Goal: Task Accomplishment & Management: Use online tool/utility

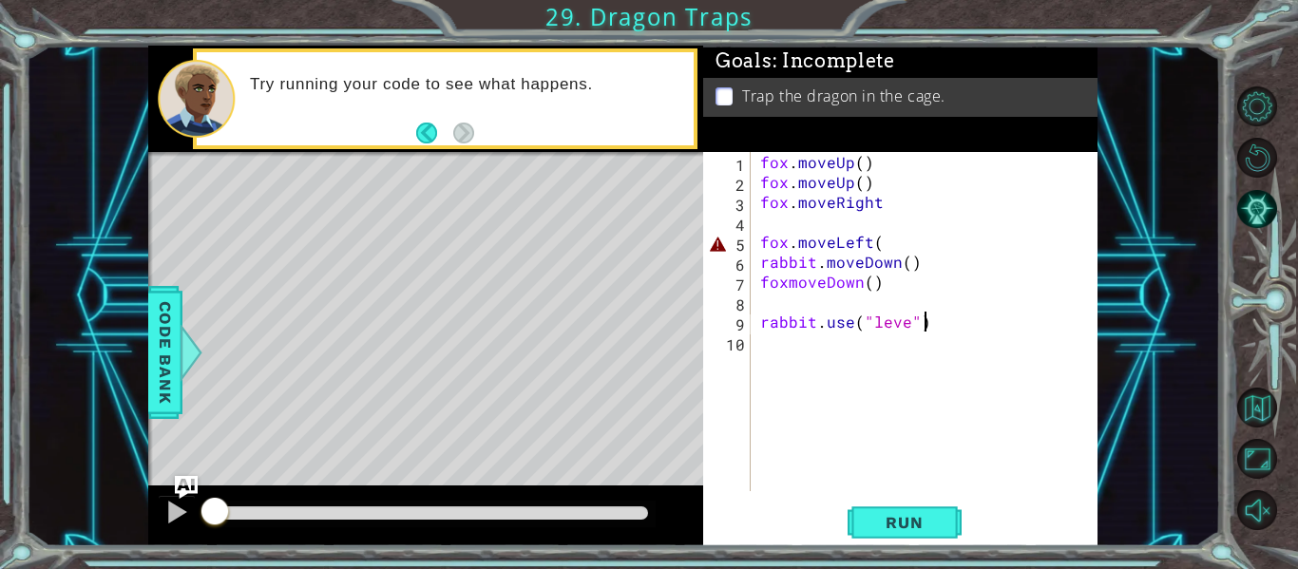
click at [931, 320] on div "fox . moveUp ( ) fox . moveUp ( ) fox . moveRight fox . moveLeft ( rabbit . mov…" at bounding box center [930, 341] width 347 height 379
click at [911, 321] on div "fox . moveUp ( ) fox . moveUp ( ) fox . moveRight fox . moveLeft ( rabbit . mov…" at bounding box center [930, 341] width 347 height 379
click at [892, 246] on div "fox . moveUp ( ) fox . moveUp ( ) fox . moveRight fox . moveLeft ( rabbit . mov…" at bounding box center [930, 341] width 347 height 379
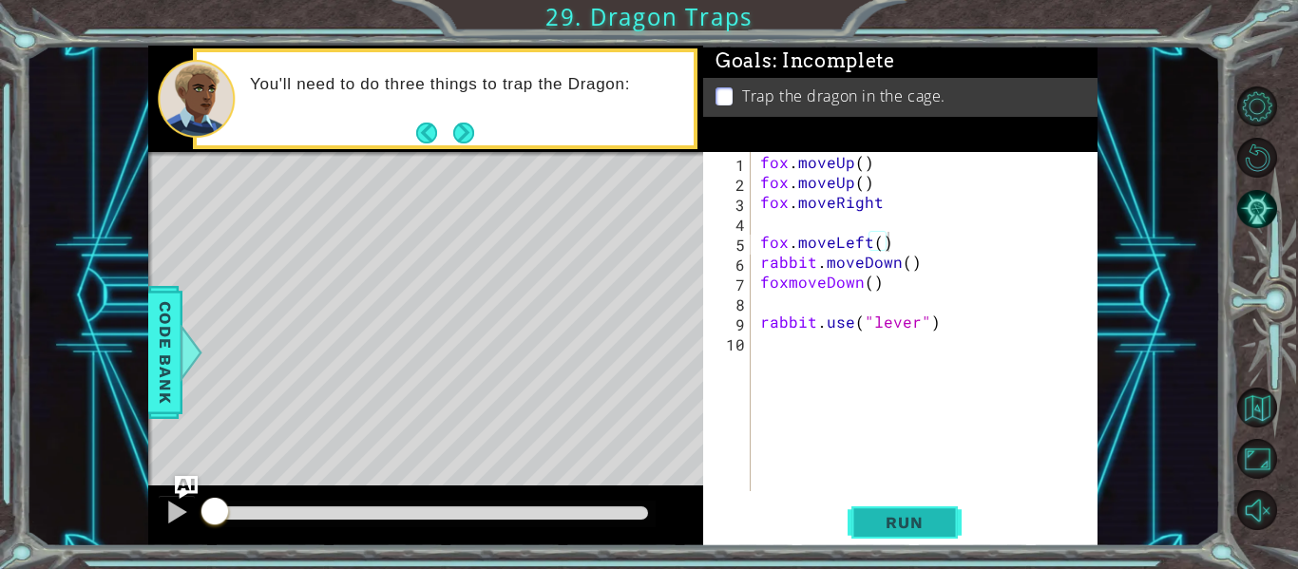
click at [866, 521] on button "Run" at bounding box center [905, 523] width 114 height 39
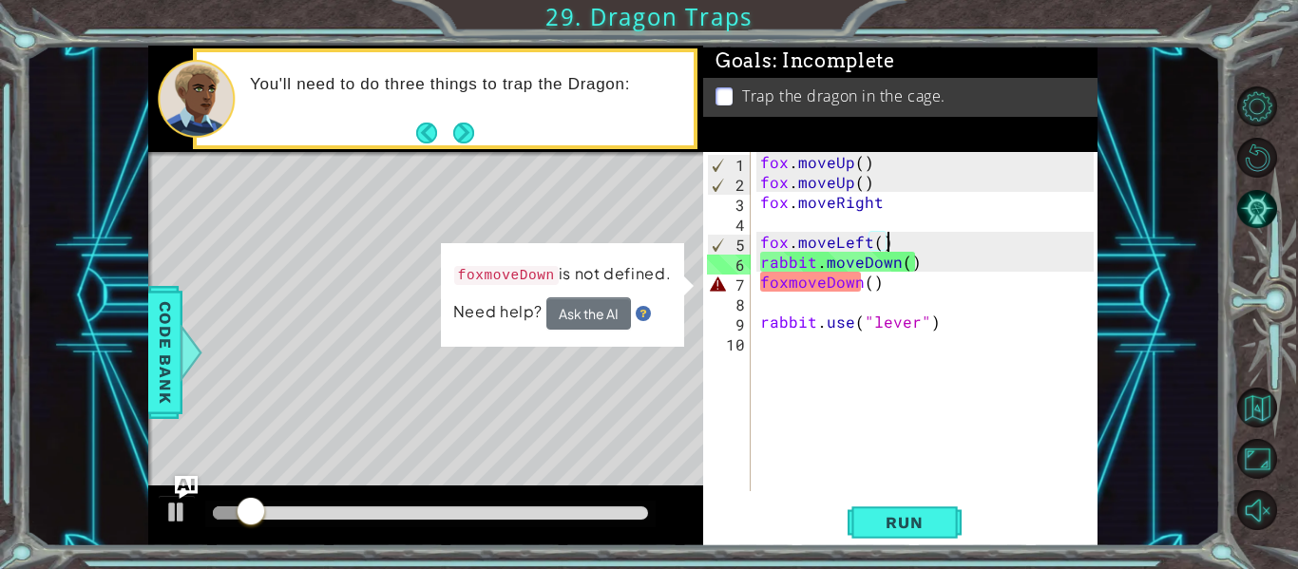
click at [823, 287] on div "fox . moveUp ( ) fox . moveUp ( ) fox . moveRight fox . moveLeft ( ) rabbit . m…" at bounding box center [930, 341] width 347 height 379
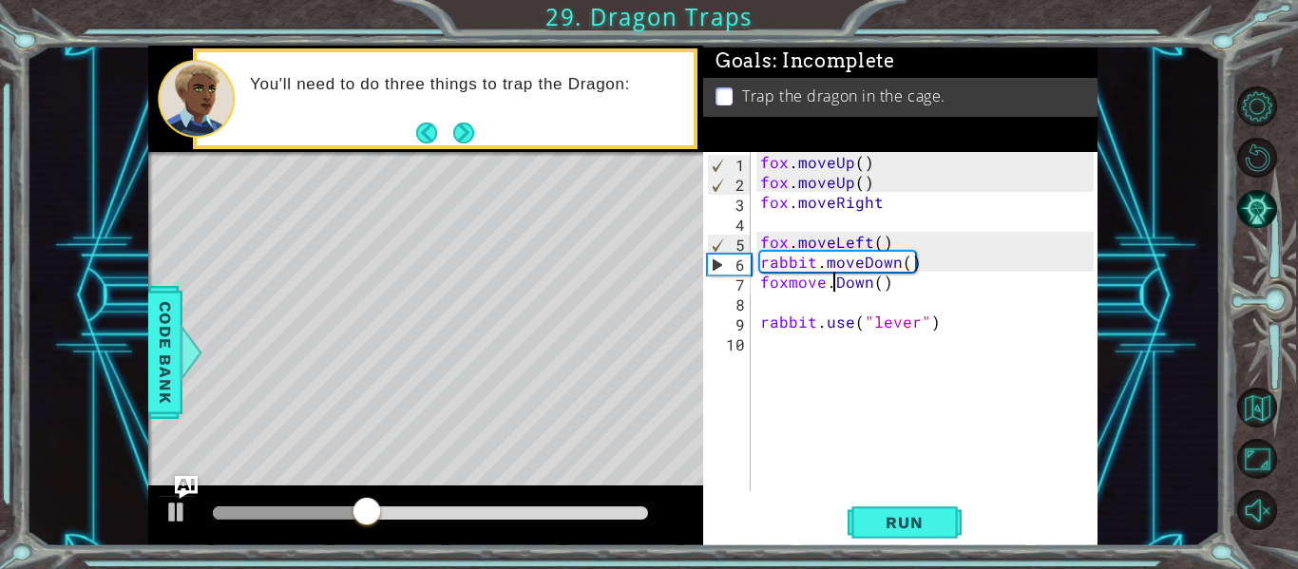
scroll to position [0, 5]
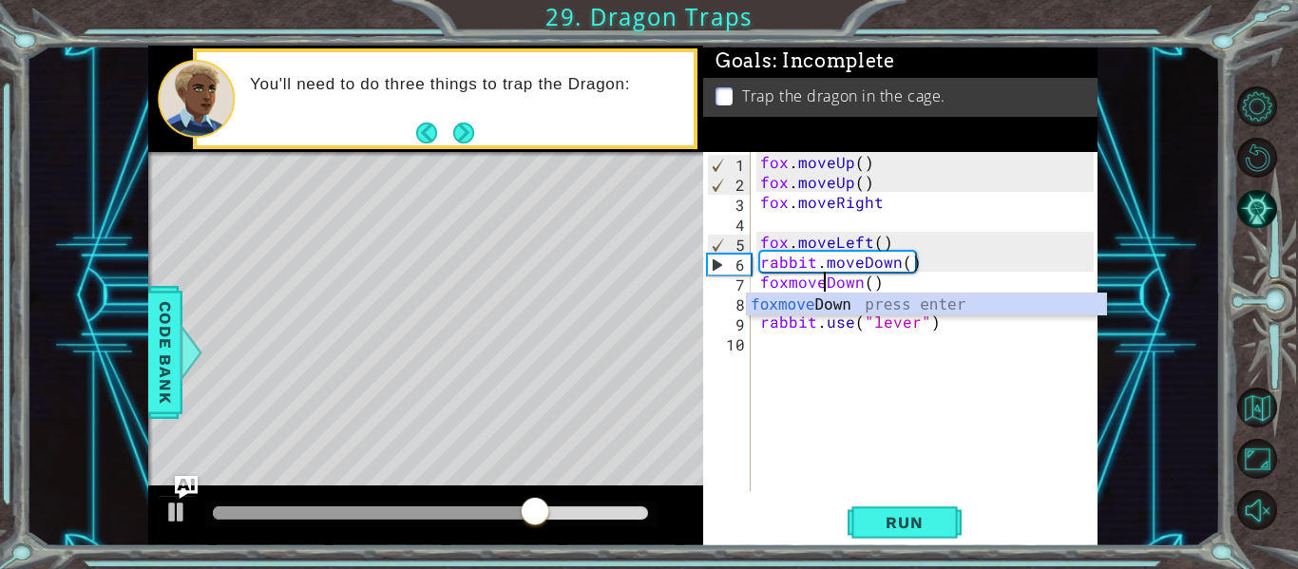
click at [787, 284] on div "fox . moveUp ( ) fox . moveUp ( ) fox . moveRight fox . moveLeft ( ) rabbit . m…" at bounding box center [930, 341] width 347 height 379
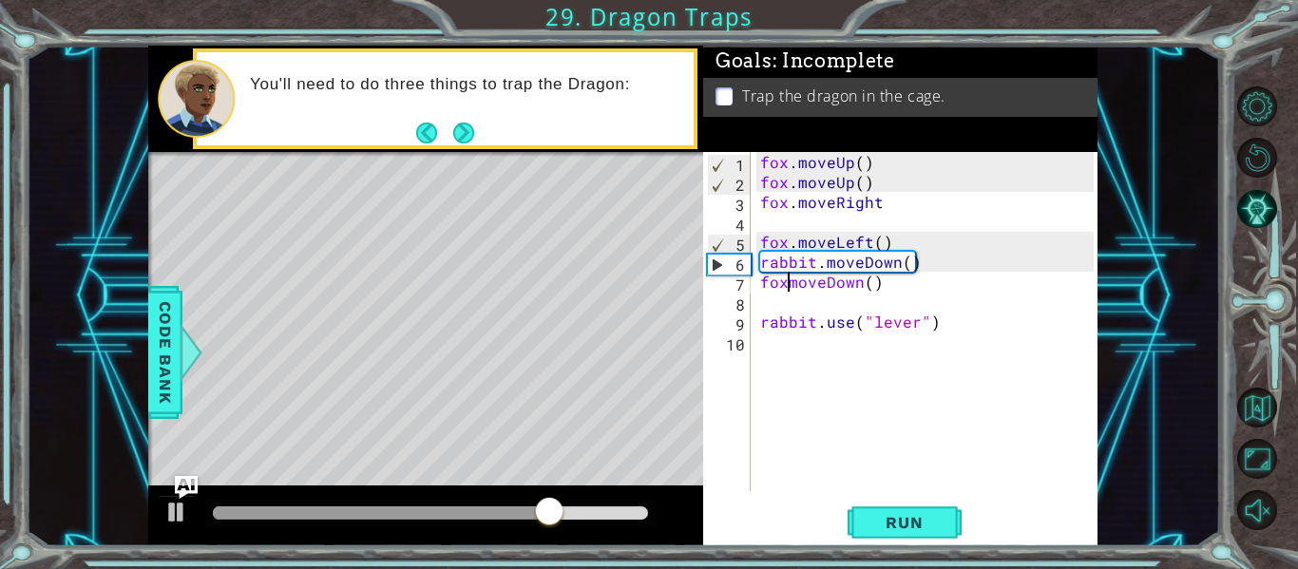
scroll to position [0, 3]
click at [917, 505] on button "Run" at bounding box center [905, 523] width 114 height 39
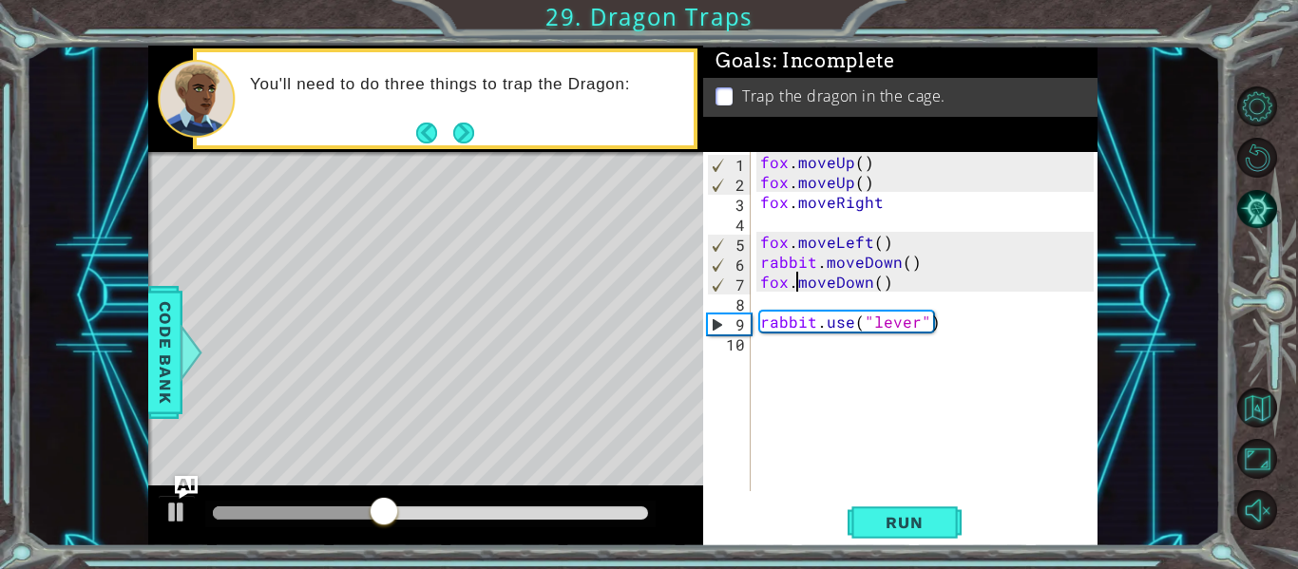
click at [808, 321] on div "fox . moveUp ( ) fox . moveUp ( ) fox . moveRight fox . moveLeft ( ) rabbit . m…" at bounding box center [930, 341] width 347 height 379
type textarea "rabbit.use("lever")"
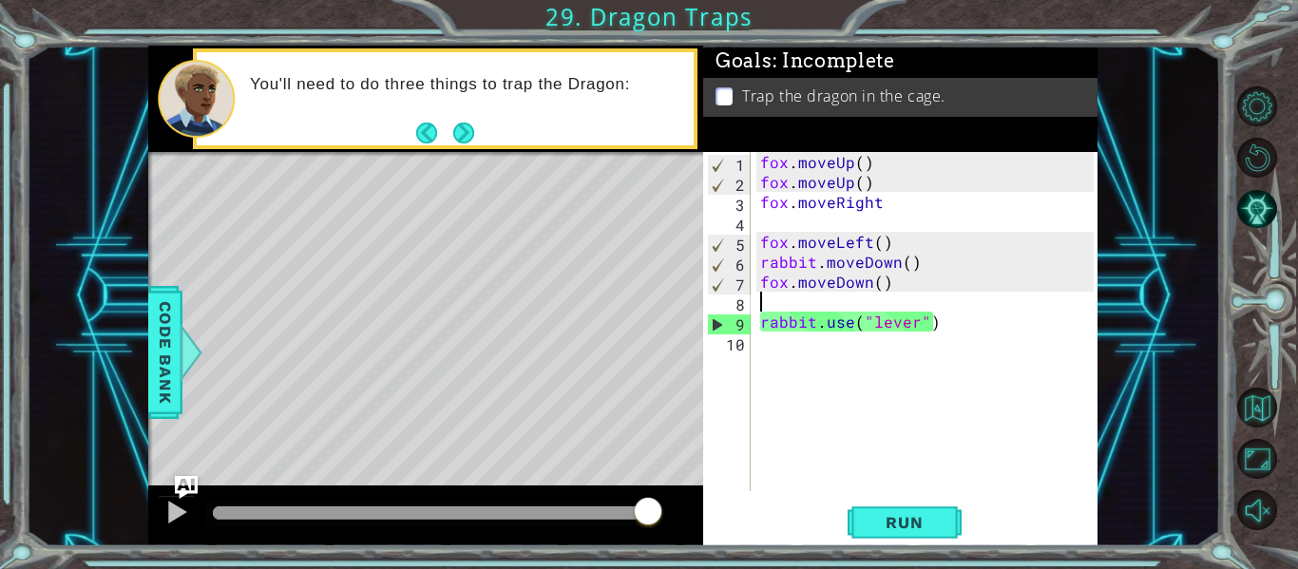
click at [772, 302] on div "fox . moveUp ( ) fox . moveUp ( ) fox . moveRight fox . moveLeft ( ) rabbit . m…" at bounding box center [930, 341] width 347 height 379
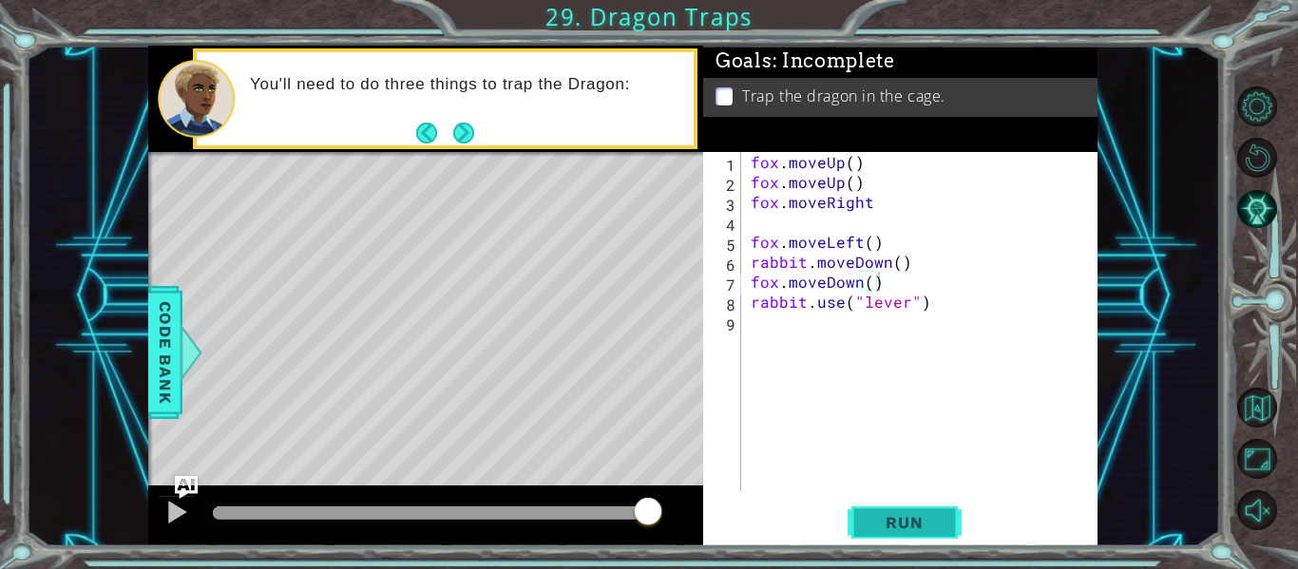
click at [876, 513] on span "Run" at bounding box center [904, 522] width 75 height 19
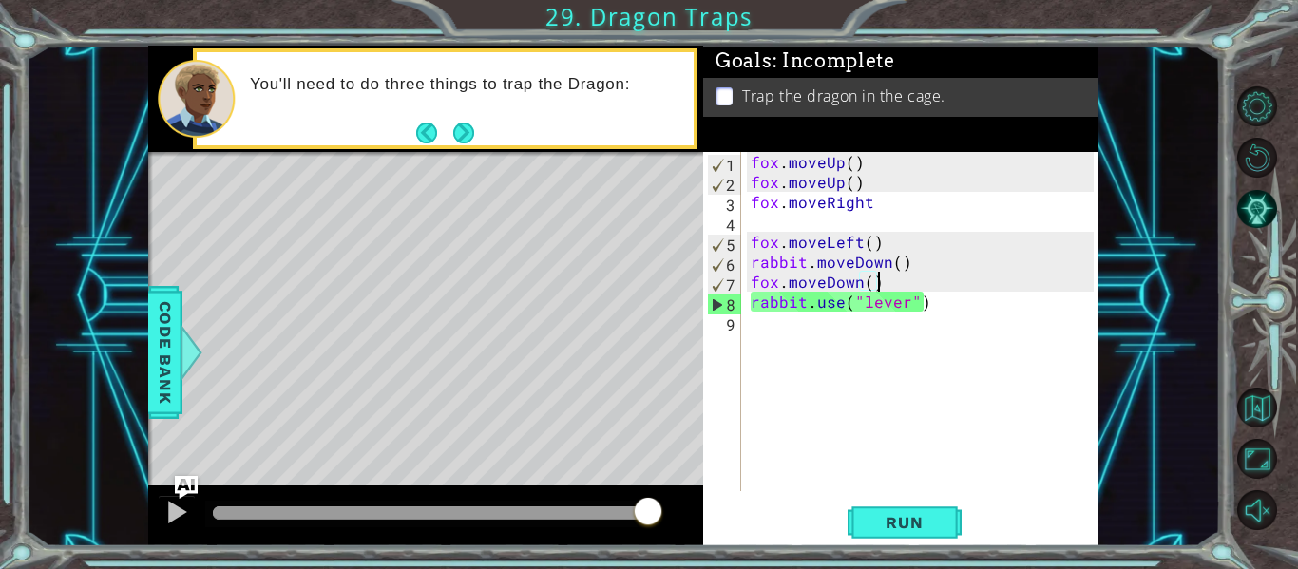
click at [909, 290] on div "fox . moveUp ( ) fox . moveUp ( ) fox . moveRight fox . moveLeft ( ) rabbit . m…" at bounding box center [925, 341] width 356 height 379
click at [933, 302] on div "fox . moveUp ( ) fox . moveUp ( ) fox . moveRight fox . moveLeft ( ) rabbit . m…" at bounding box center [925, 341] width 356 height 379
click at [875, 271] on div "fox . moveUp ( ) fox . moveUp ( ) fox . moveRight fox . moveLeft ( ) rabbit . m…" at bounding box center [925, 341] width 356 height 379
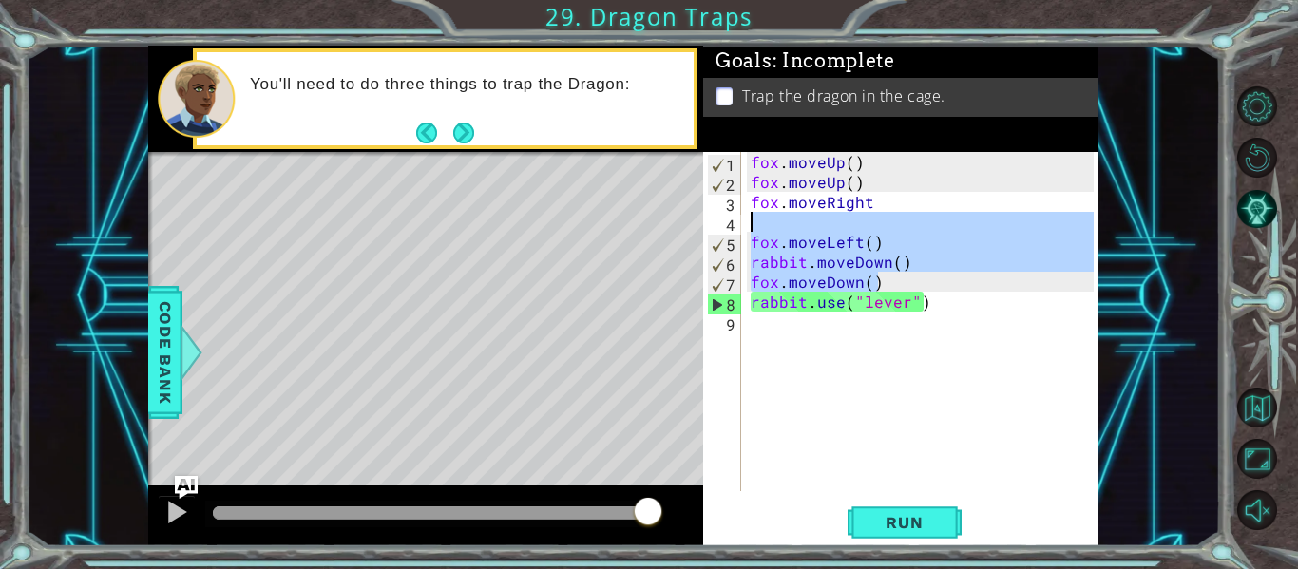
drag, startPoint x: 878, startPoint y: 279, endPoint x: 740, endPoint y: 223, distance: 148.8
click at [740, 223] on div "rabbit.moveDown() 1 2 3 4 5 6 7 8 9 fox . moveUp ( ) fox . moveUp ( ) fox . mov…" at bounding box center [898, 321] width 391 height 339
type textarea "fox.moveLeft()"
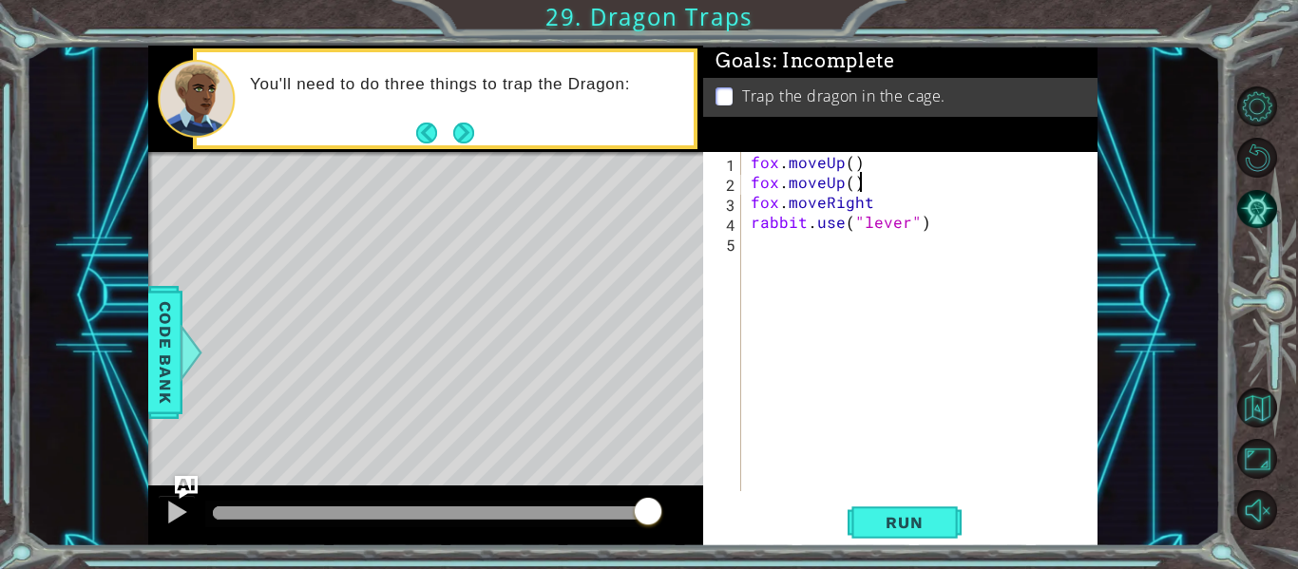
click at [872, 183] on div "fox . moveUp ( ) fox . moveUp ( ) fox . moveRight rabbit . use ( "lever" )" at bounding box center [925, 341] width 356 height 379
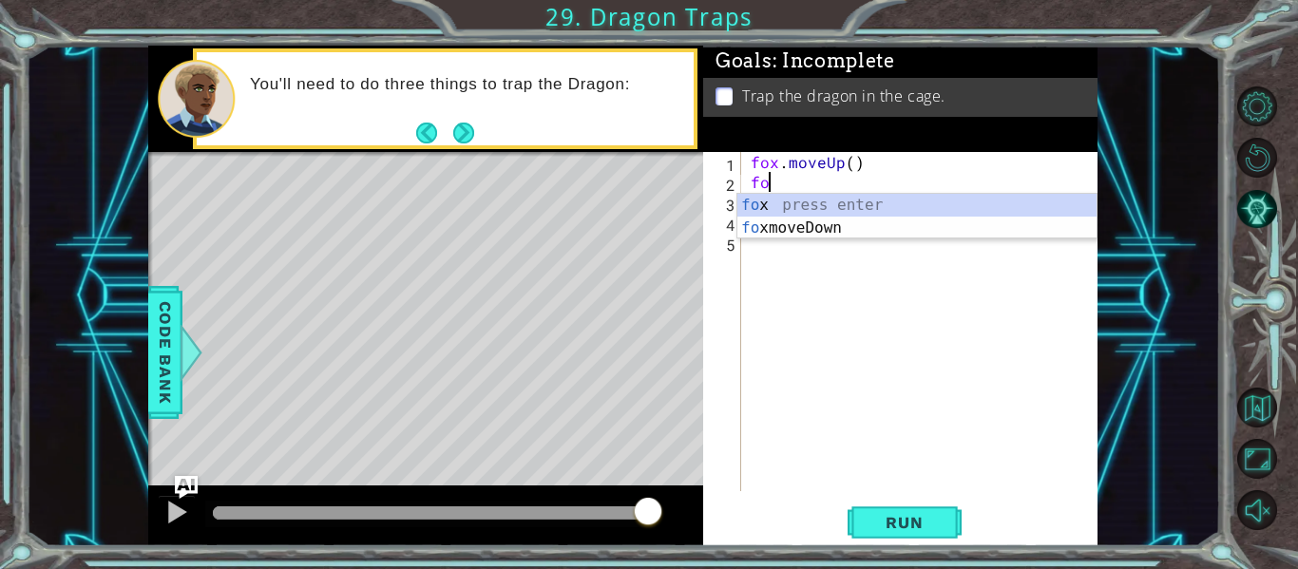
type textarea "f"
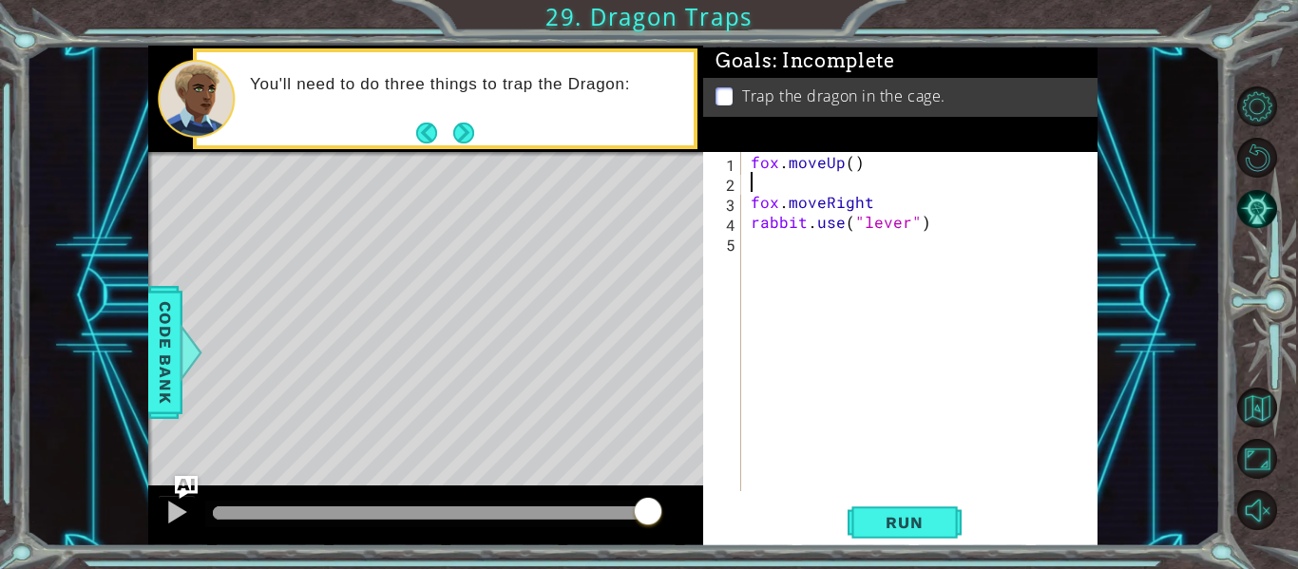
type textarea "fox.moveUp()"
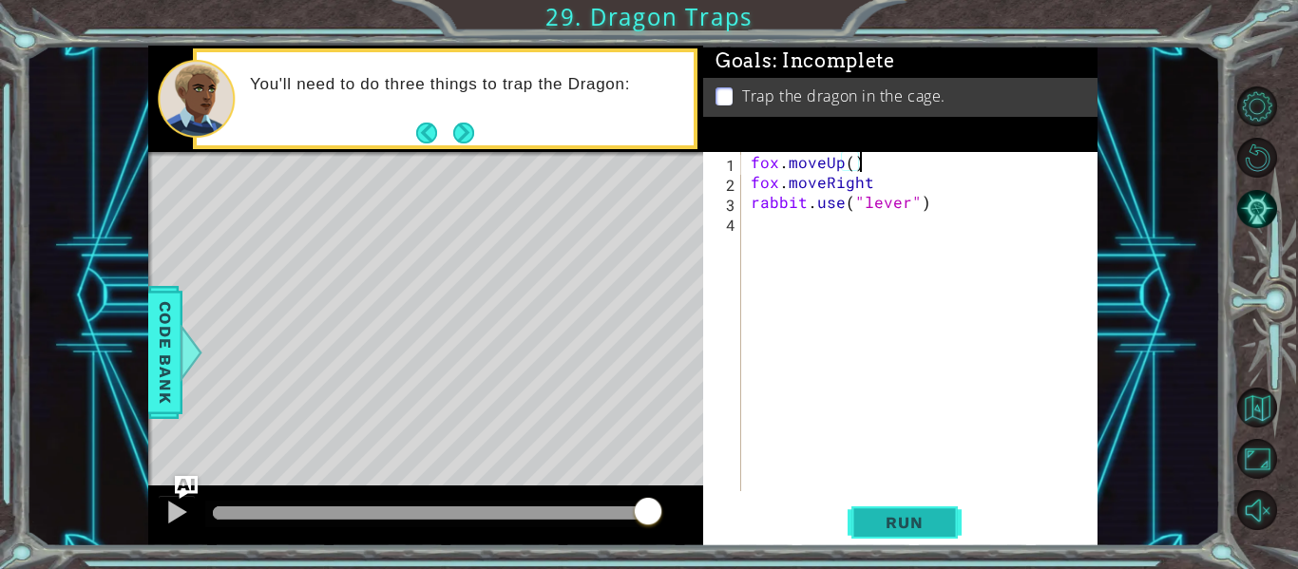
click at [910, 509] on button "Run" at bounding box center [905, 523] width 114 height 39
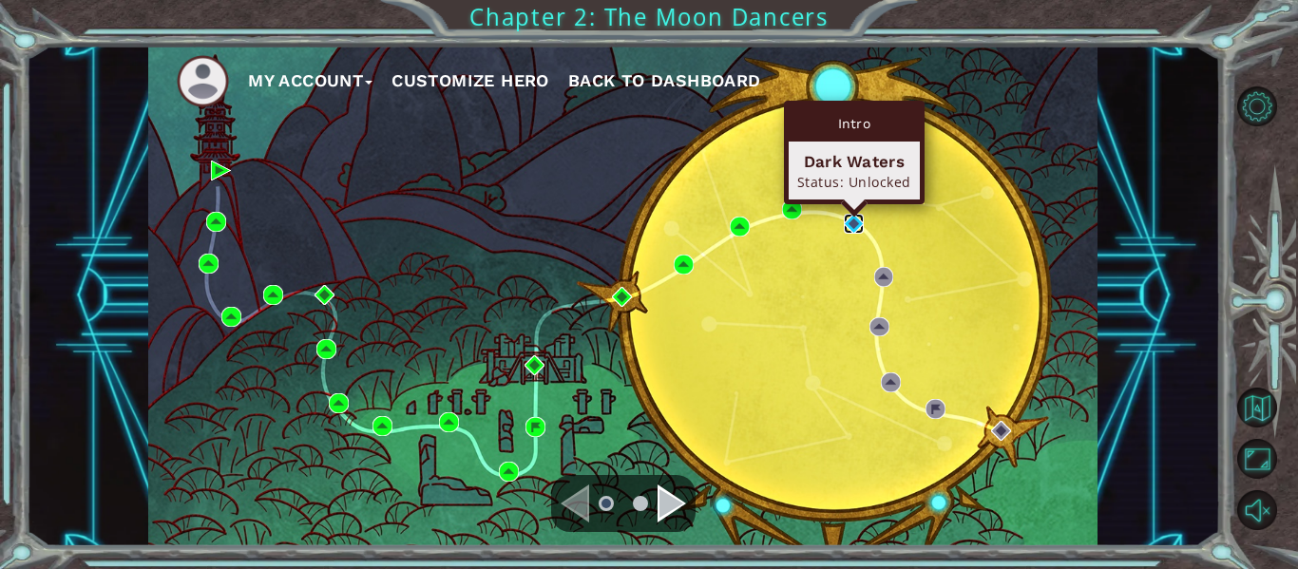
click at [850, 222] on img at bounding box center [854, 224] width 20 height 20
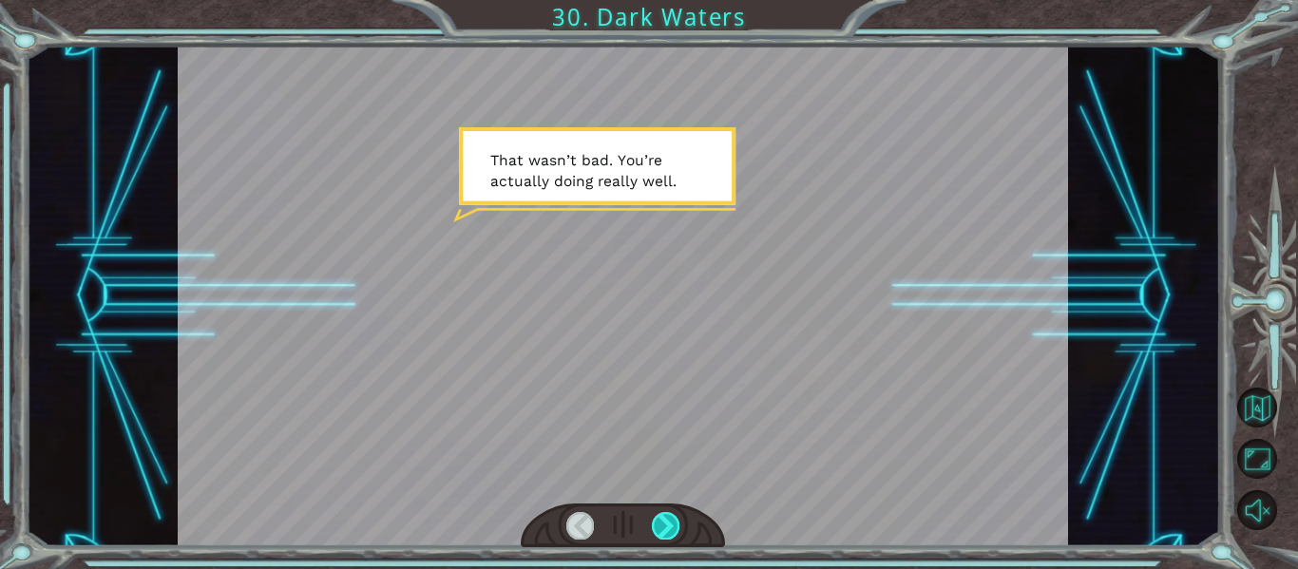
click at [671, 533] on div at bounding box center [666, 525] width 28 height 27
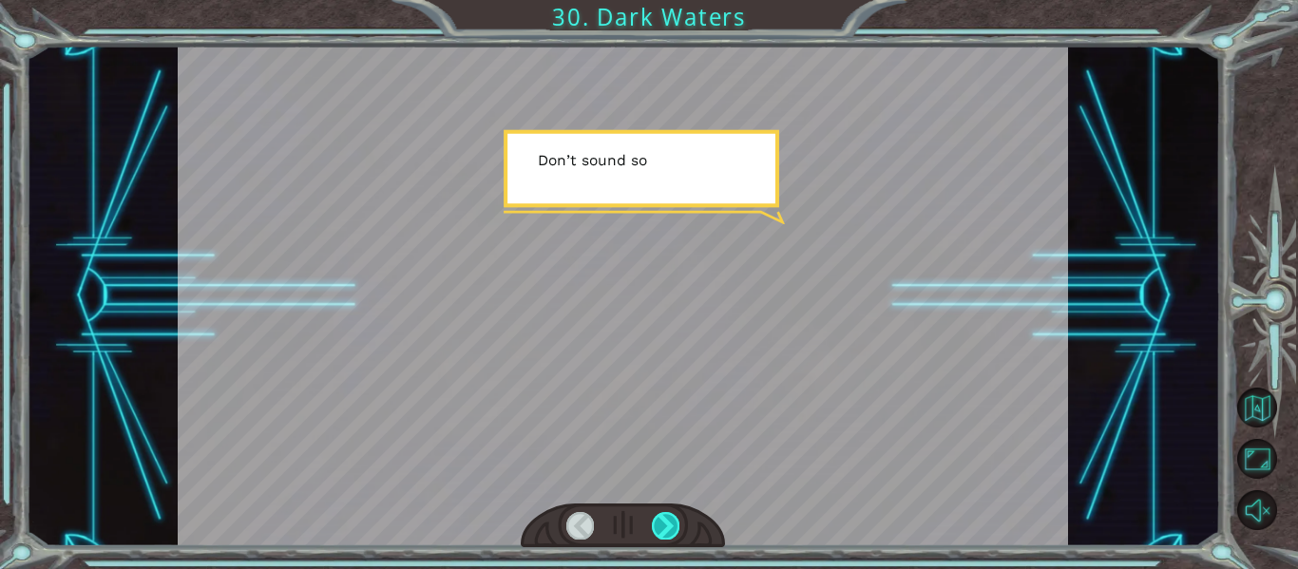
click at [671, 533] on div at bounding box center [666, 525] width 28 height 27
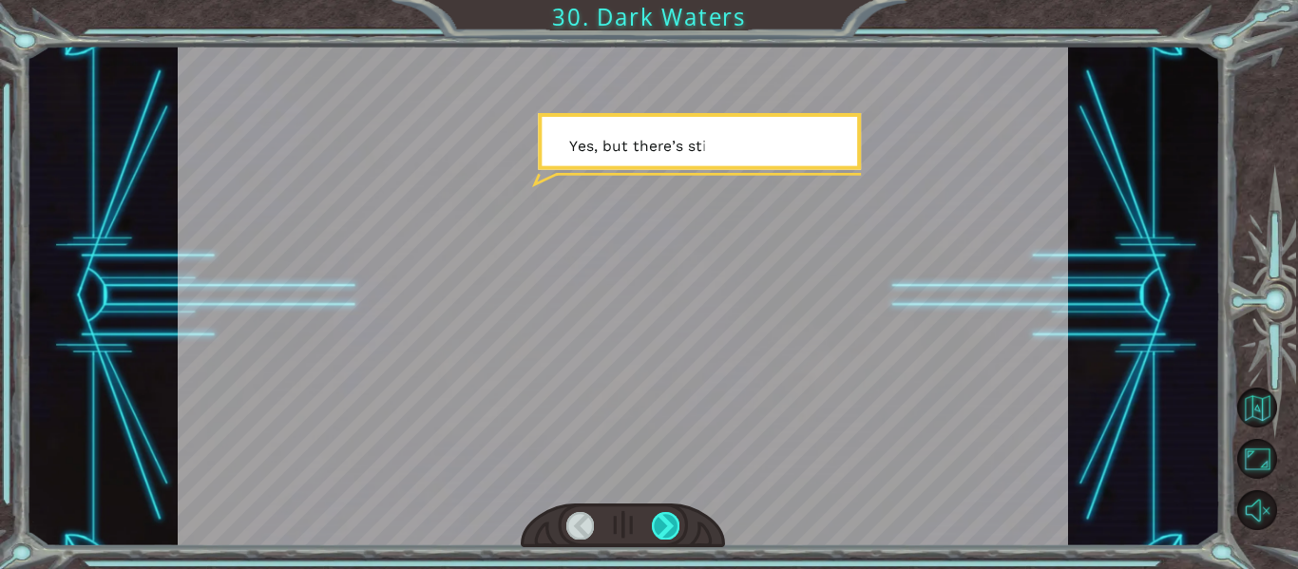
click at [671, 533] on div at bounding box center [666, 525] width 28 height 27
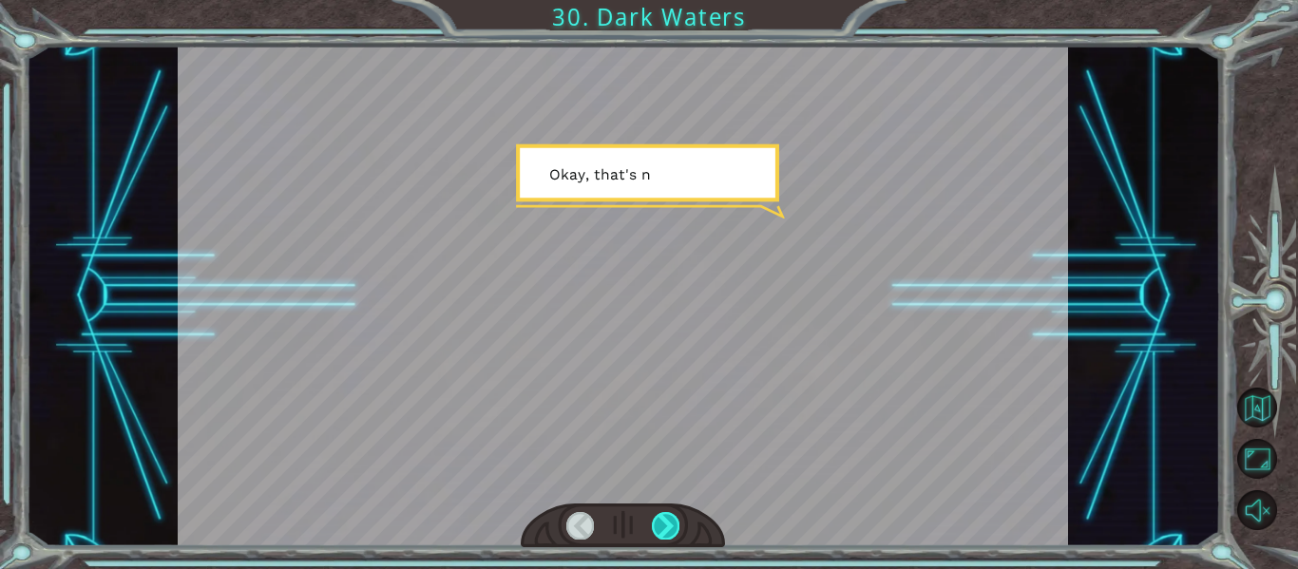
click at [671, 533] on div at bounding box center [666, 525] width 28 height 27
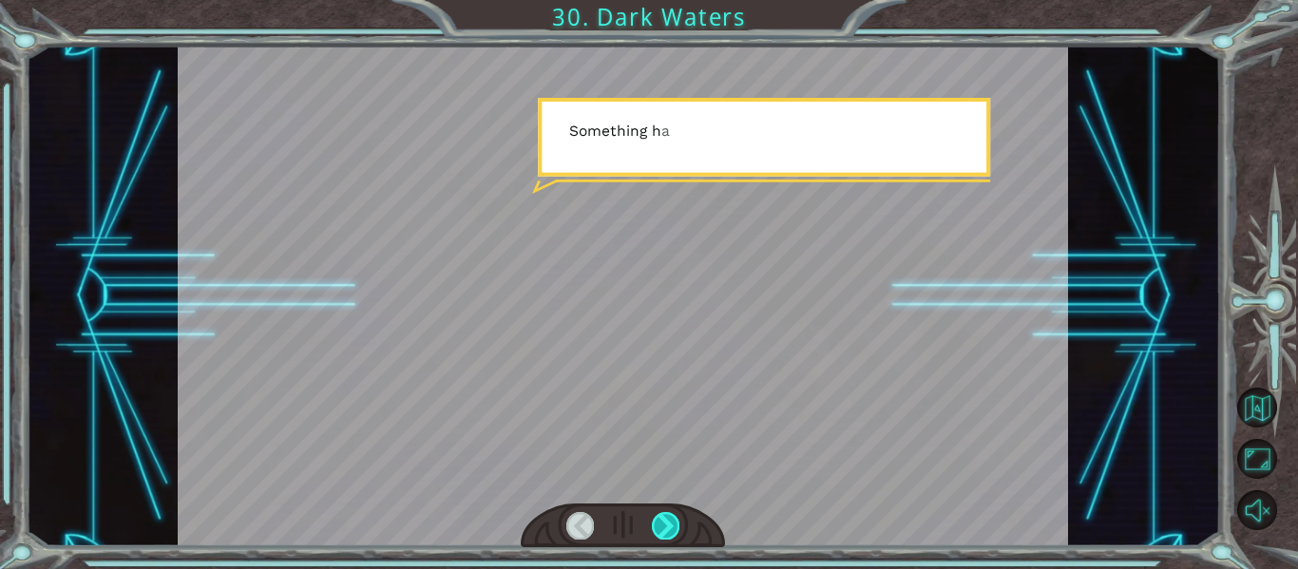
click at [673, 533] on div at bounding box center [666, 525] width 28 height 27
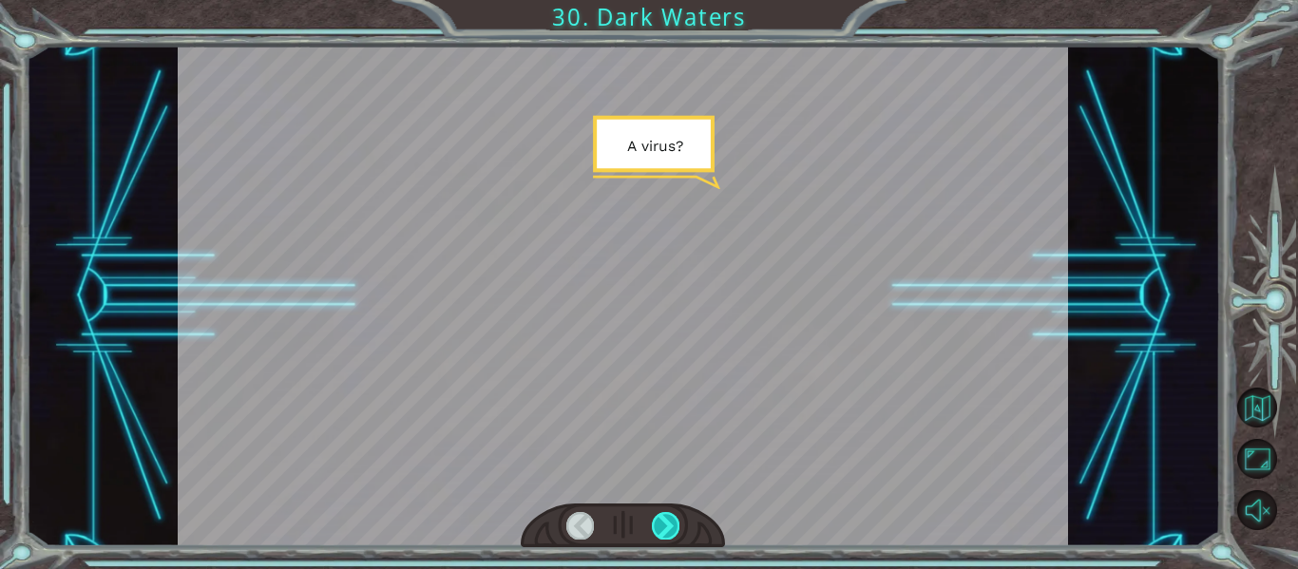
click at [678, 535] on div at bounding box center [666, 525] width 28 height 27
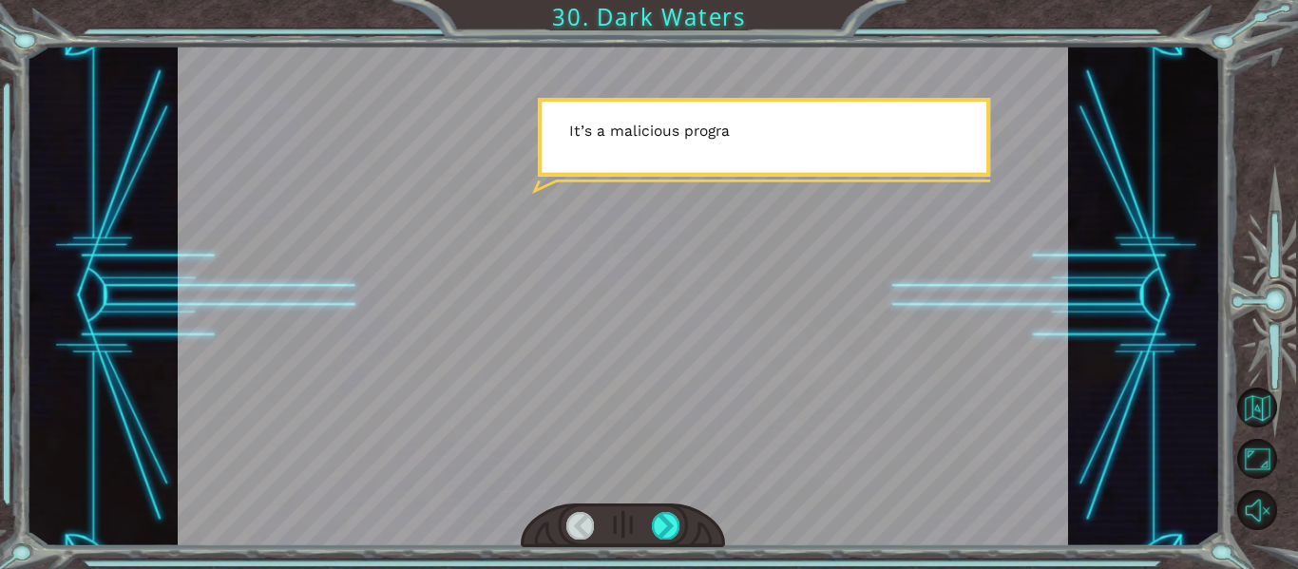
click at [684, 540] on div at bounding box center [623, 526] width 205 height 45
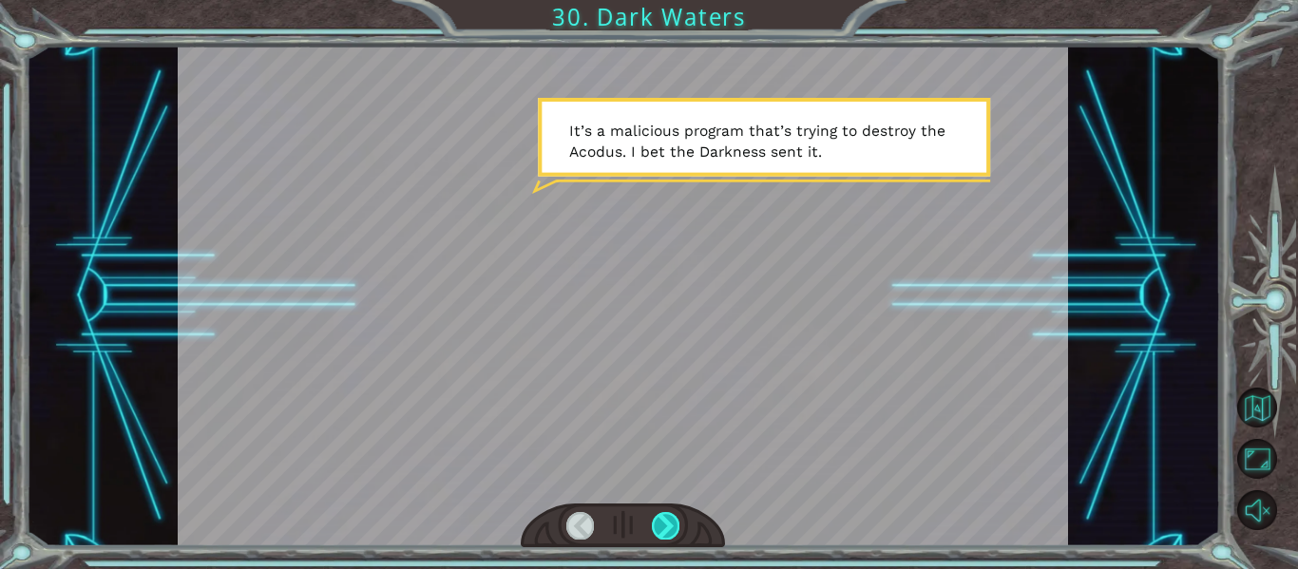
click at [669, 529] on div at bounding box center [666, 525] width 28 height 27
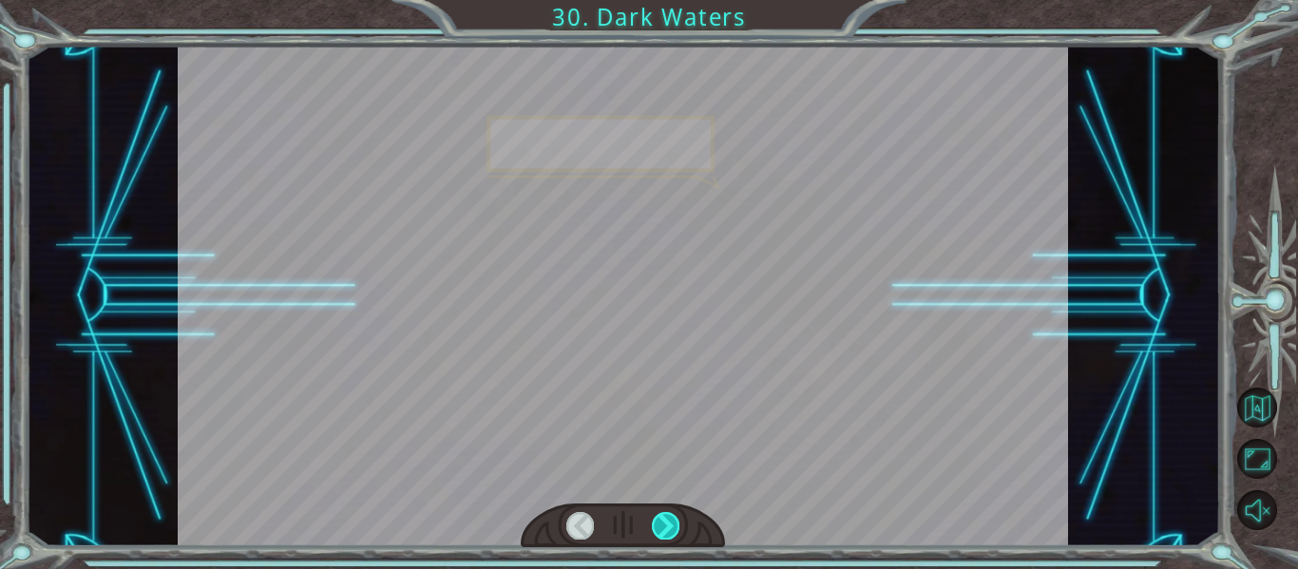
click at [669, 529] on div at bounding box center [666, 525] width 28 height 27
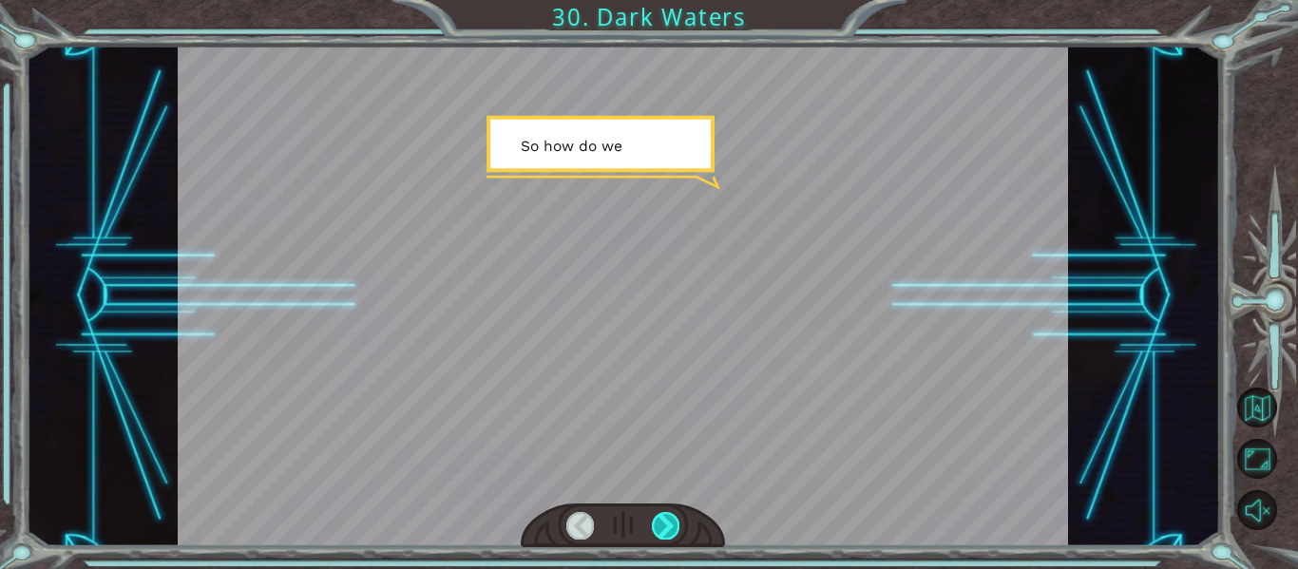
click at [669, 529] on div at bounding box center [666, 525] width 28 height 27
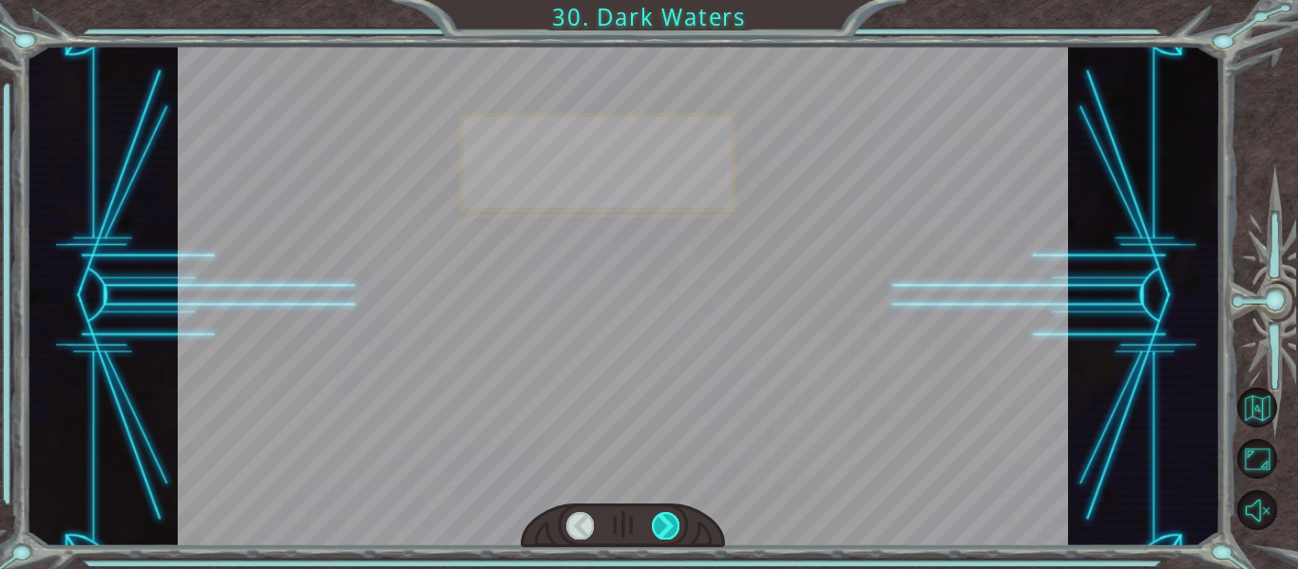
click at [669, 529] on div at bounding box center [666, 525] width 28 height 27
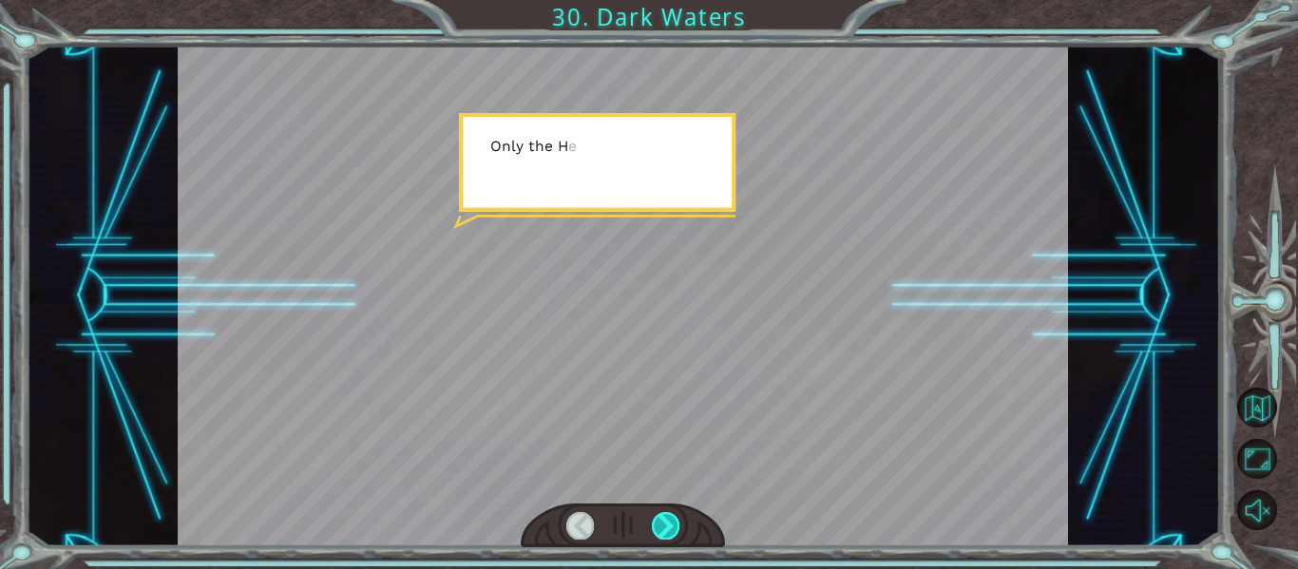
click at [669, 529] on div at bounding box center [666, 525] width 28 height 27
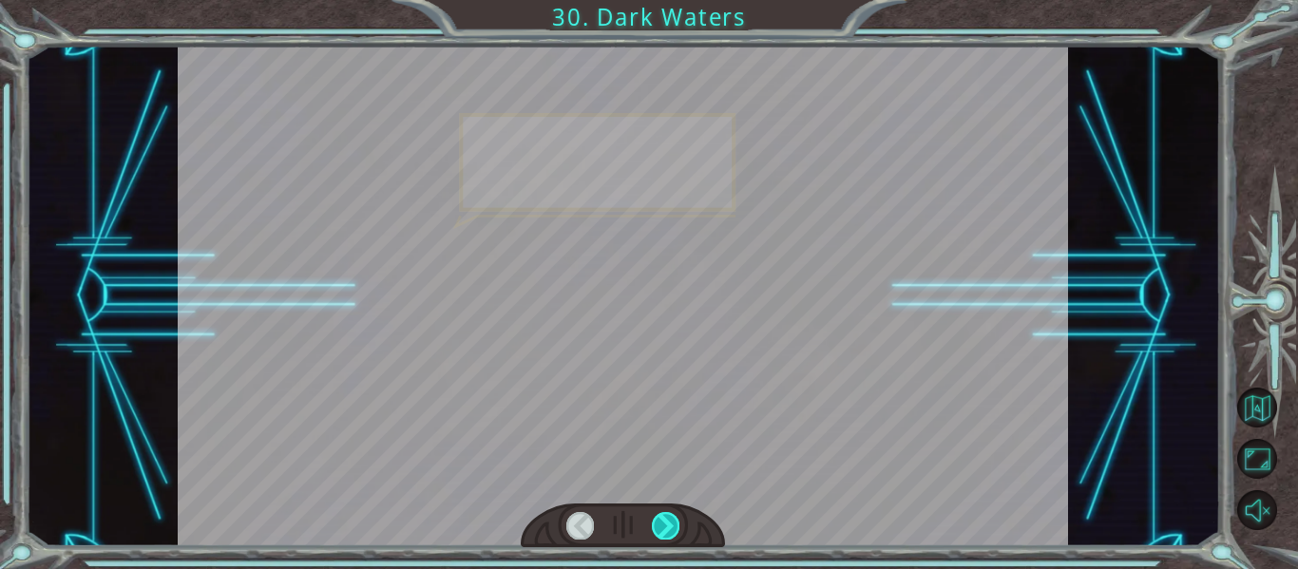
click at [669, 529] on div at bounding box center [666, 525] width 28 height 27
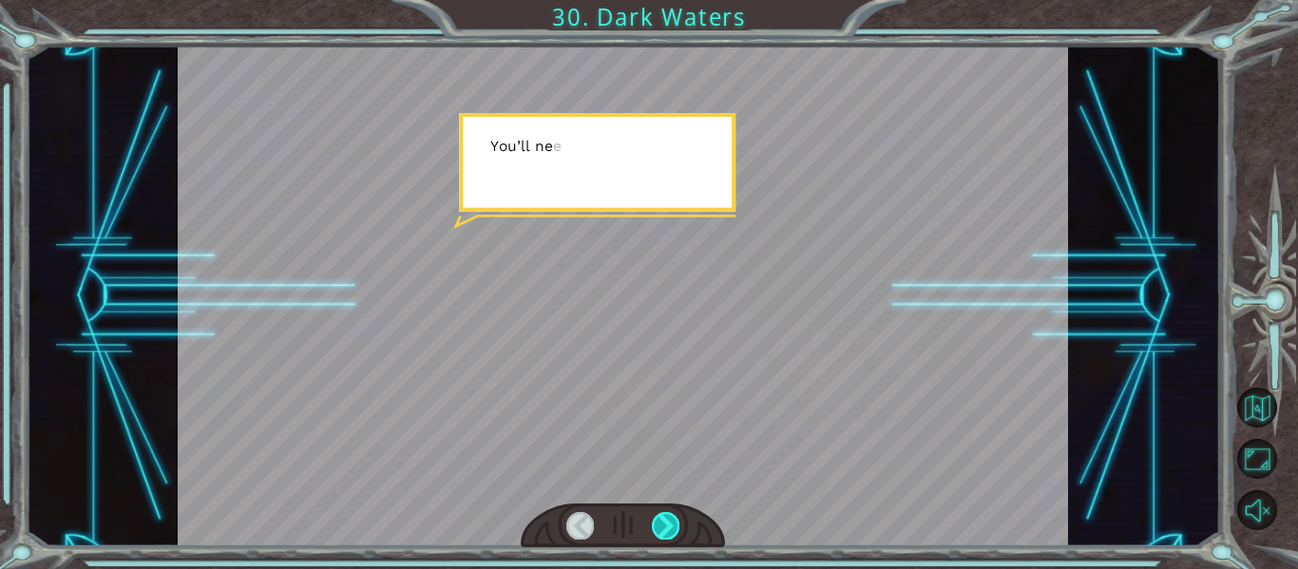
click at [669, 529] on div at bounding box center [666, 525] width 28 height 27
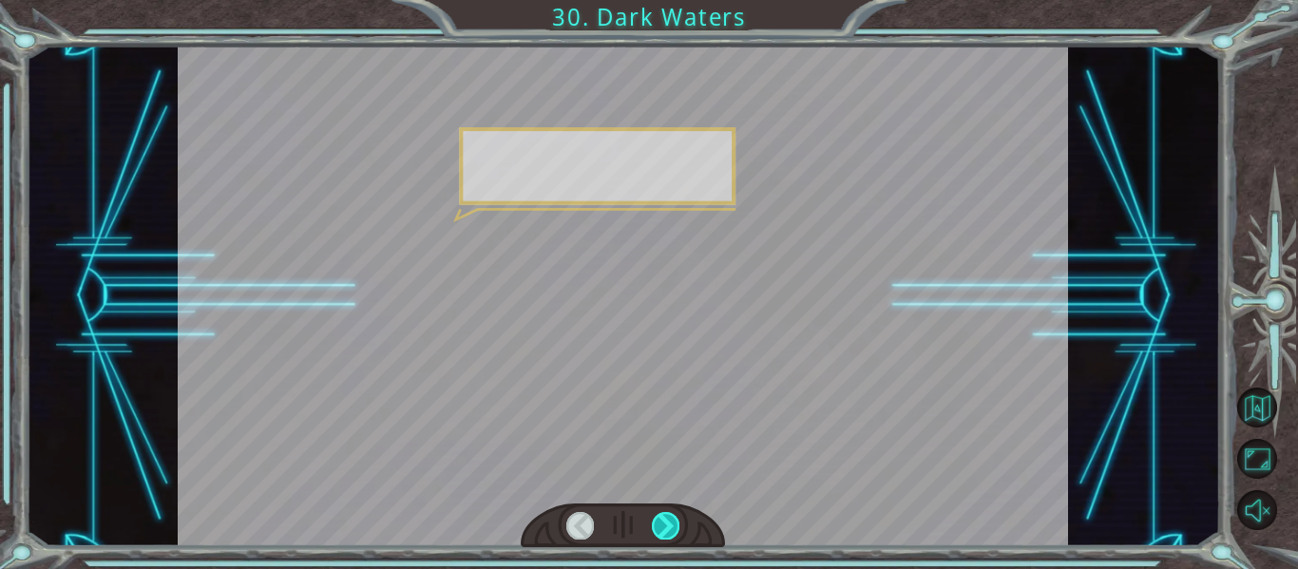
click at [669, 529] on div at bounding box center [666, 525] width 28 height 27
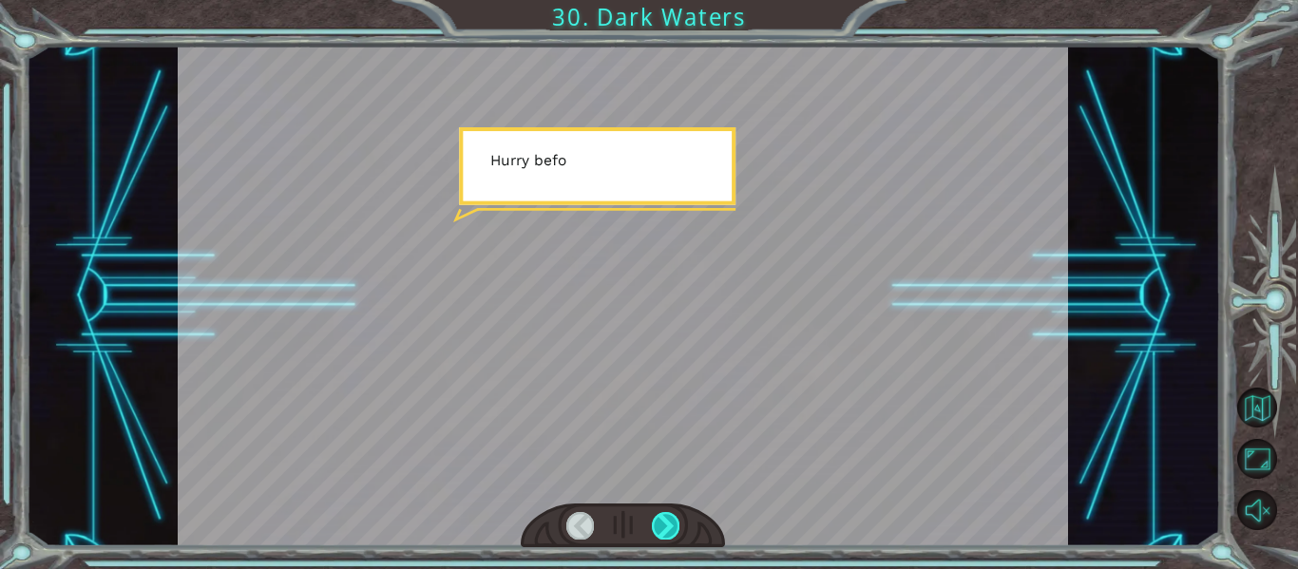
click at [669, 529] on div at bounding box center [666, 525] width 28 height 27
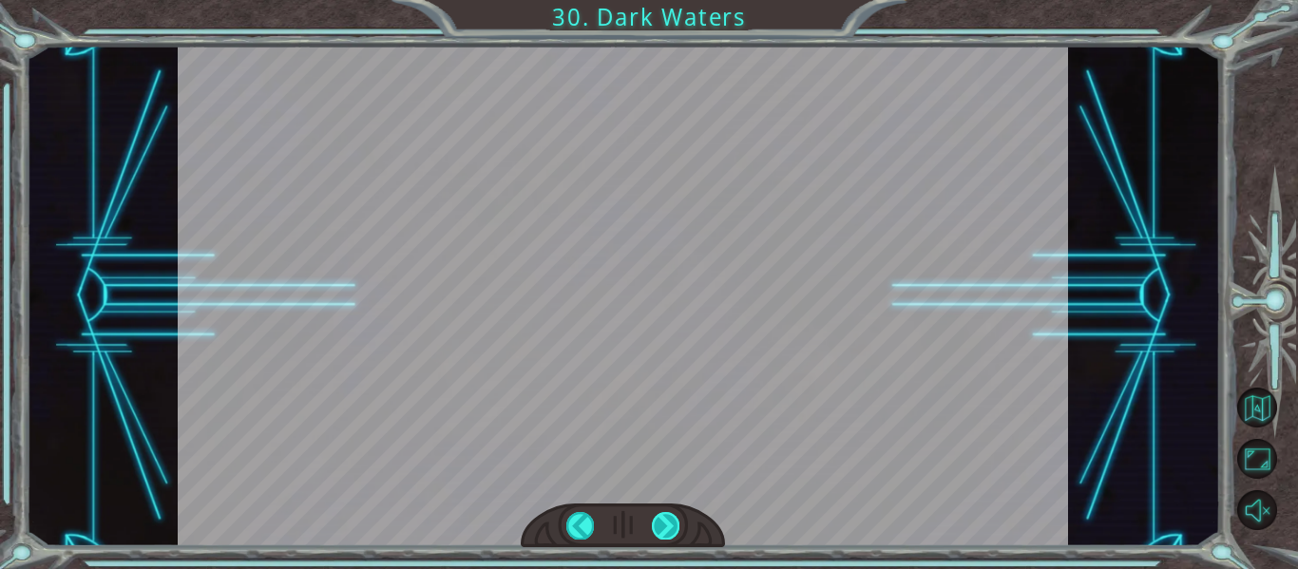
click at [669, 0] on div "Temporary Text T h a t w a s n ’ t b a d . Y o u ’ r e a c t u a l l y d o i n …" at bounding box center [649, 0] width 1298 height 0
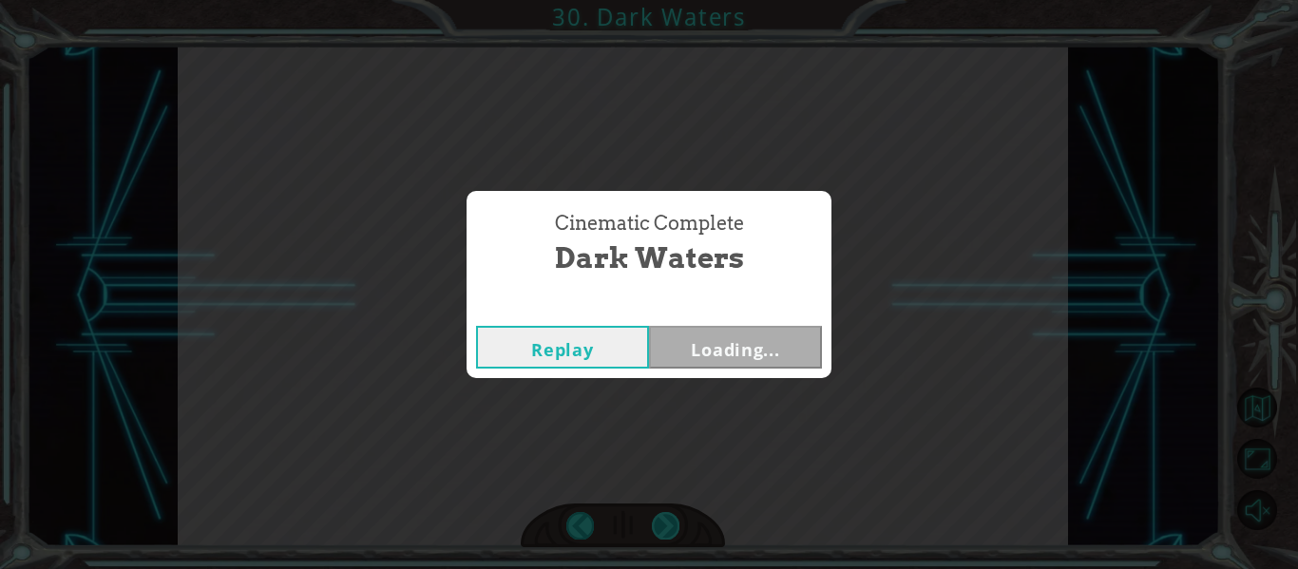
click at [669, 529] on div "Cinematic Complete Dark Waters Replay Loading..." at bounding box center [649, 284] width 1298 height 569
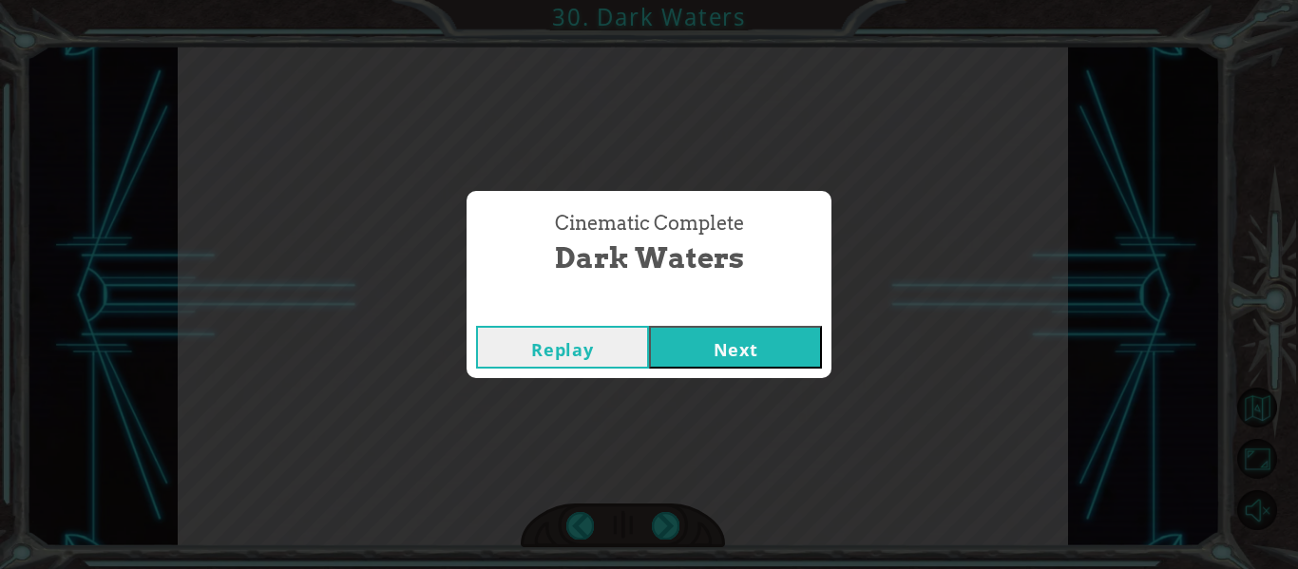
click at [754, 330] on button "Next" at bounding box center [735, 347] width 173 height 43
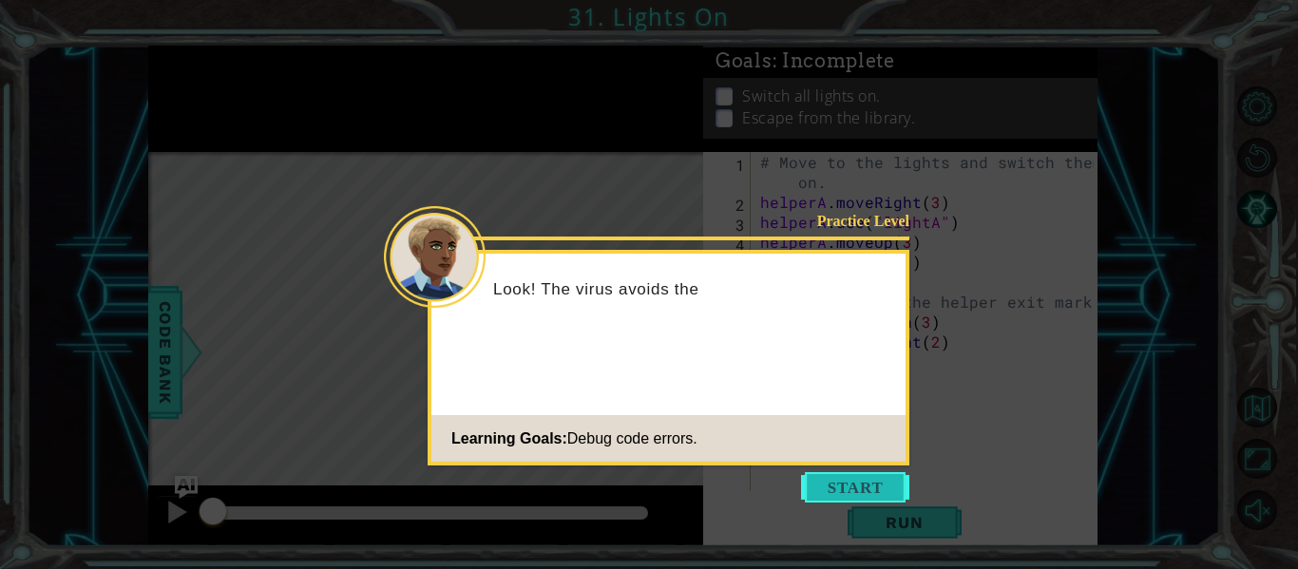
click at [866, 490] on button "Start" at bounding box center [855, 487] width 108 height 30
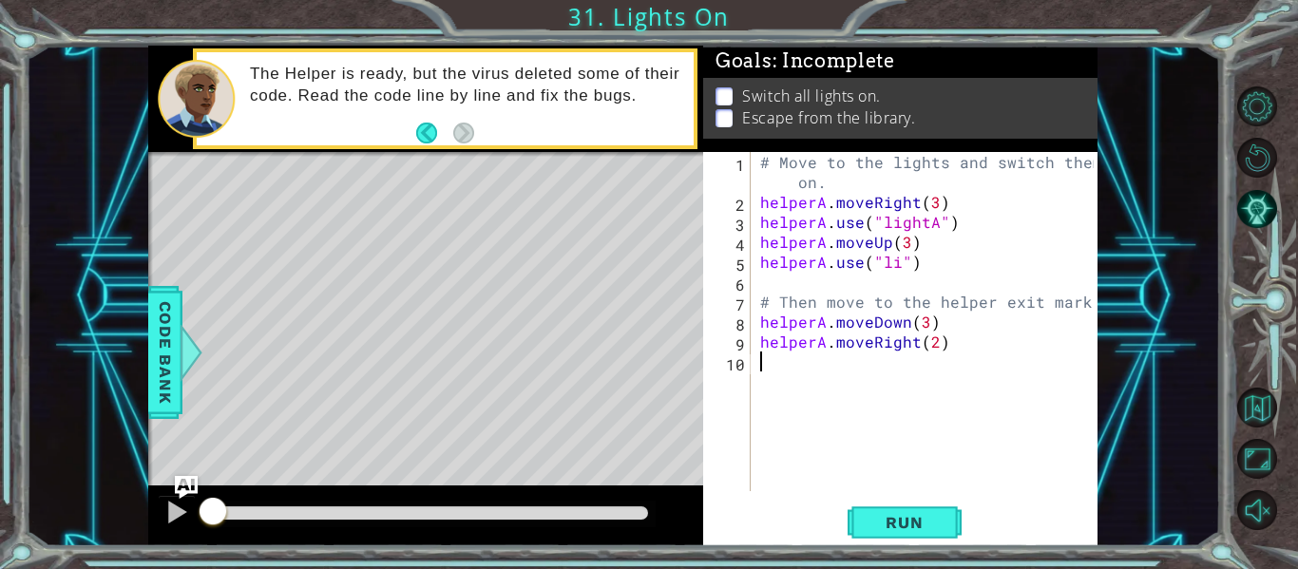
click at [894, 265] on div "# Move to the lights and switch them on. helperA . moveRight ( 3 ) helperA . us…" at bounding box center [930, 351] width 347 height 399
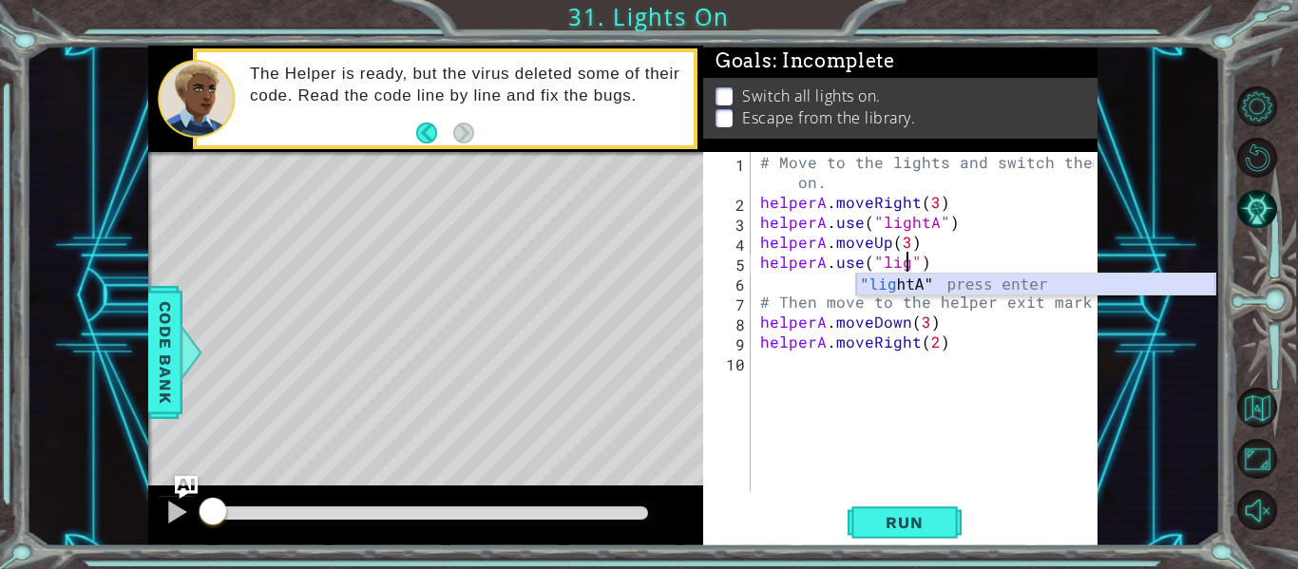
click at [912, 282] on div ""lig htA" press enter" at bounding box center [1035, 308] width 359 height 68
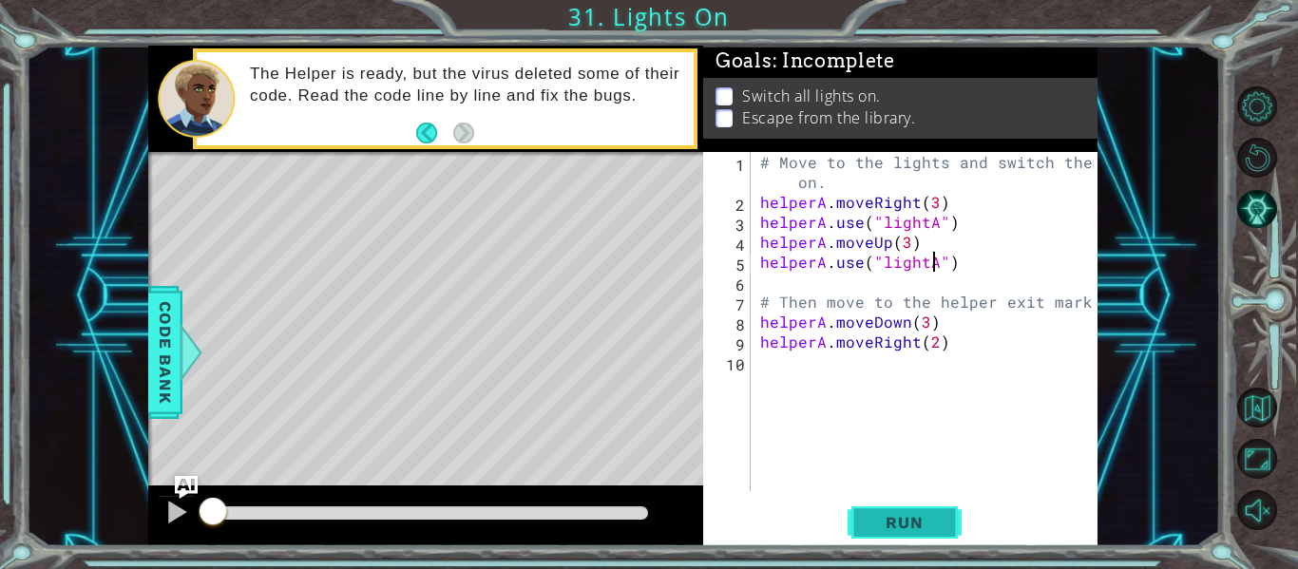
type textarea "helperA.use("lightA")"
click at [885, 530] on span "Run" at bounding box center [904, 522] width 75 height 19
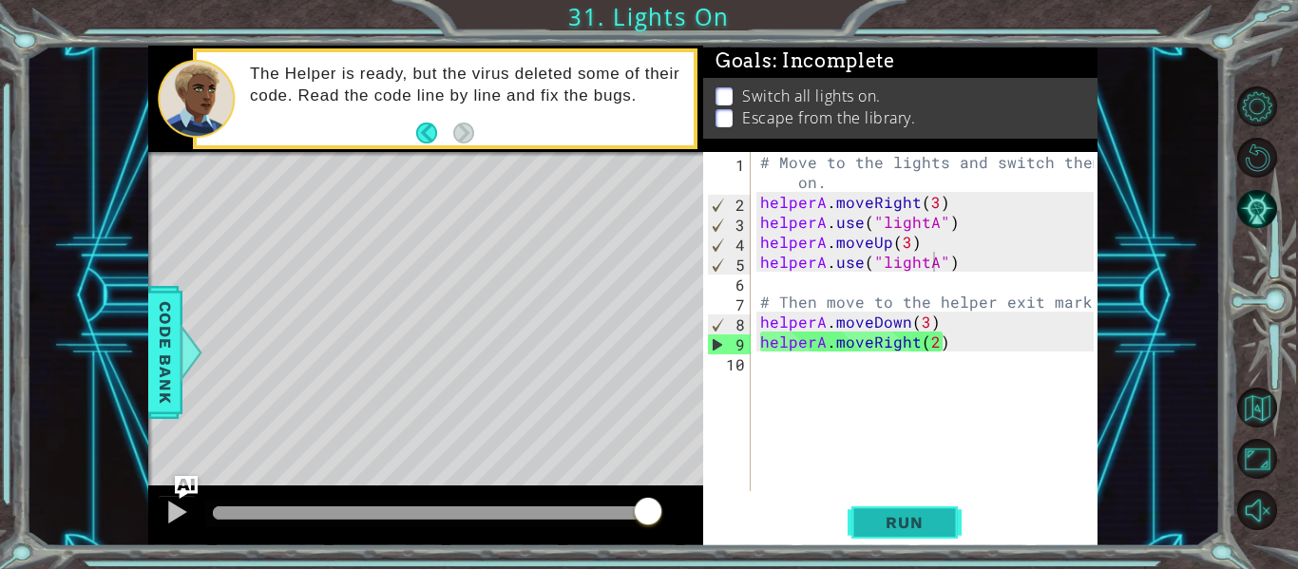
click at [860, 523] on button "Run" at bounding box center [905, 523] width 114 height 39
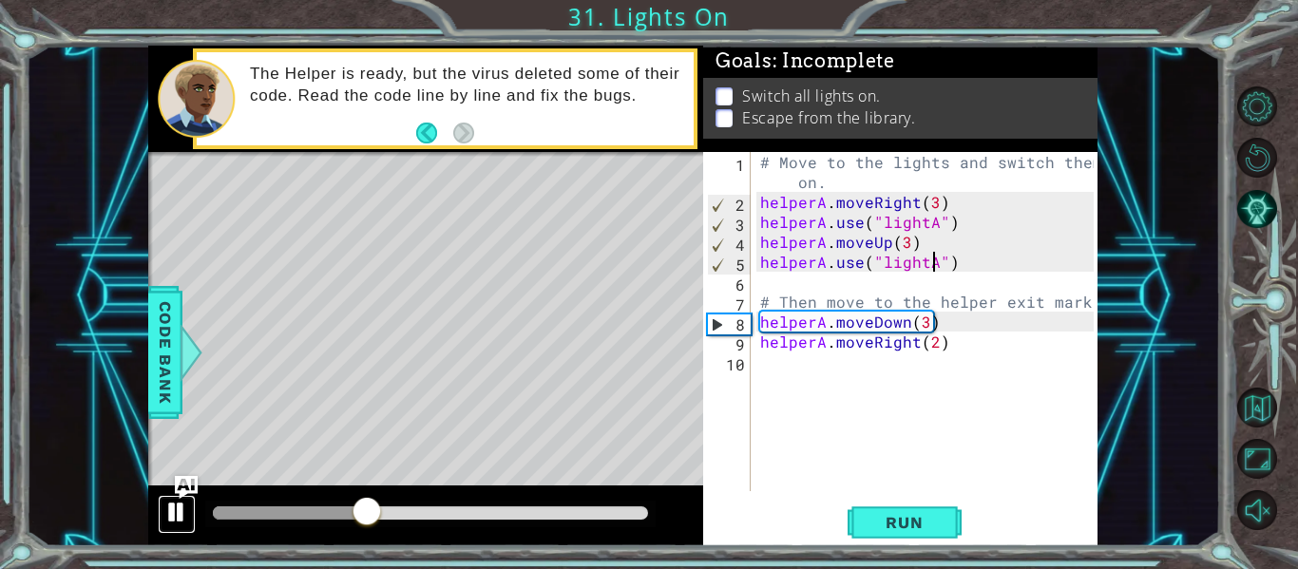
click at [181, 500] on div at bounding box center [176, 512] width 25 height 25
click at [794, 269] on div "# Move to the lights and switch them on. helperA . moveRight ( 3 ) helperA . us…" at bounding box center [930, 351] width 347 height 399
click at [790, 275] on div "# Move to the lights and switch them on. helperA . moveRight ( 3 ) helperA . us…" at bounding box center [930, 351] width 347 height 399
drag, startPoint x: 966, startPoint y: 265, endPoint x: 834, endPoint y: 267, distance: 132.1
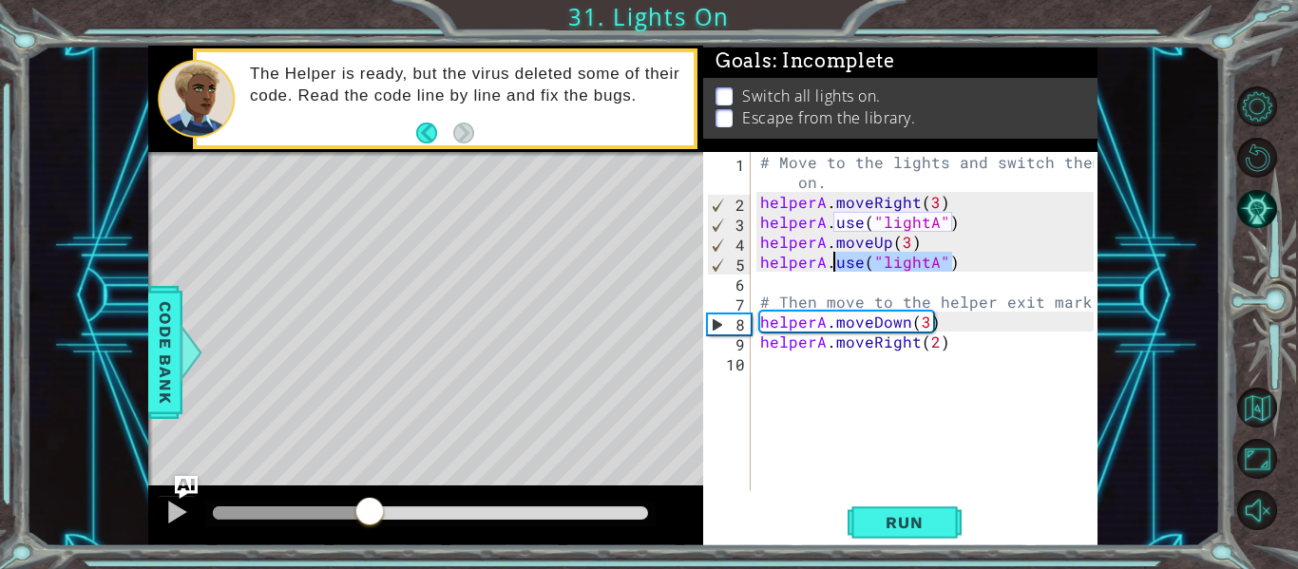
click at [834, 267] on div "# Move to the lights and switch them on. helperA . moveRight ( 3 ) helperA . us…" at bounding box center [930, 351] width 347 height 399
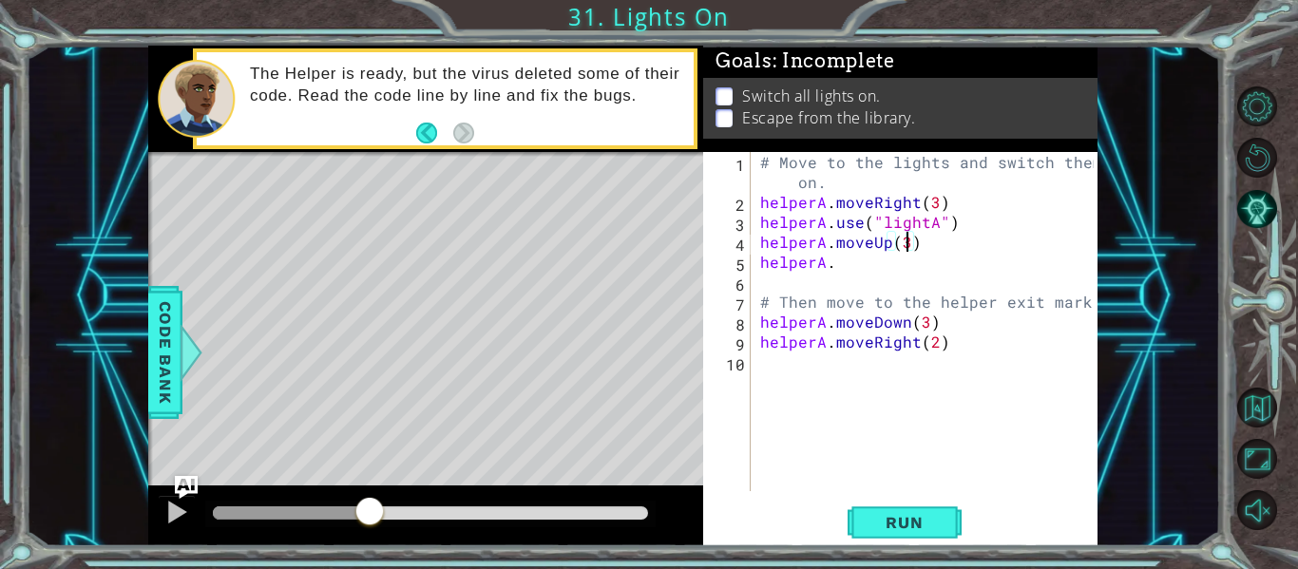
click at [908, 246] on div "# Move to the lights and switch them on. helperA . moveRight ( 3 ) helperA . us…" at bounding box center [930, 351] width 347 height 399
click at [841, 269] on div "# Move to the lights and switch them on. helperA . moveRight ( 3 ) helperA . us…" at bounding box center [930, 351] width 347 height 399
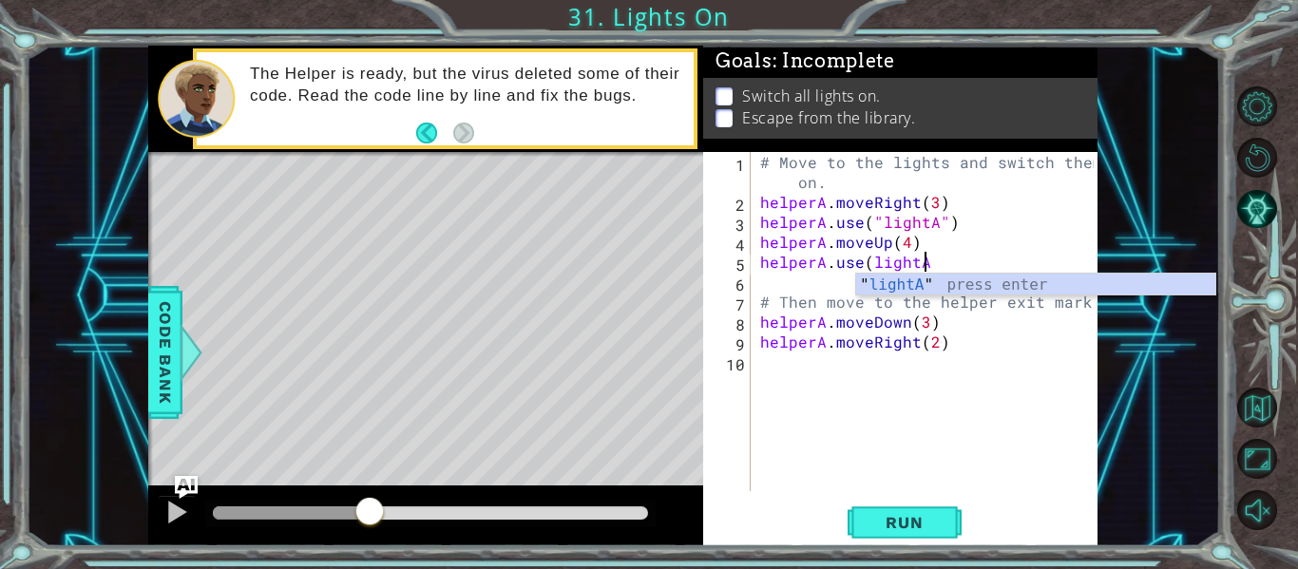
scroll to position [0, 10]
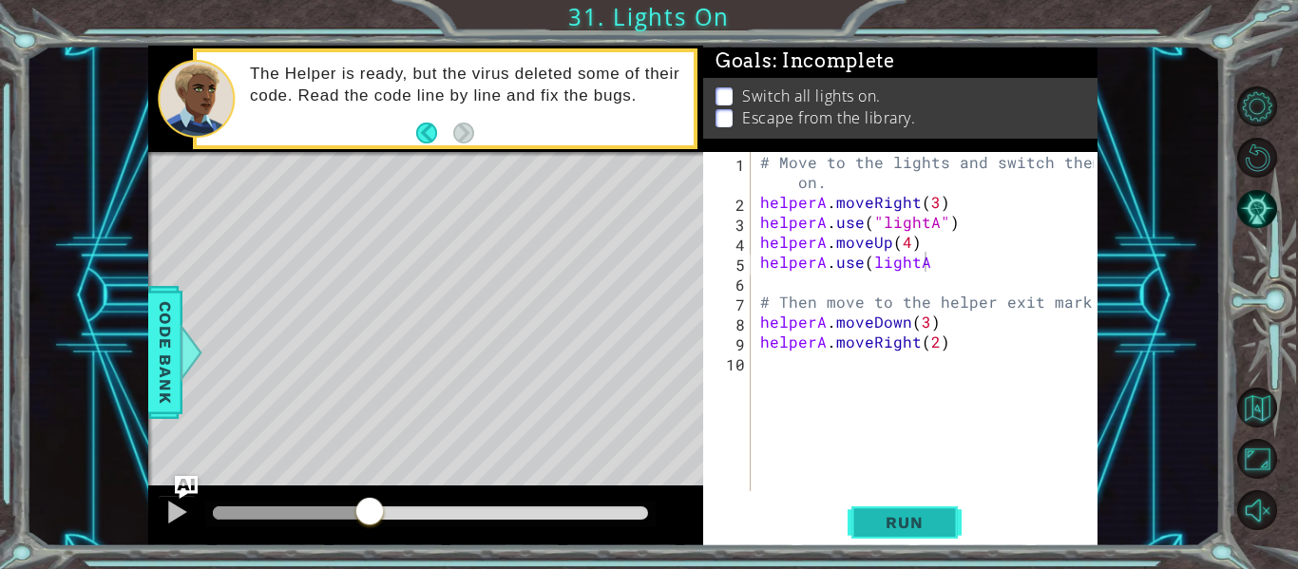
click at [917, 519] on span "Run" at bounding box center [904, 522] width 75 height 19
click at [902, 533] on button "Run" at bounding box center [905, 523] width 114 height 39
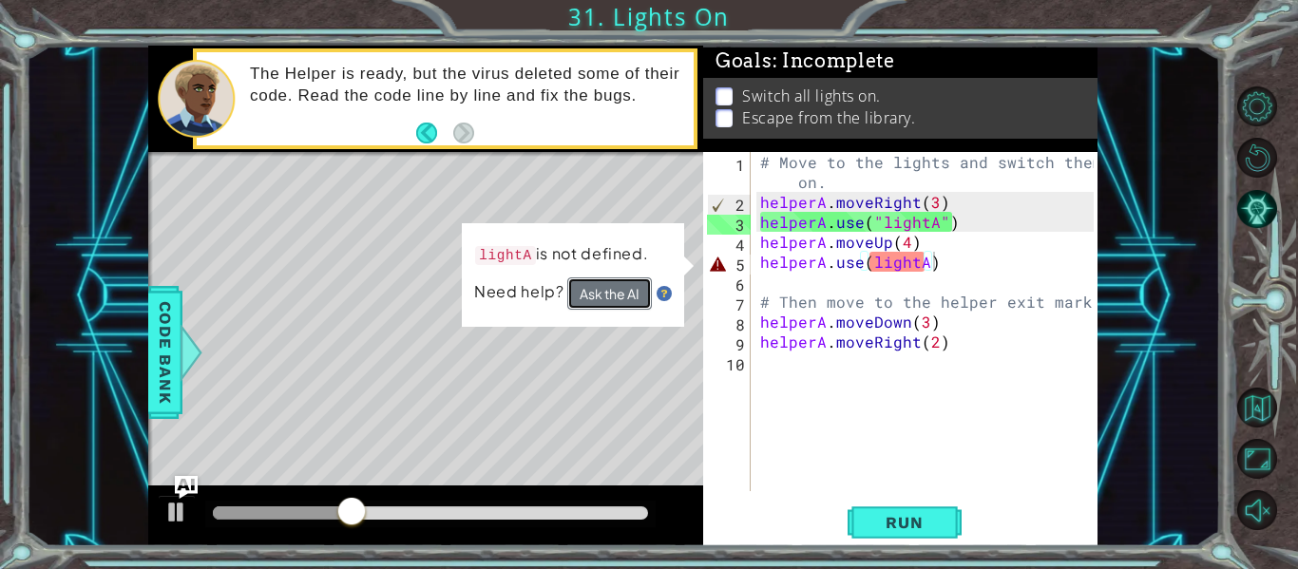
click at [608, 289] on button "Ask the AI" at bounding box center [609, 294] width 85 height 32
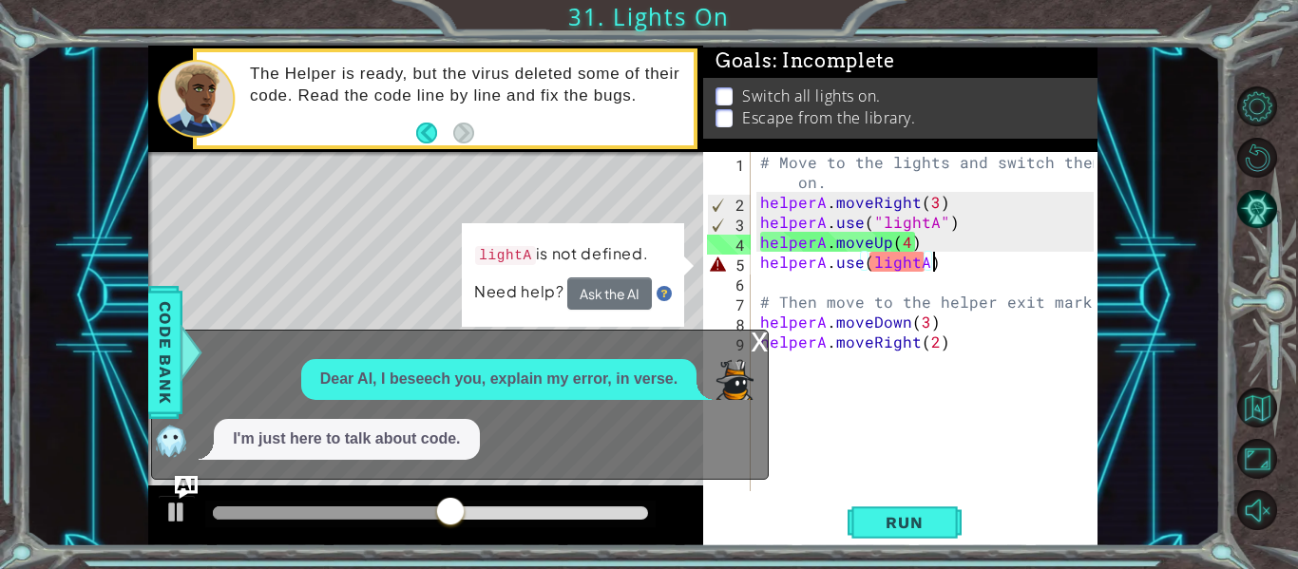
click at [760, 340] on div "x" at bounding box center [759, 340] width 17 height 19
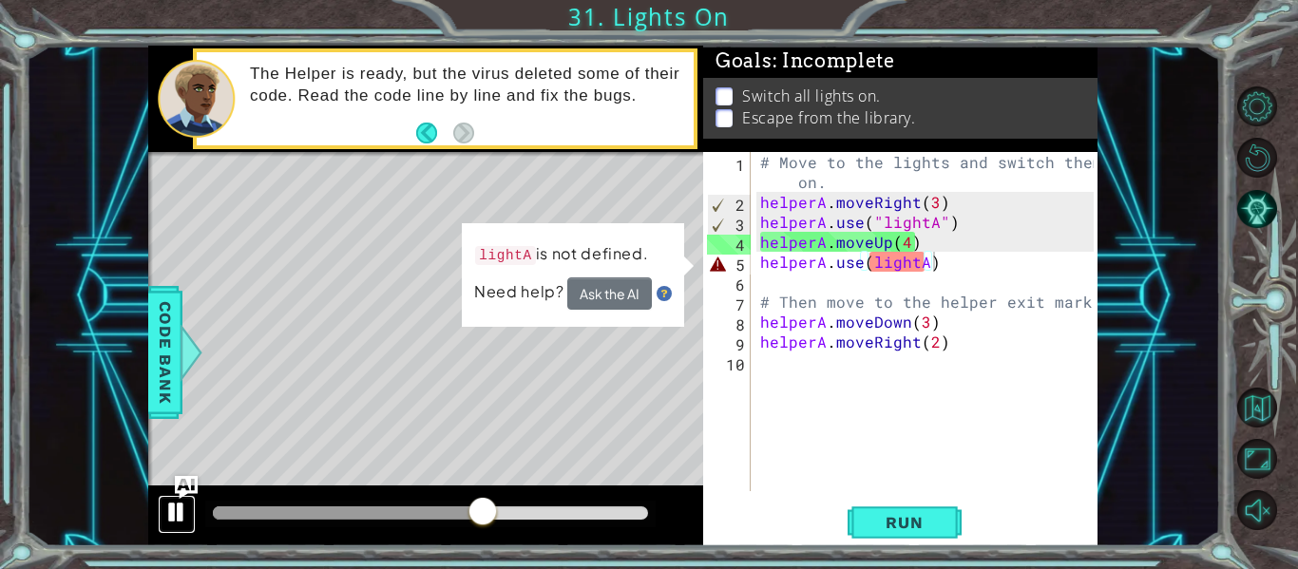
click at [183, 516] on div at bounding box center [176, 512] width 25 height 25
click at [926, 272] on div "# Move to the lights and switch them on. helperA . moveRight ( 3 ) helperA . us…" at bounding box center [930, 351] width 347 height 399
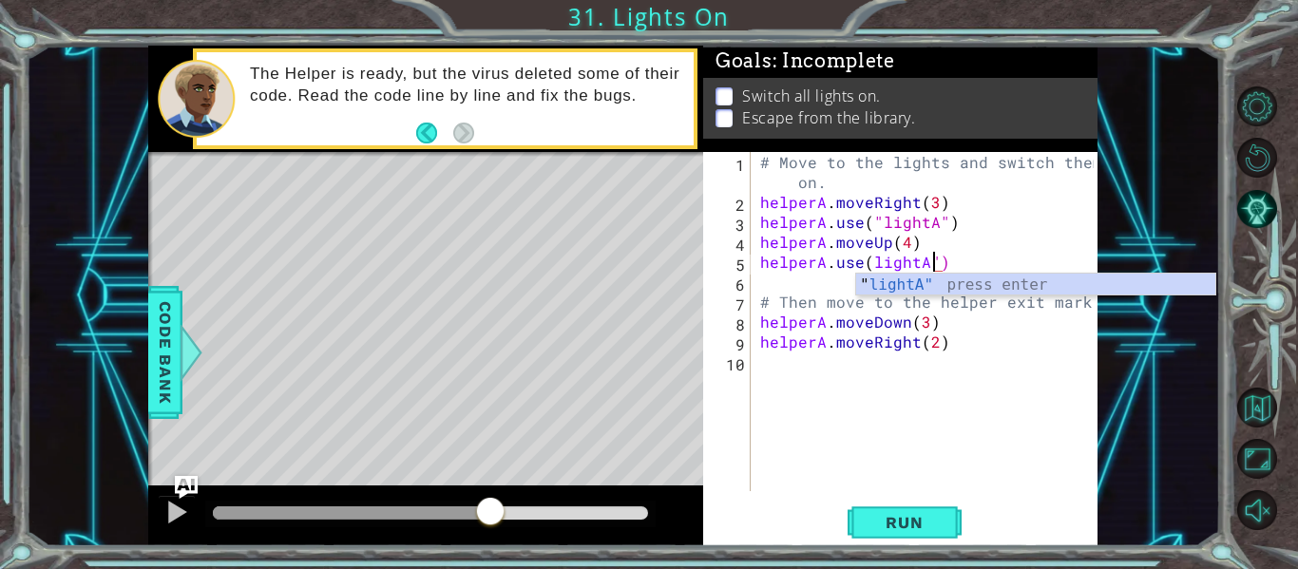
scroll to position [0, 10]
click at [873, 267] on div "# Move to the lights and switch them on. helperA . moveRight ( 3 ) helperA . us…" at bounding box center [930, 351] width 347 height 399
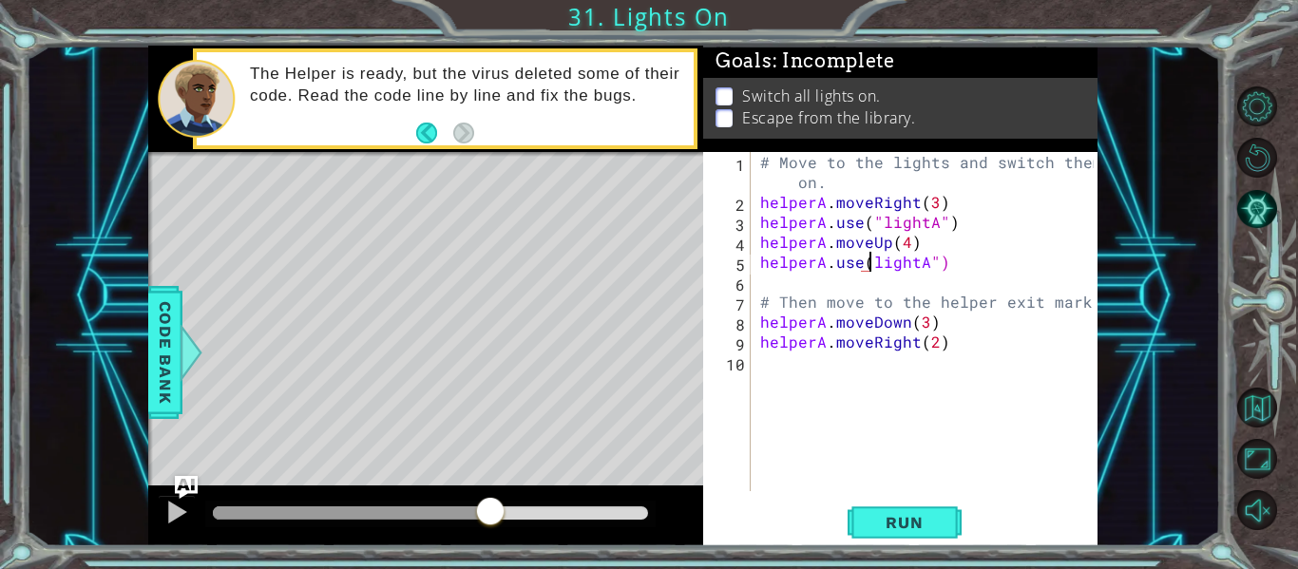
scroll to position [0, 8]
click at [872, 504] on button "Run" at bounding box center [905, 523] width 114 height 39
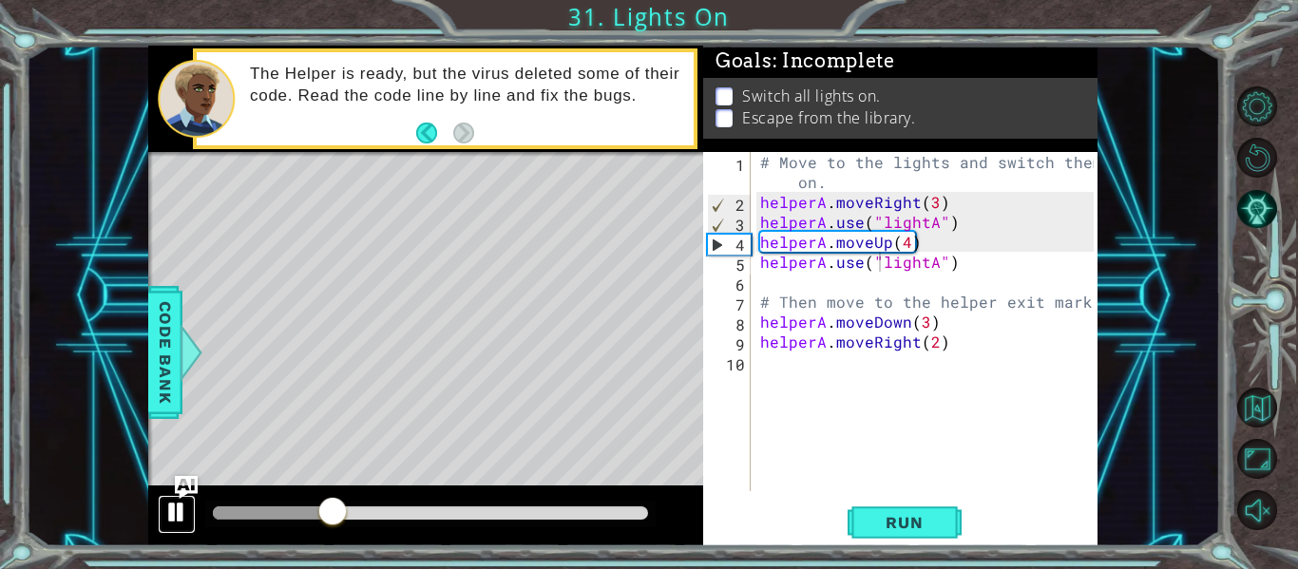
click at [178, 522] on div at bounding box center [176, 512] width 25 height 25
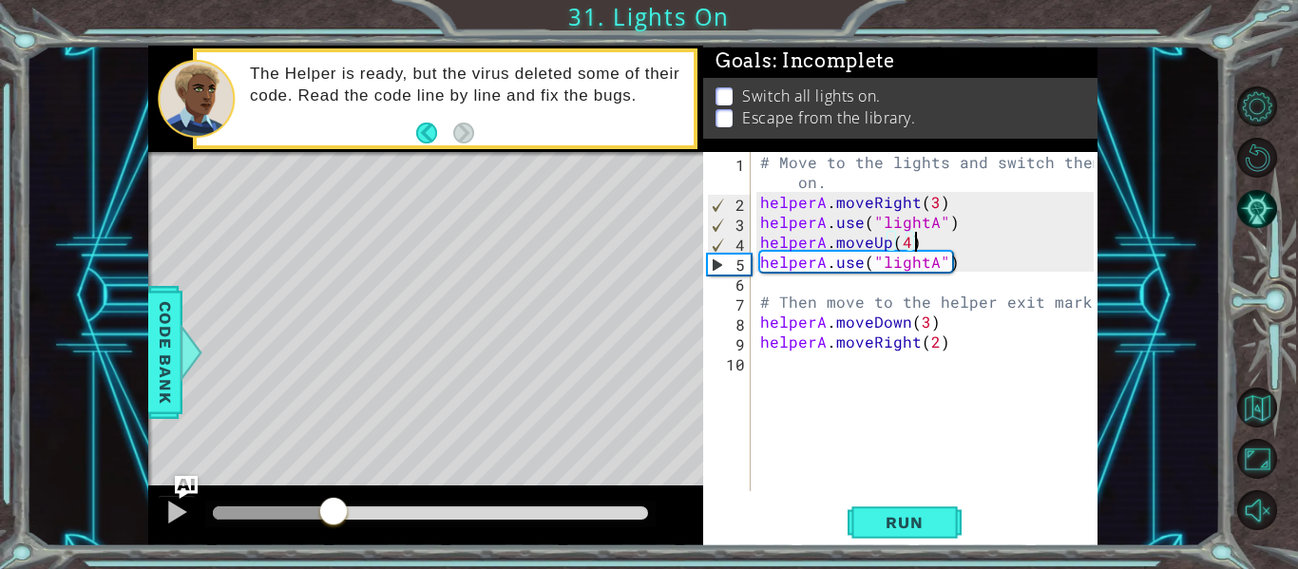
click at [913, 245] on div "# Move to the lights and switch them on. helperA . moveRight ( 3 ) helperA . us…" at bounding box center [930, 351] width 347 height 399
click at [902, 245] on div "# Move to the lights and switch them on. helperA . moveRight ( 3 ) helperA . us…" at bounding box center [930, 351] width 347 height 399
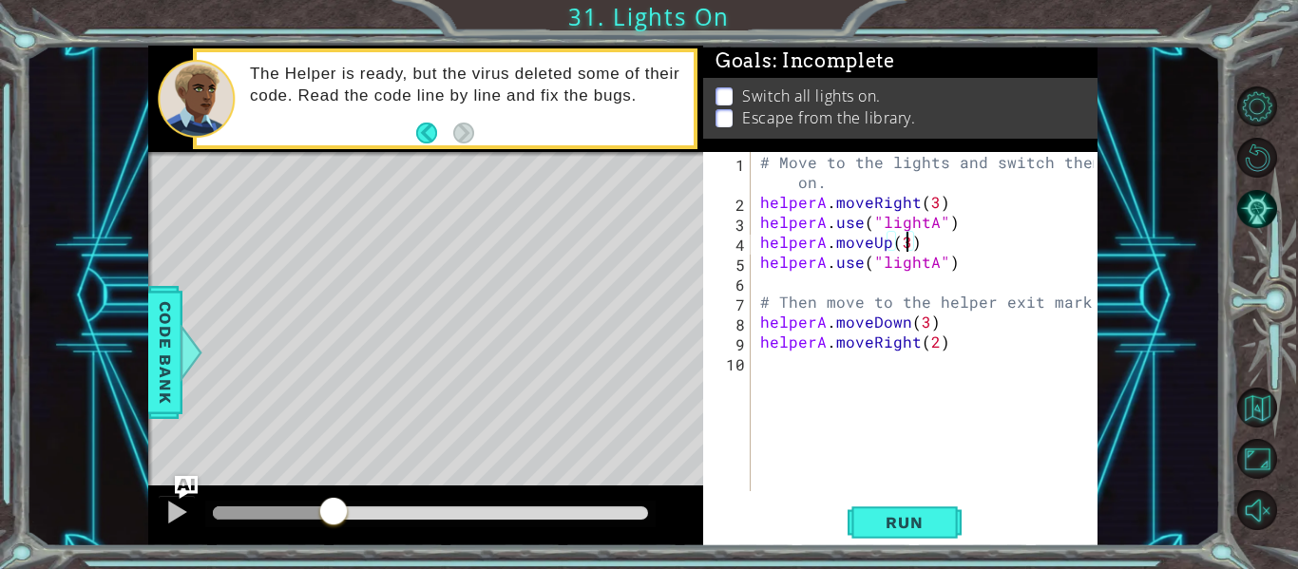
scroll to position [0, 9]
click at [936, 267] on div "# Move to the lights and switch them on. helperA . moveRight ( 3 ) helperA . us…" at bounding box center [930, 351] width 347 height 399
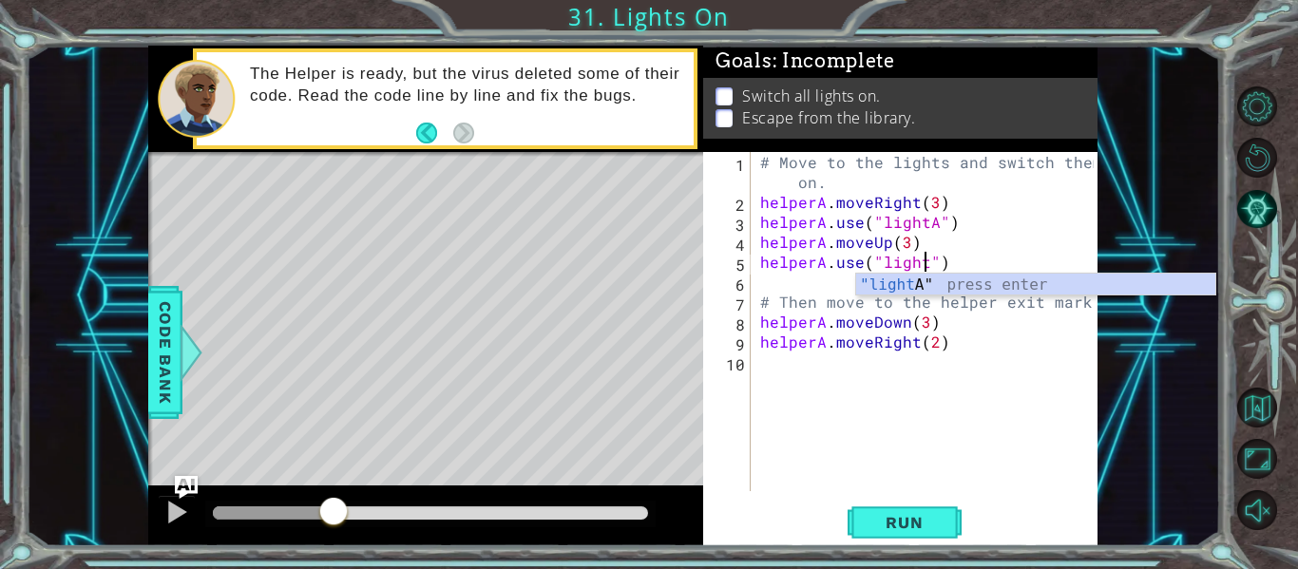
scroll to position [0, 11]
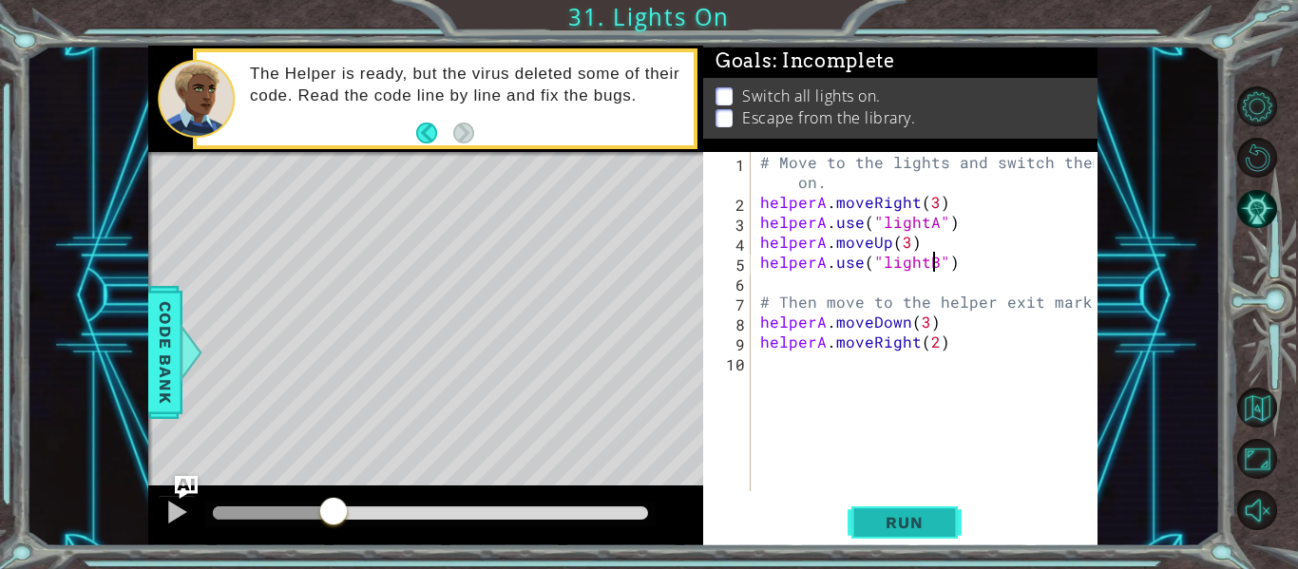
click at [898, 528] on span "Run" at bounding box center [904, 522] width 75 height 19
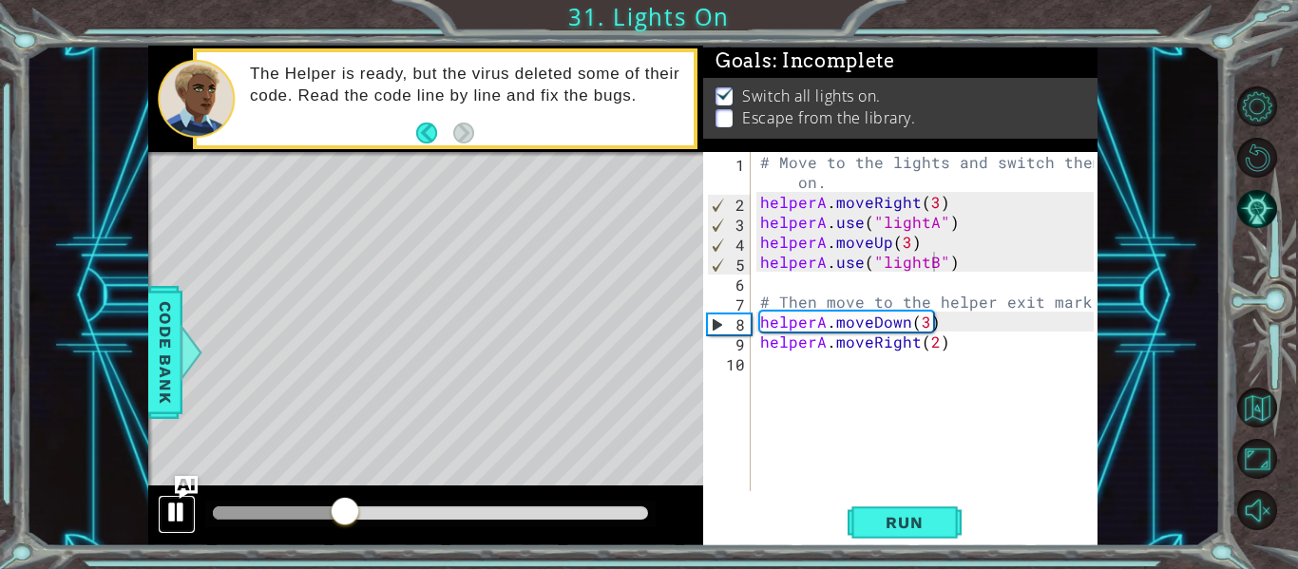
click at [169, 513] on div at bounding box center [176, 512] width 25 height 25
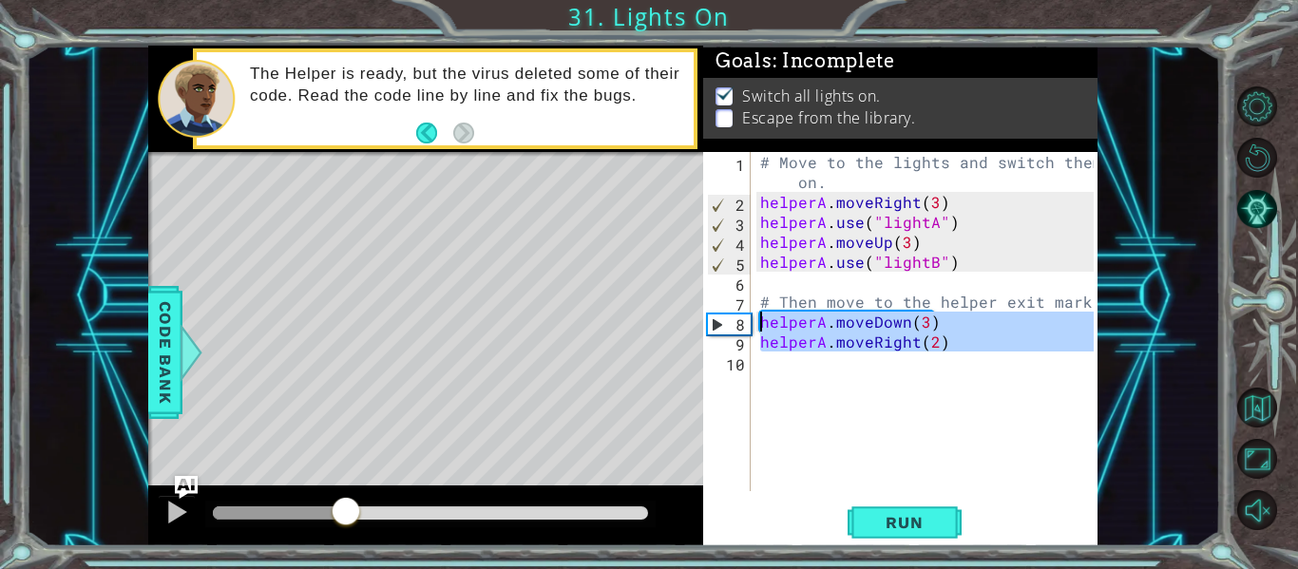
drag, startPoint x: 956, startPoint y: 364, endPoint x: 757, endPoint y: 322, distance: 204.0
click at [757, 322] on div "# Move to the lights and switch them on. helperA . moveRight ( 3 ) helperA . us…" at bounding box center [930, 351] width 347 height 399
type textarea "helperA.moveDown(3) helperA.moveRight(2)"
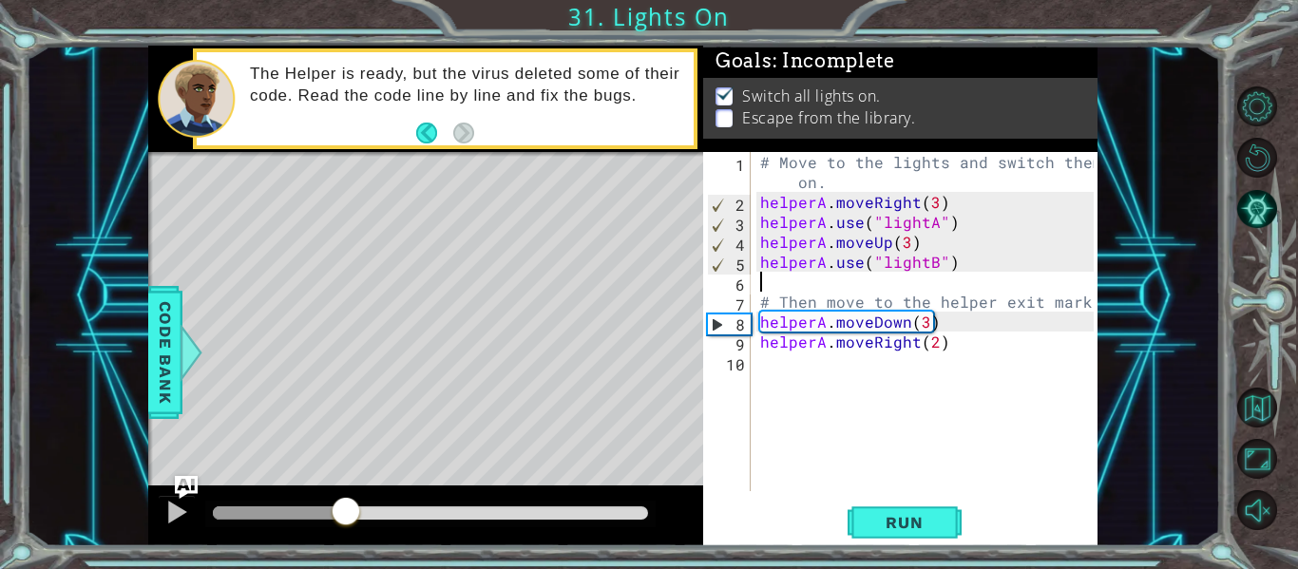
click at [790, 284] on div "# Move to the lights and switch them on. helperA . moveRight ( 3 ) helperA . us…" at bounding box center [930, 351] width 347 height 399
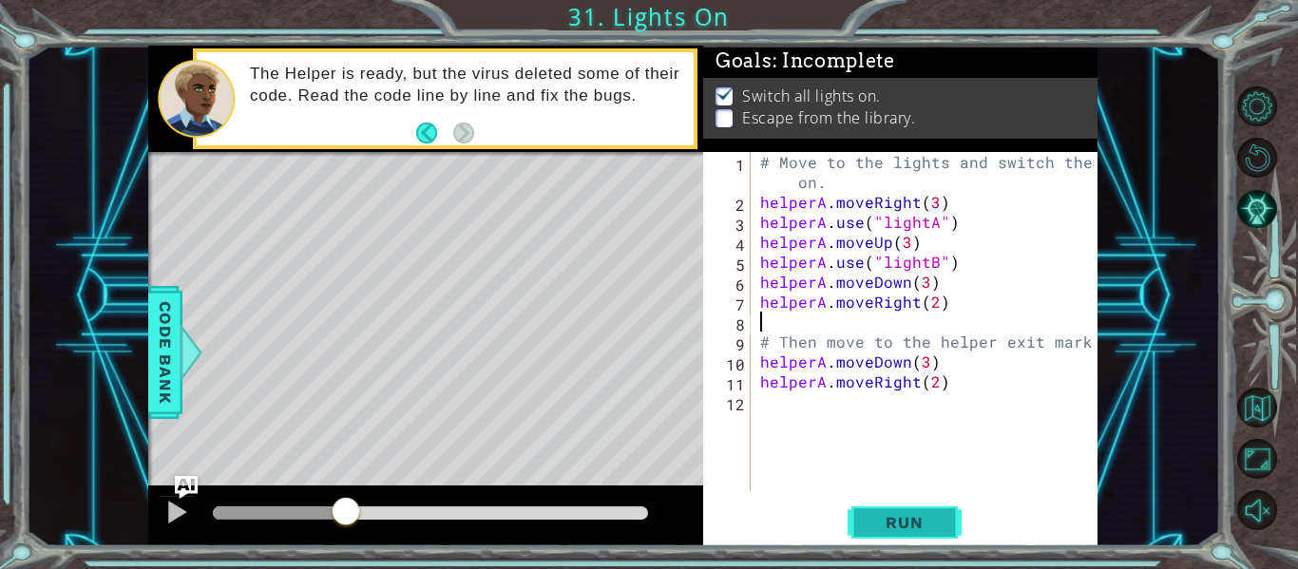
click at [873, 519] on span "Run" at bounding box center [904, 522] width 75 height 19
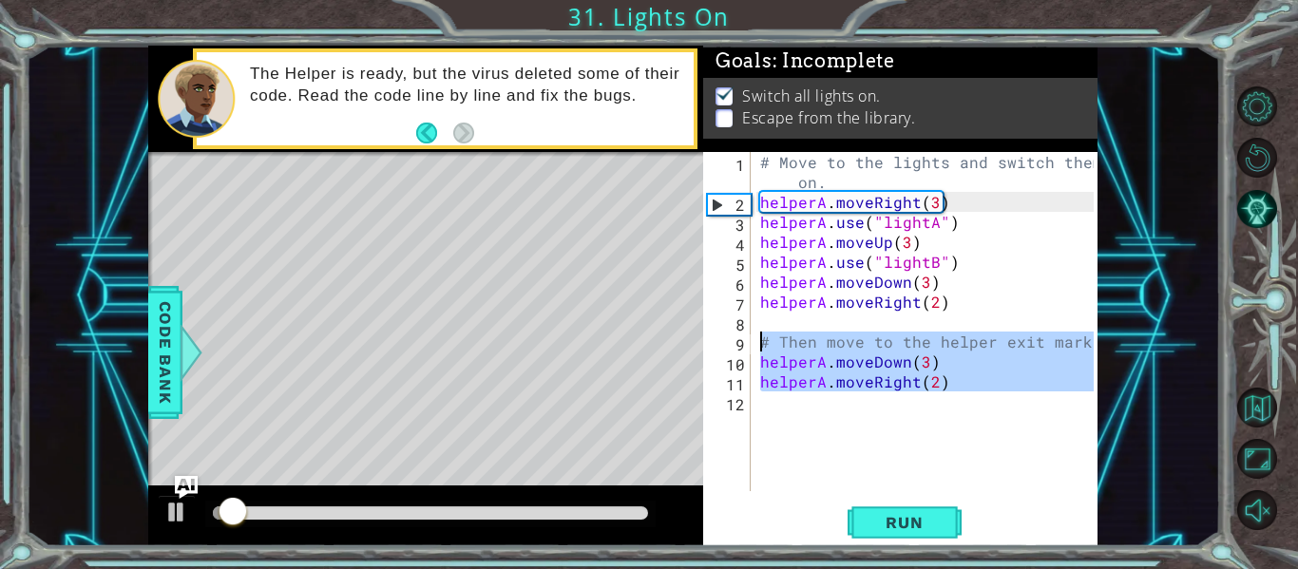
drag, startPoint x: 954, startPoint y: 394, endPoint x: 754, endPoint y: 336, distance: 208.5
click at [754, 336] on div "1 2 3 4 5 6 7 8 9 10 11 12 # Move to the lights and switch them on. helperA . m…" at bounding box center [898, 321] width 391 height 339
type textarea "# Then move to the helper exit mark. helperA.moveDown(3)"
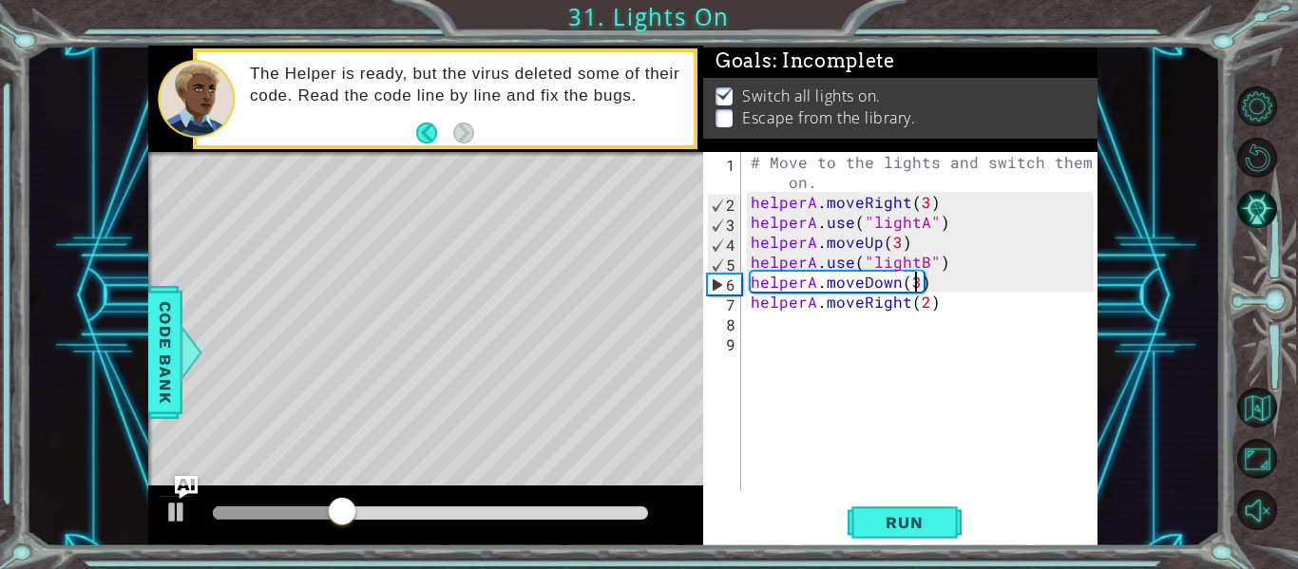
click at [914, 280] on div "# Move to the lights and switch them on. helperA . moveRight ( 3 ) helperA . us…" at bounding box center [925, 351] width 356 height 399
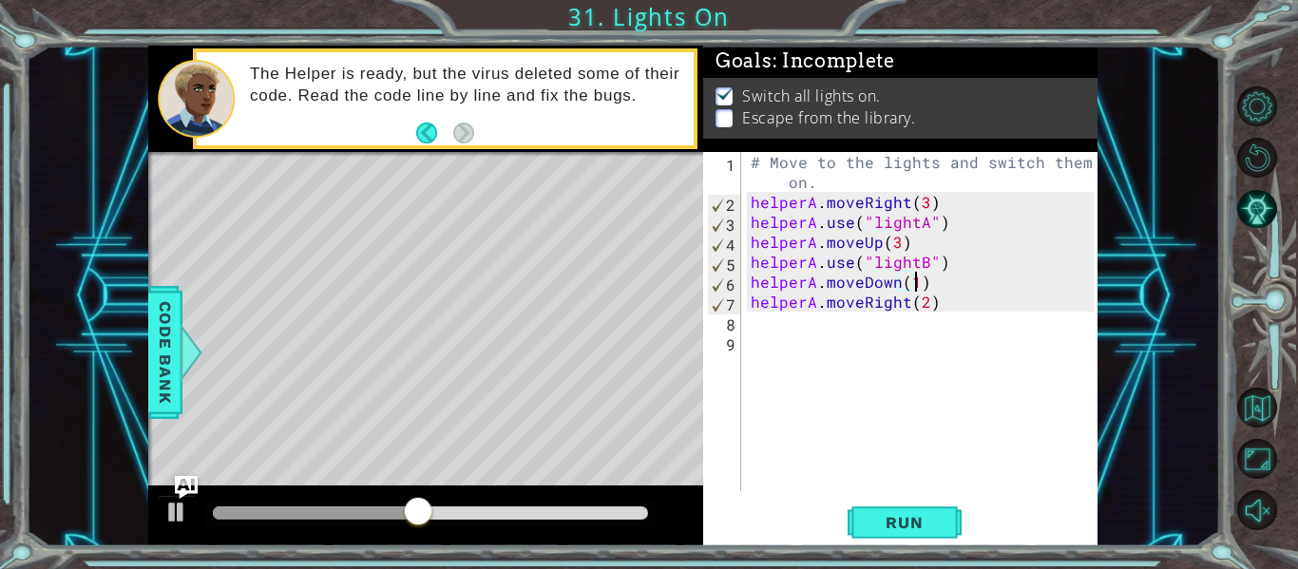
scroll to position [0, 10]
type textarea "helperA.moveDown(1)"
click at [916, 530] on span "Run" at bounding box center [904, 522] width 75 height 19
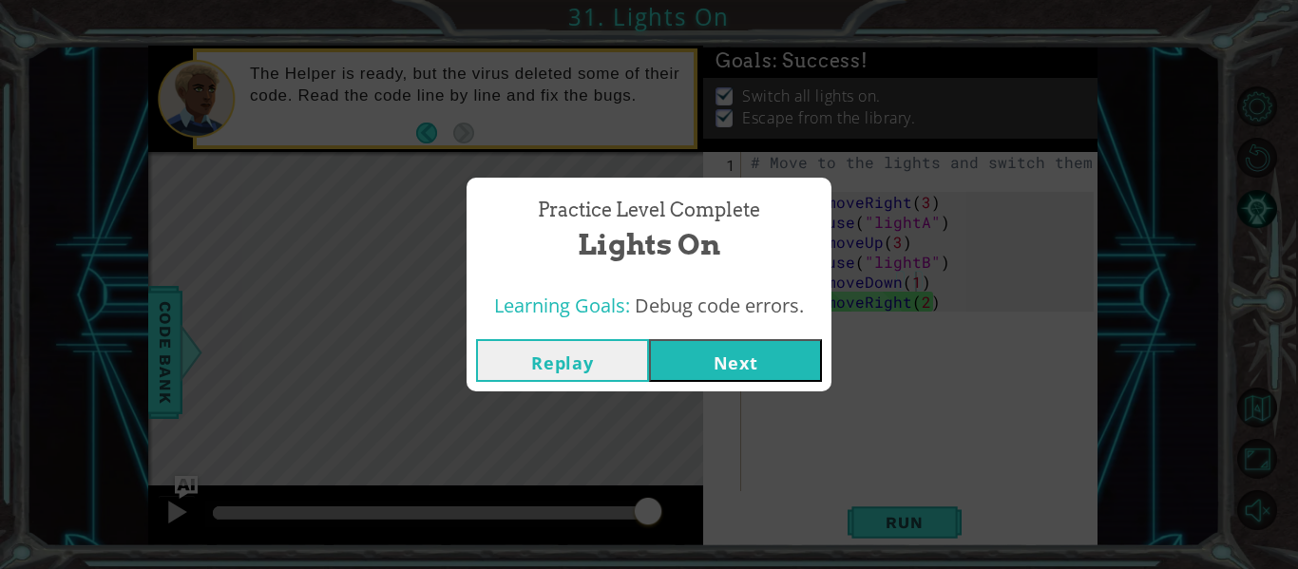
click at [746, 355] on button "Next" at bounding box center [735, 360] width 173 height 43
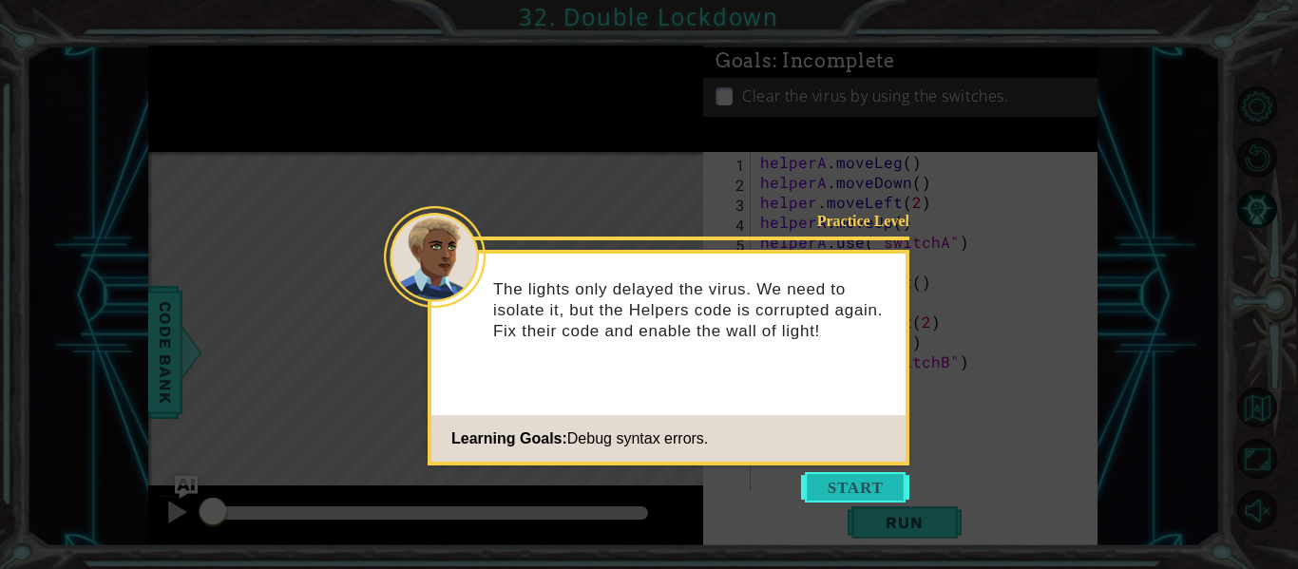
click at [902, 501] on button "Start" at bounding box center [855, 487] width 108 height 30
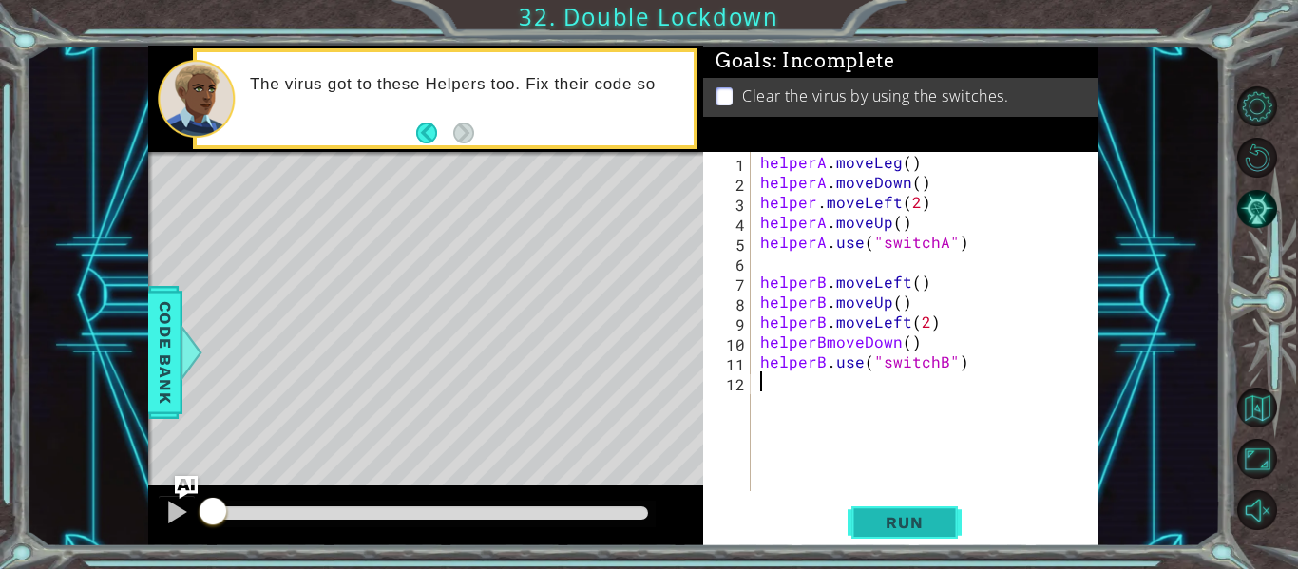
click at [906, 522] on span "Run" at bounding box center [904, 522] width 75 height 19
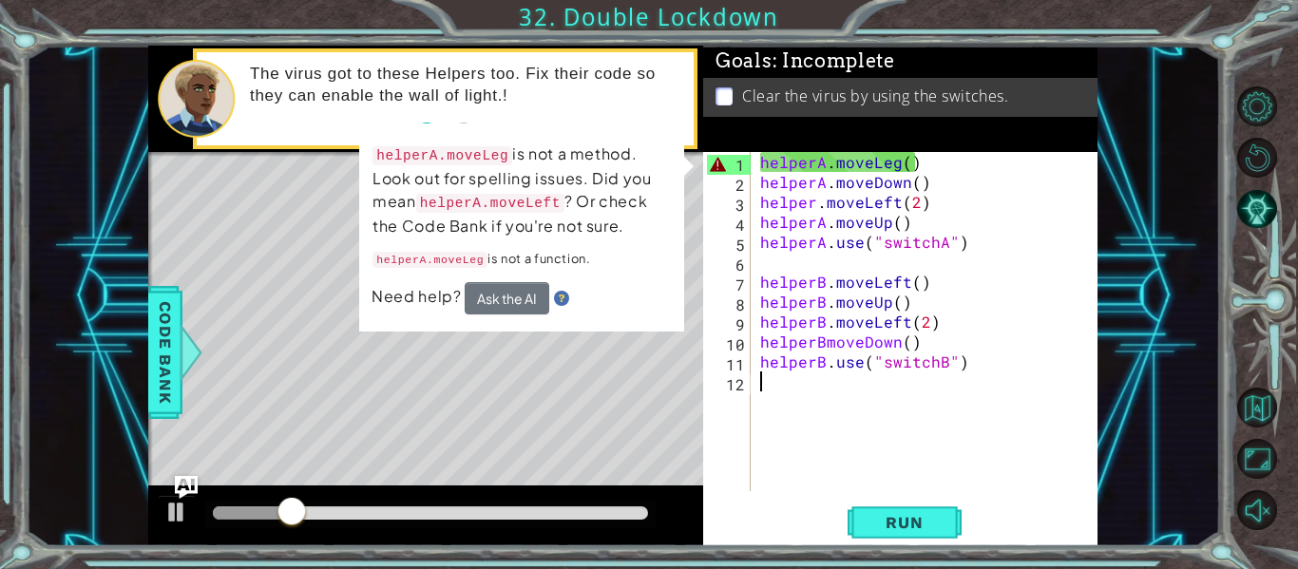
click at [895, 165] on div "helperA . moveLeg ( ) helperA . moveDown ( ) helper . moveLeft ( 2 ) helperA . …" at bounding box center [930, 341] width 347 height 379
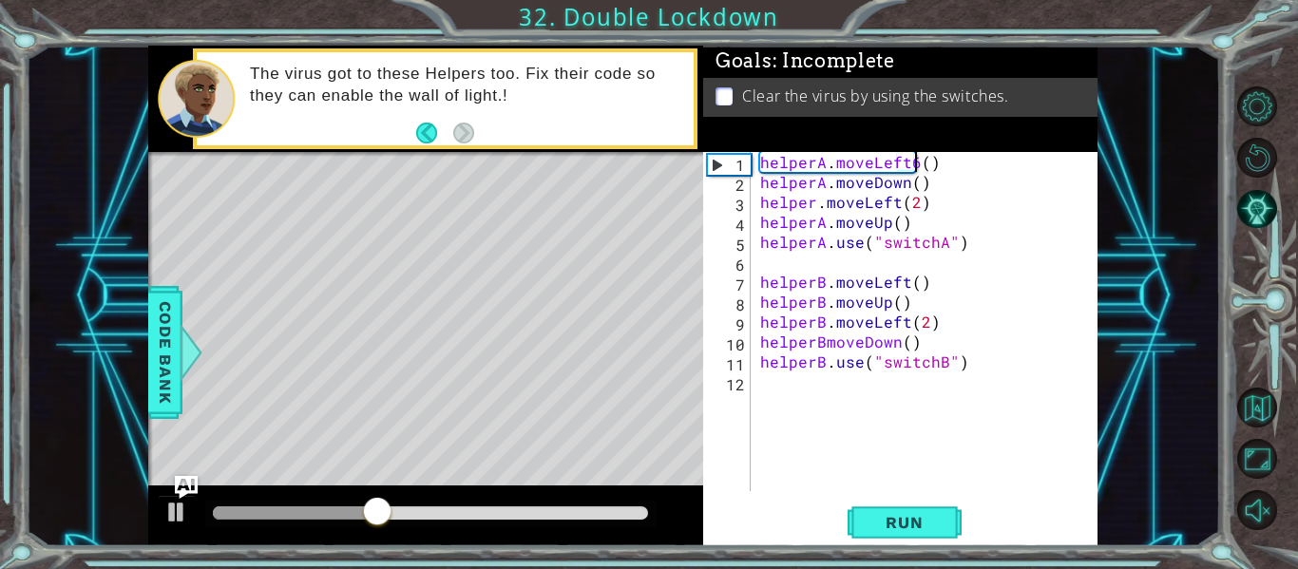
scroll to position [0, 10]
click at [809, 206] on div "helperA . moveLeft ( ) helperA . moveDown ( ) helper . moveLeft ( 2 ) helperA .…" at bounding box center [930, 341] width 347 height 379
click at [814, 206] on div "helperA . moveLeft ( ) helperA . moveDown ( ) helper . moveLeft ( 2 ) helperA .…" at bounding box center [930, 341] width 347 height 379
click at [827, 347] on div "helperA . moveLeft ( ) helperA . moveDown ( ) helperA . moveLeft ( 2 ) helperA …" at bounding box center [930, 341] width 347 height 379
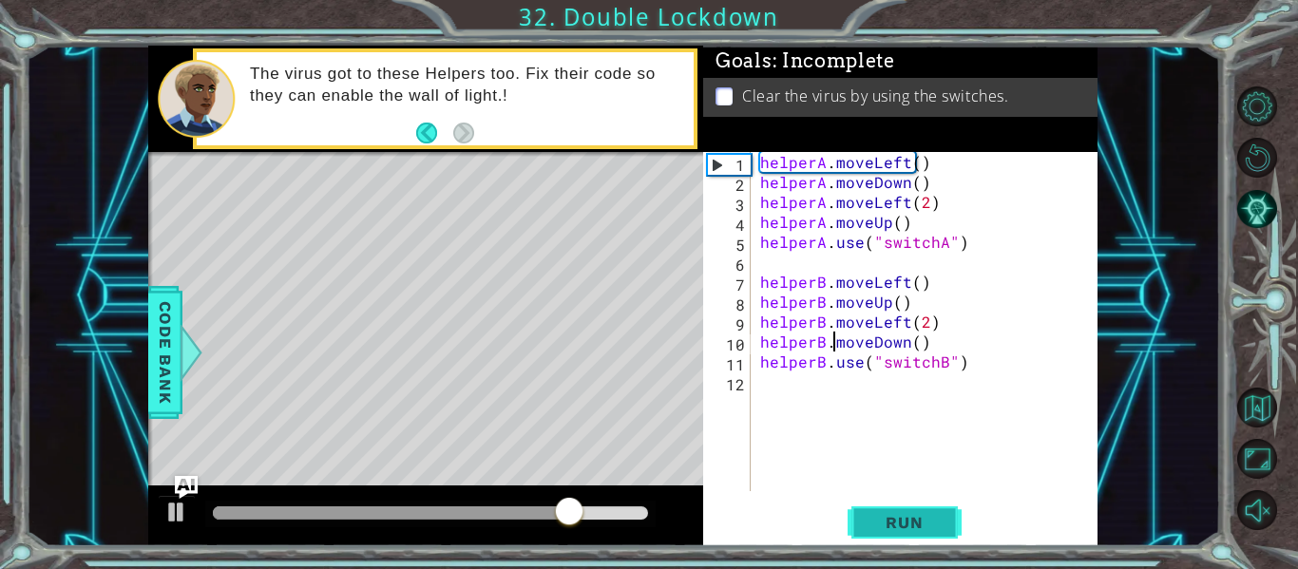
type textarea "helperB.moveDown()"
click at [896, 509] on button "Run" at bounding box center [905, 523] width 114 height 39
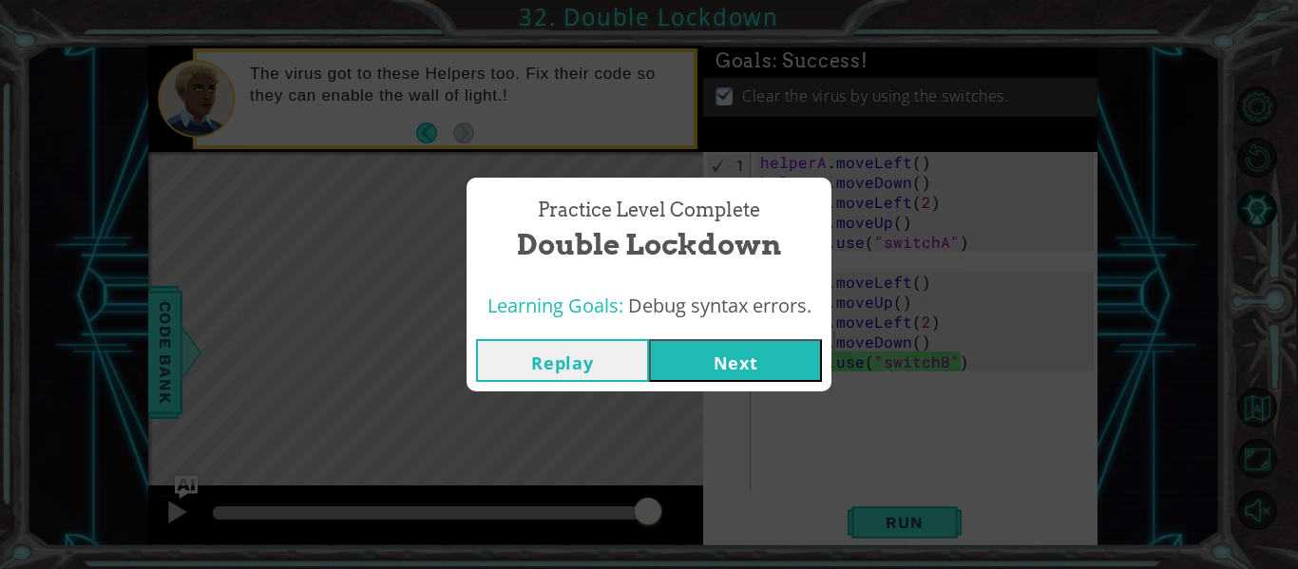
click at [734, 375] on button "Next" at bounding box center [735, 360] width 173 height 43
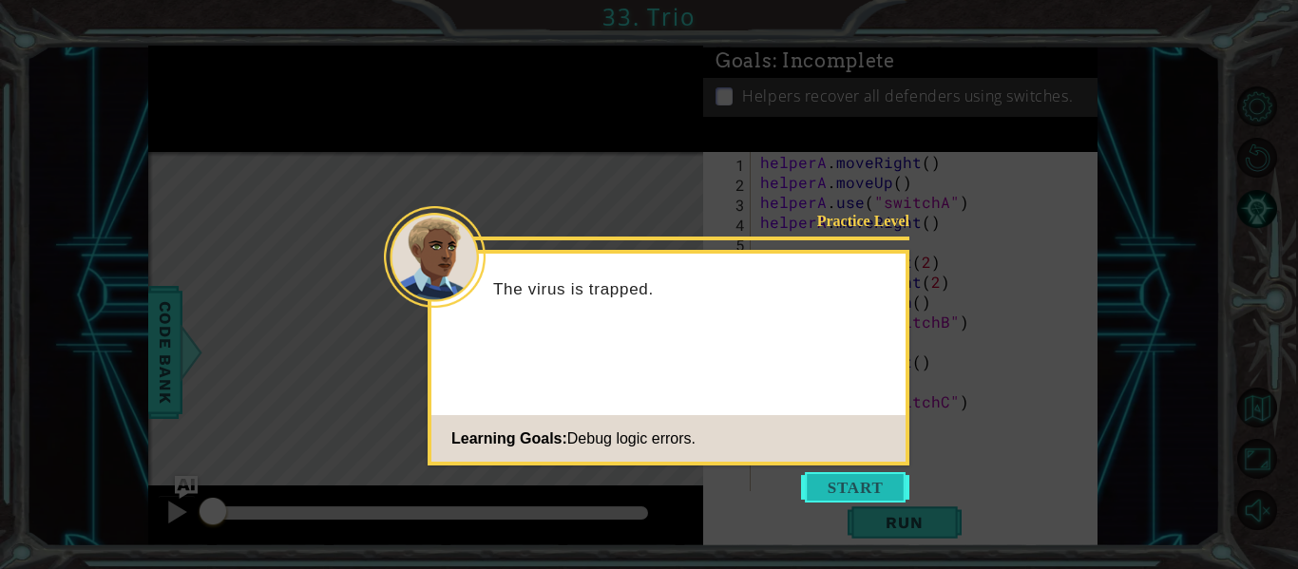
click at [825, 490] on button "Start" at bounding box center [855, 487] width 108 height 30
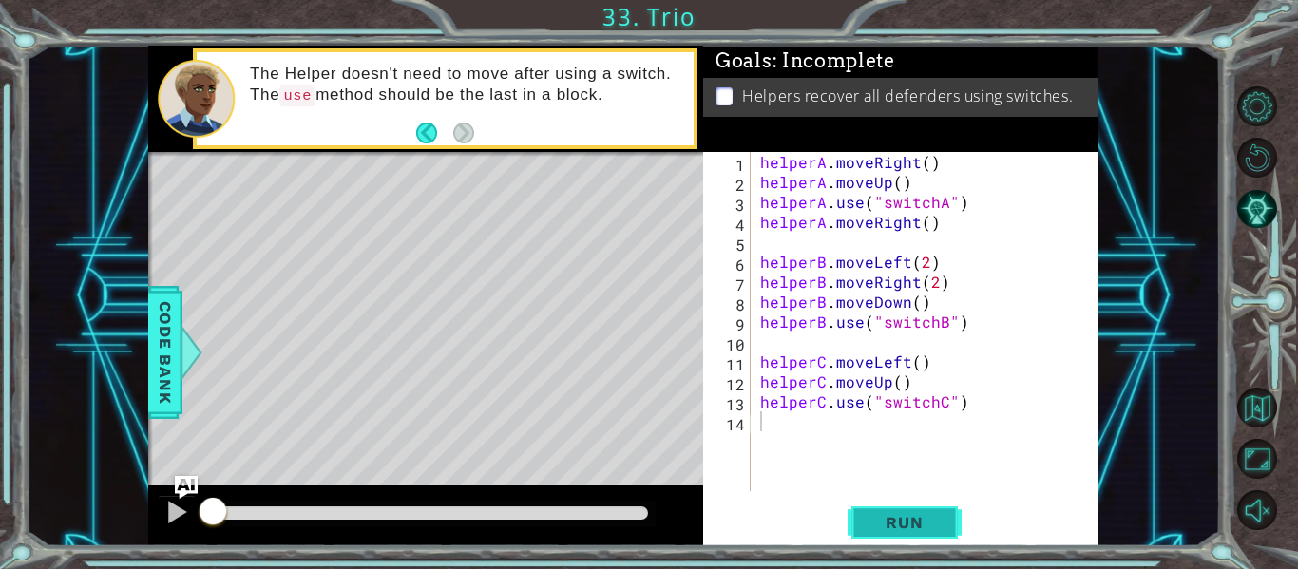
click at [930, 529] on span "Run" at bounding box center [904, 522] width 75 height 19
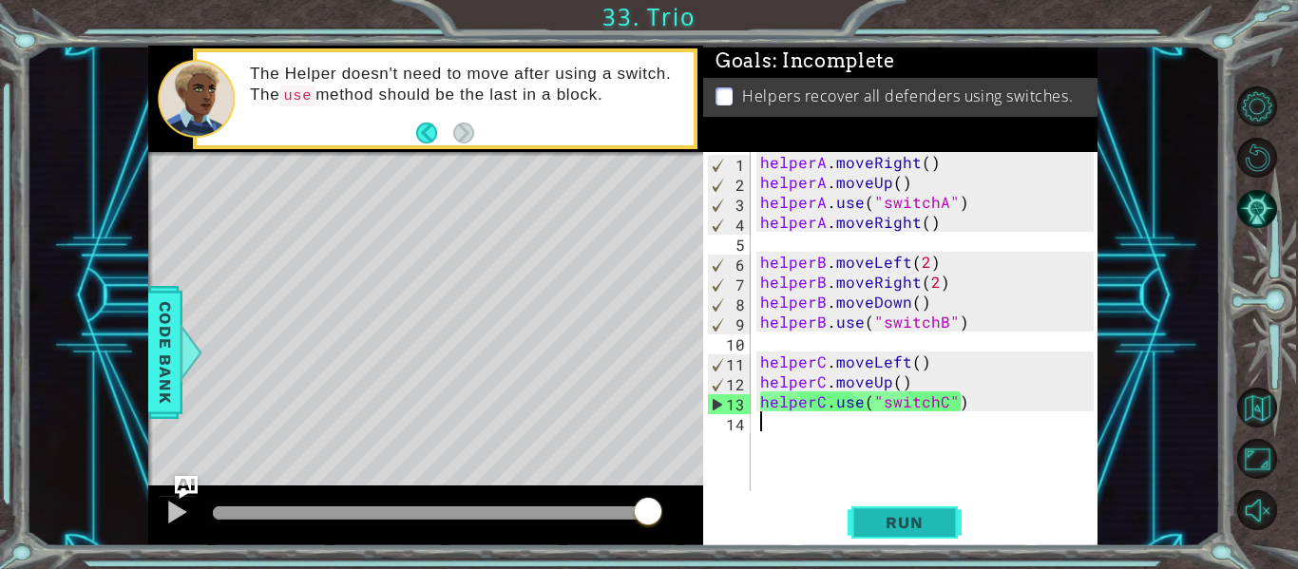
click at [911, 521] on span "Run" at bounding box center [904, 522] width 75 height 19
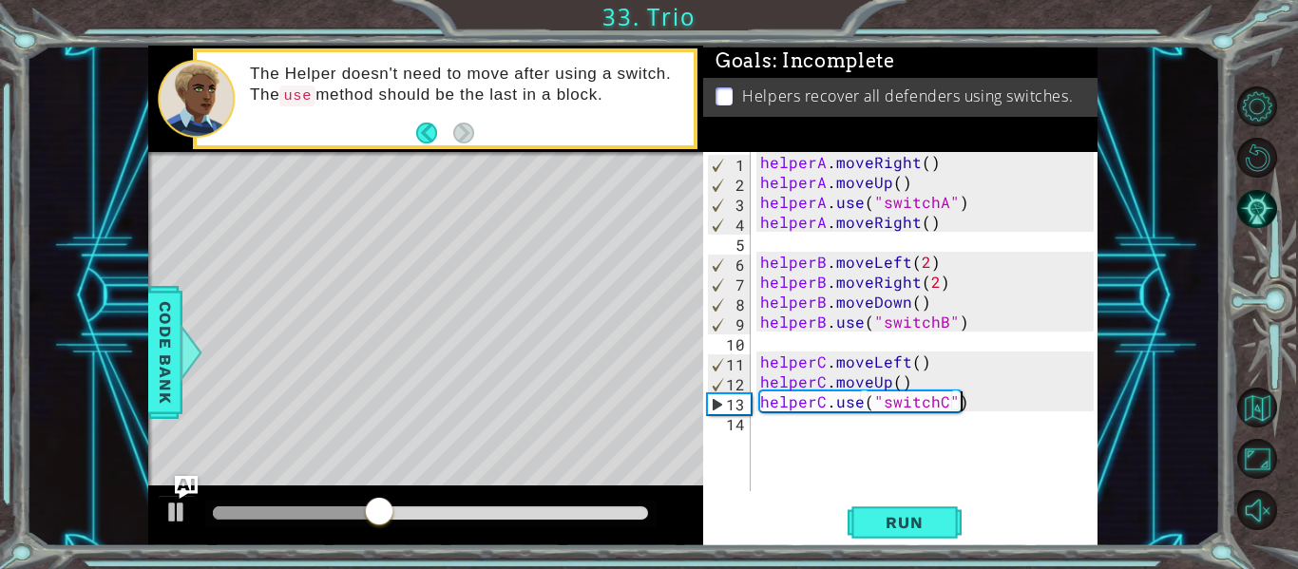
click at [964, 404] on div "helperA . moveRight ( ) helperA . moveUp ( ) helperA . use ( "switchA" ) helper…" at bounding box center [930, 341] width 347 height 379
type textarea "helperC.use("switchC")"
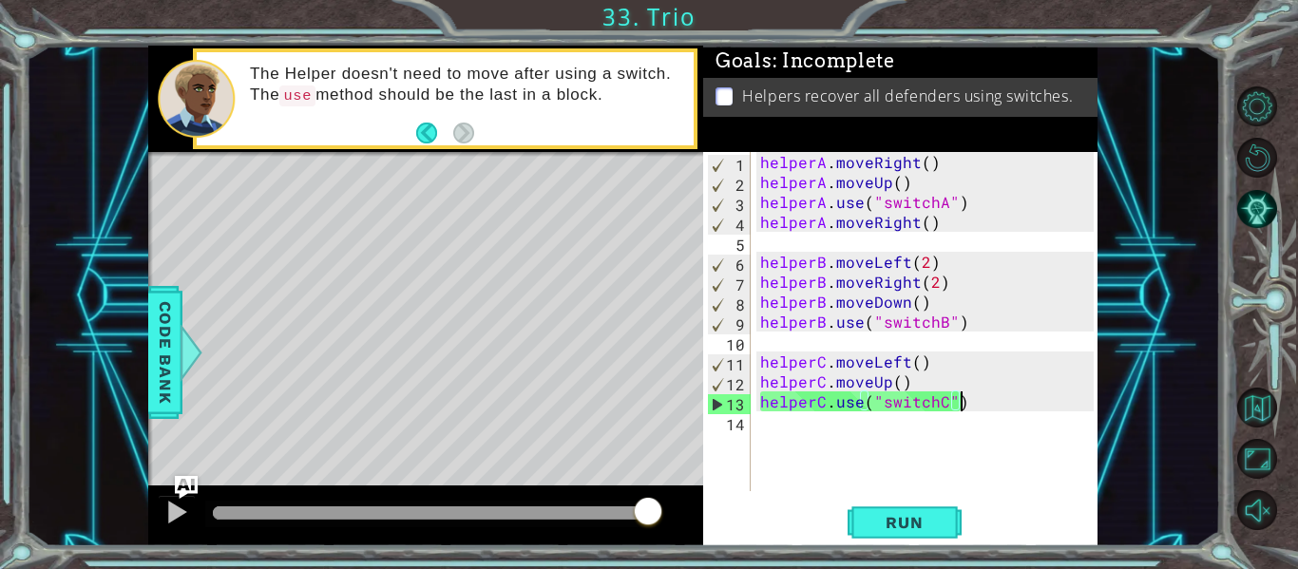
click at [964, 404] on div "helperA . moveRight ( ) helperA . moveUp ( ) helperA . use ( "switchA" ) helper…" at bounding box center [930, 341] width 347 height 379
click at [758, 431] on div "helperA . moveRight ( ) helperA . moveUp ( ) helperA . use ( "switchA" ) helper…" at bounding box center [930, 341] width 347 height 379
click at [913, 385] on div "helperA . moveRight ( ) helperA . moveUp ( ) helperA . use ( "switchA" ) helper…" at bounding box center [930, 341] width 347 height 379
type textarea "helperC.moveUp()"
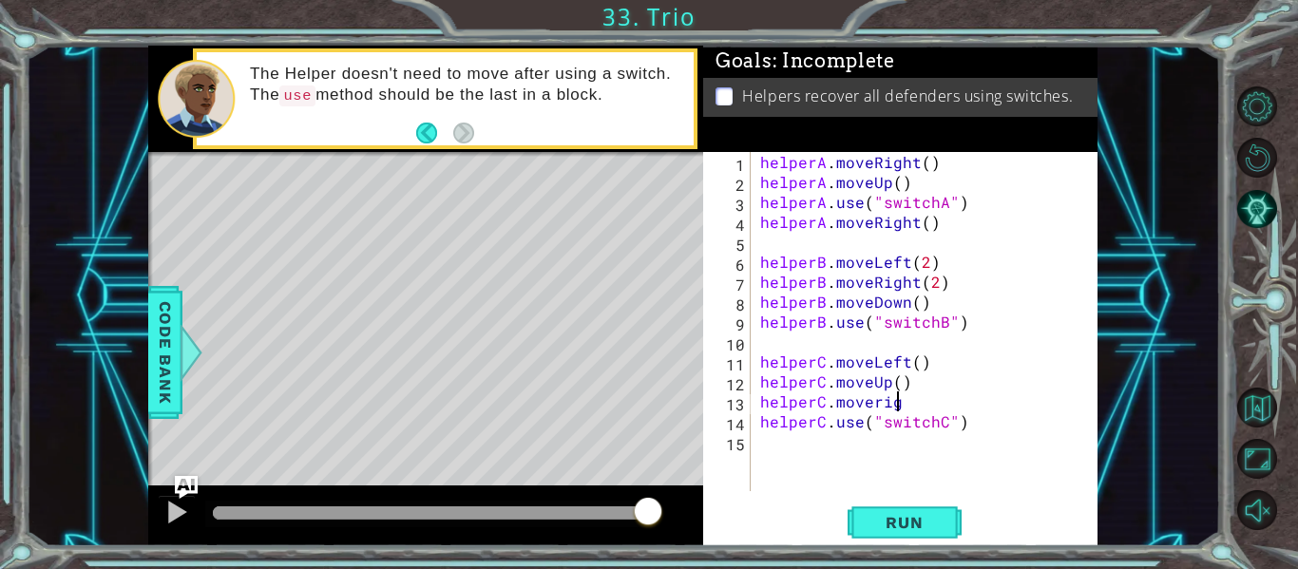
scroll to position [0, 9]
click at [879, 403] on div "helperA . moveRight ( ) helperA . moveUp ( ) helperA . use ( "switchA" ) helper…" at bounding box center [930, 341] width 347 height 379
click at [914, 405] on div "helperA . moveRight ( ) helperA . moveUp ( ) helperA . use ( "switchA" ) helper…" at bounding box center [930, 341] width 347 height 379
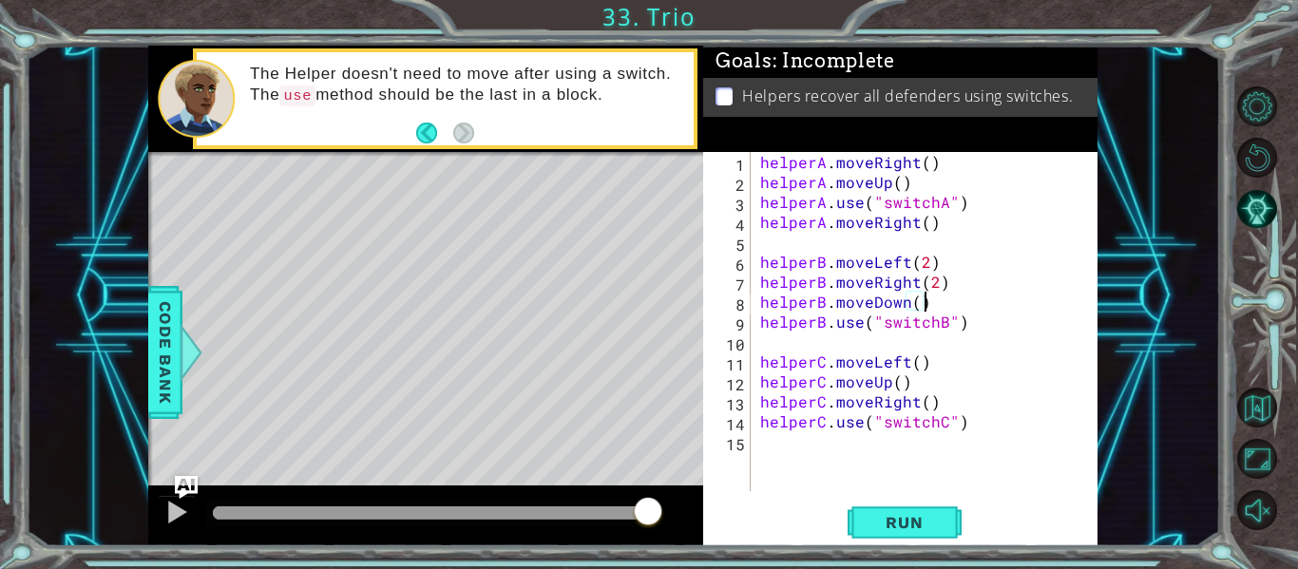
click at [932, 306] on div "helperA . moveRight ( ) helperA . moveUp ( ) helperA . use ( "switchA" ) helper…" at bounding box center [930, 341] width 347 height 379
drag, startPoint x: 932, startPoint y: 302, endPoint x: 920, endPoint y: 304, distance: 12.5
click at [920, 304] on div "helperA . moveRight ( ) helperA . moveUp ( ) helperA . use ( "switchA" ) helper…" at bounding box center [930, 341] width 347 height 379
drag, startPoint x: 949, startPoint y: 282, endPoint x: 764, endPoint y: 284, distance: 184.4
click at [764, 284] on div "helperA . moveRight ( ) helperA . moveUp ( ) helperA . use ( "switchA" ) helper…" at bounding box center [930, 341] width 347 height 379
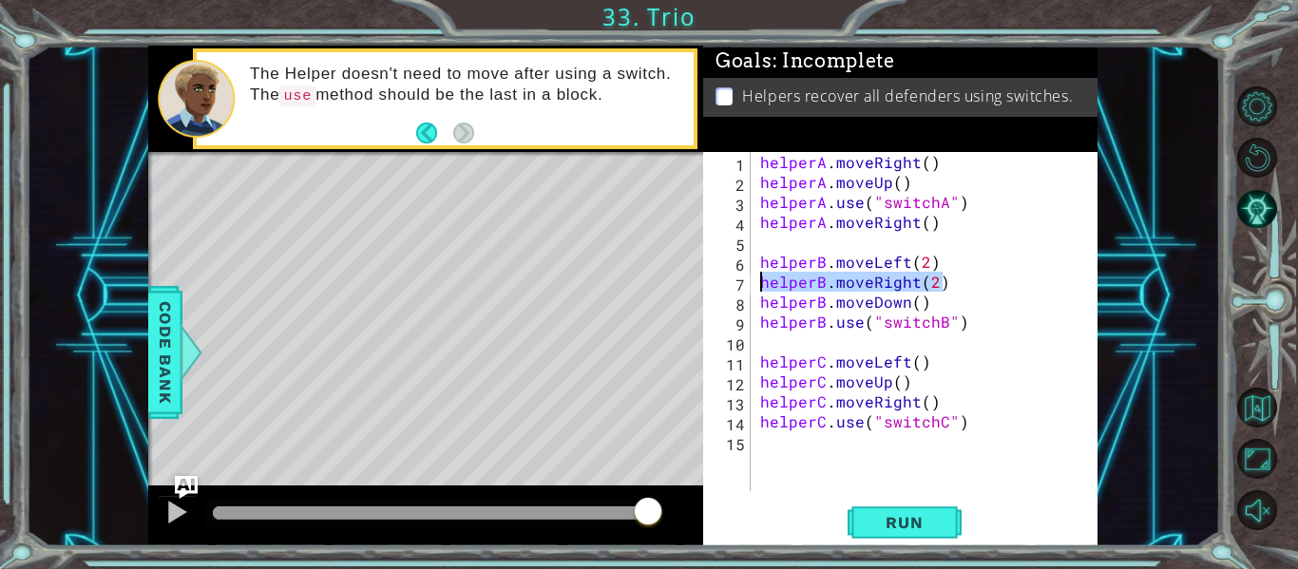
type textarea "helperB.moveRight(2)"
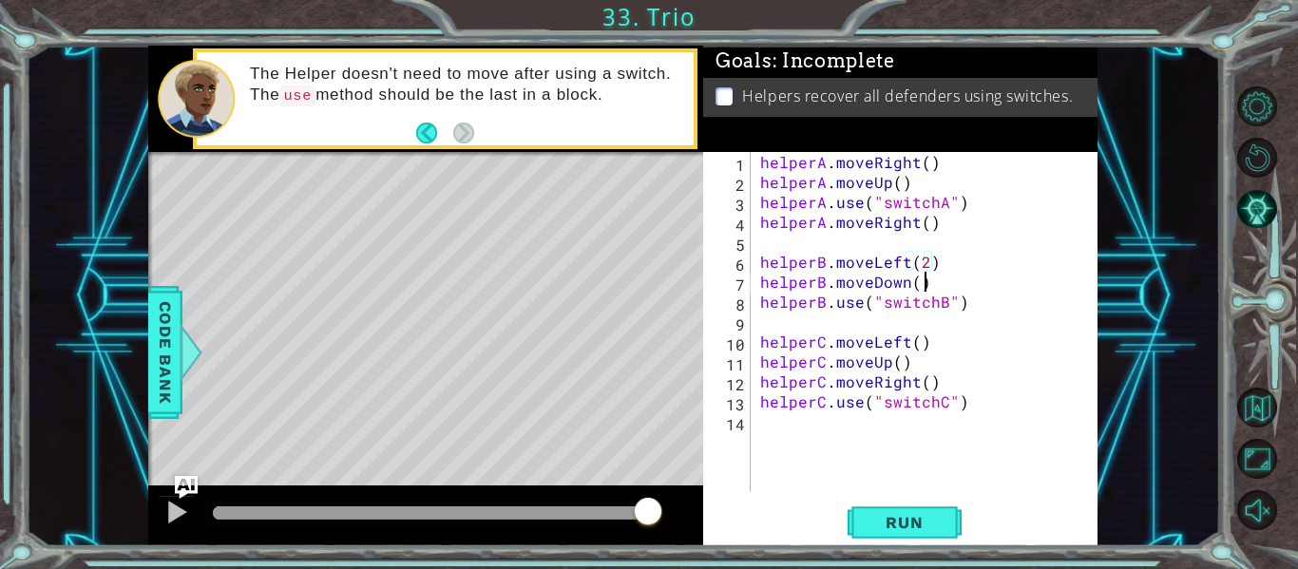
click at [932, 285] on div "helperA . moveRight ( ) helperA . moveUp ( ) helperA . use ( "switchA" ) helper…" at bounding box center [930, 341] width 347 height 379
type textarea "helperB.moveDown()"
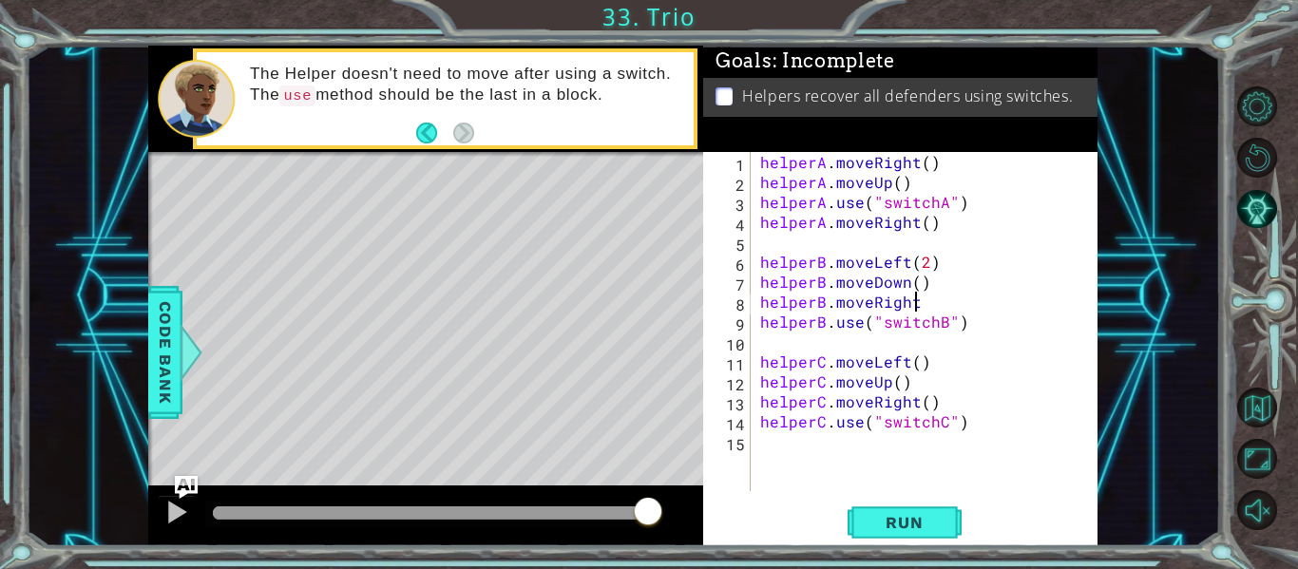
scroll to position [0, 10]
drag, startPoint x: 968, startPoint y: 203, endPoint x: 763, endPoint y: 205, distance: 204.4
click at [763, 205] on div "helperA . moveRight ( ) helperA . moveUp ( ) helperA . use ( "switchA" ) helper…" at bounding box center [930, 341] width 347 height 379
type textarea "helperA.use("switchA")"
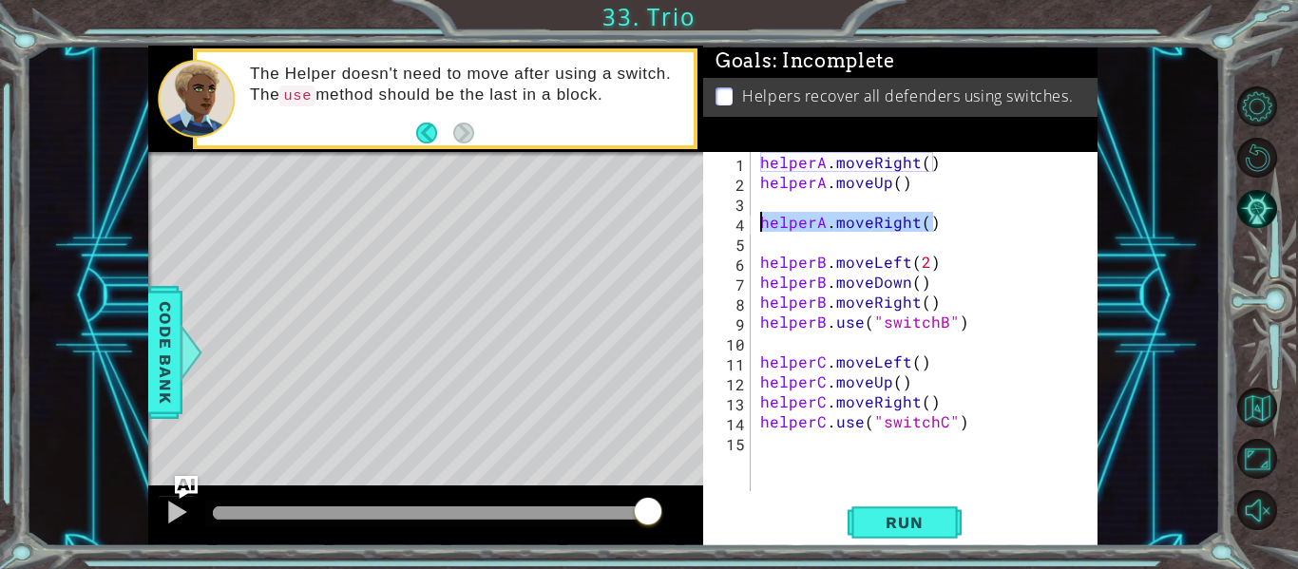
drag, startPoint x: 935, startPoint y: 221, endPoint x: 750, endPoint y: 228, distance: 185.5
click at [750, 228] on div "1 2 3 4 5 6 7 8 9 10 11 12 13 14 15 helperA . moveRight ( ) helperA . moveUp ( …" at bounding box center [898, 321] width 391 height 339
type textarea "helperA.moveRight()"
click at [768, 202] on div "helperA . moveRight ( ) helperA . moveUp ( ) helperB . moveLeft ( 2 ) helperB .…" at bounding box center [930, 341] width 347 height 379
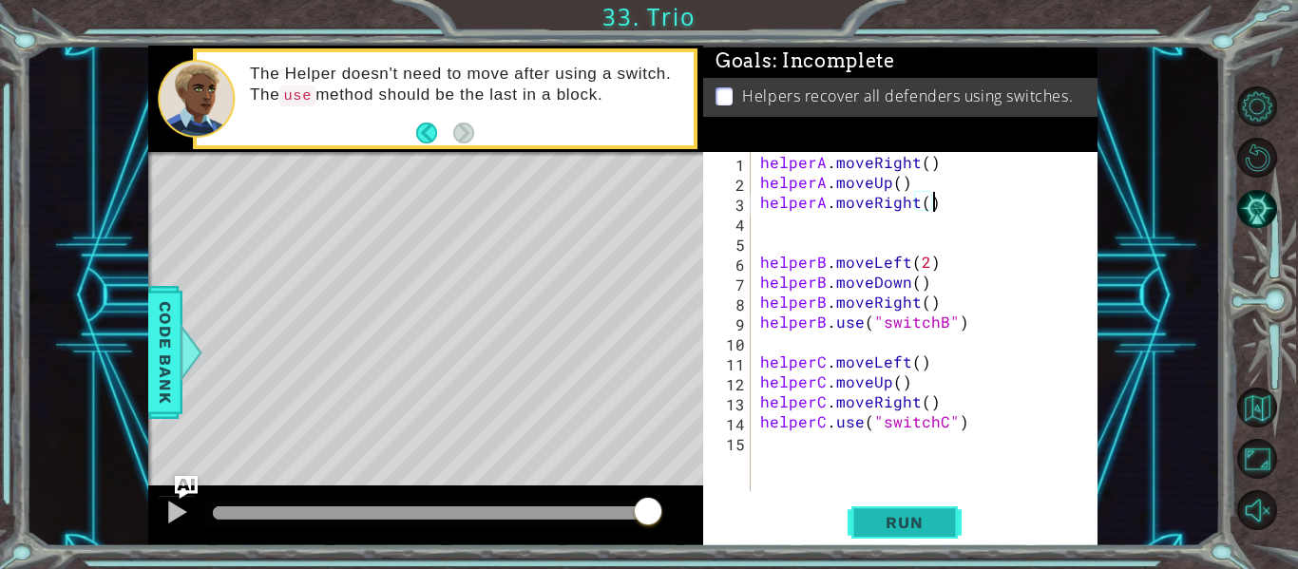
type textarea "helperA.moveRight()"
click at [883, 509] on button "Run" at bounding box center [905, 523] width 114 height 39
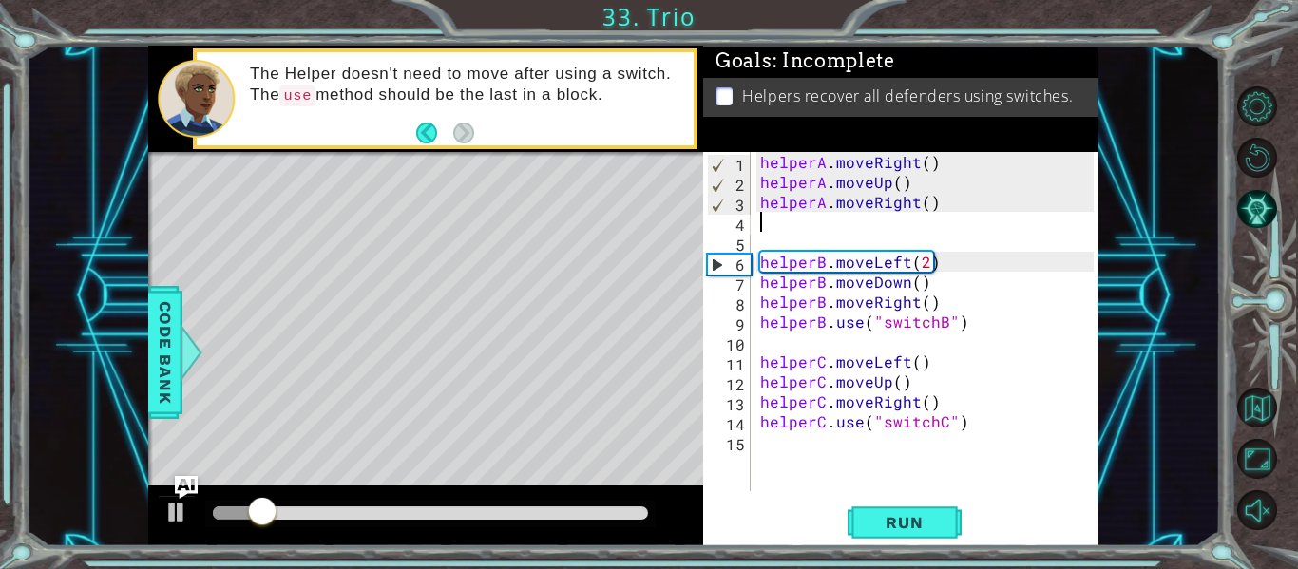
click at [775, 221] on div "helperA . moveRight ( ) helperA . moveUp ( ) helperA . moveRight ( ) helperB . …" at bounding box center [930, 341] width 347 height 379
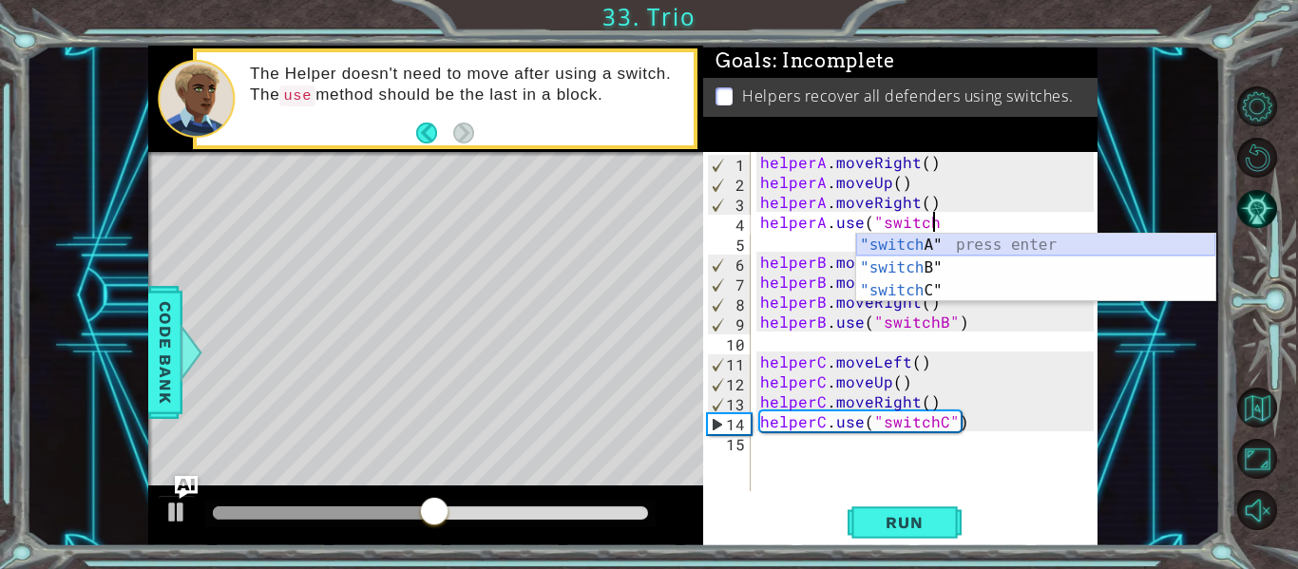
click at [990, 240] on div ""switch A" press enter "switch B" press enter "switch C" press enter" at bounding box center [1035, 291] width 359 height 114
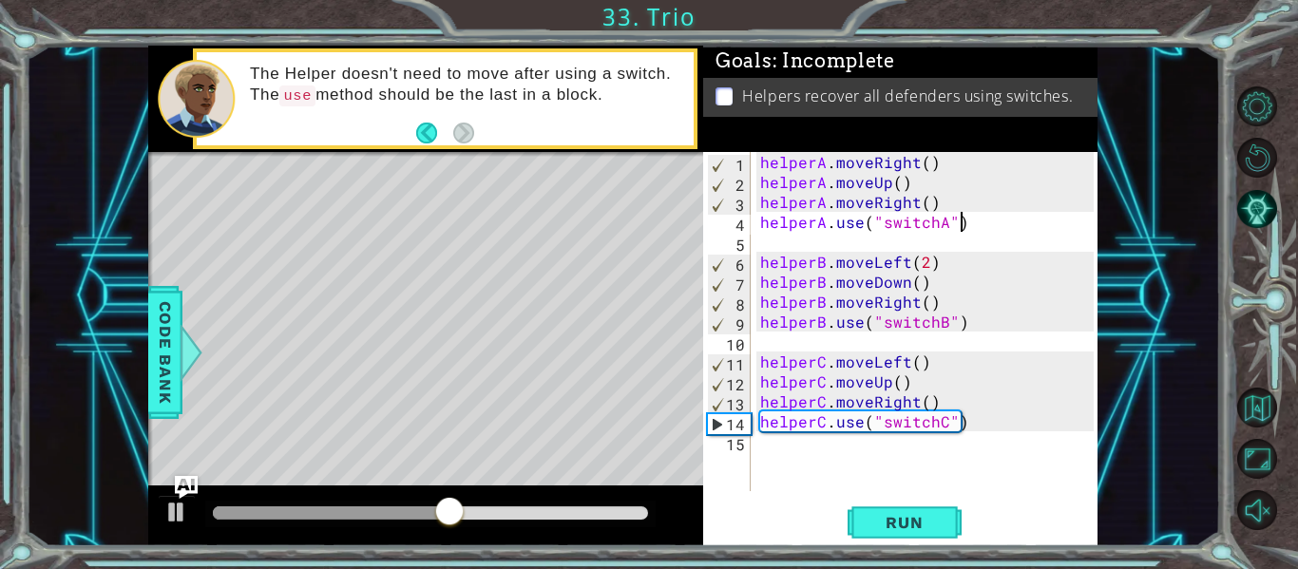
scroll to position [0, 11]
click at [931, 527] on span "Run" at bounding box center [904, 522] width 75 height 19
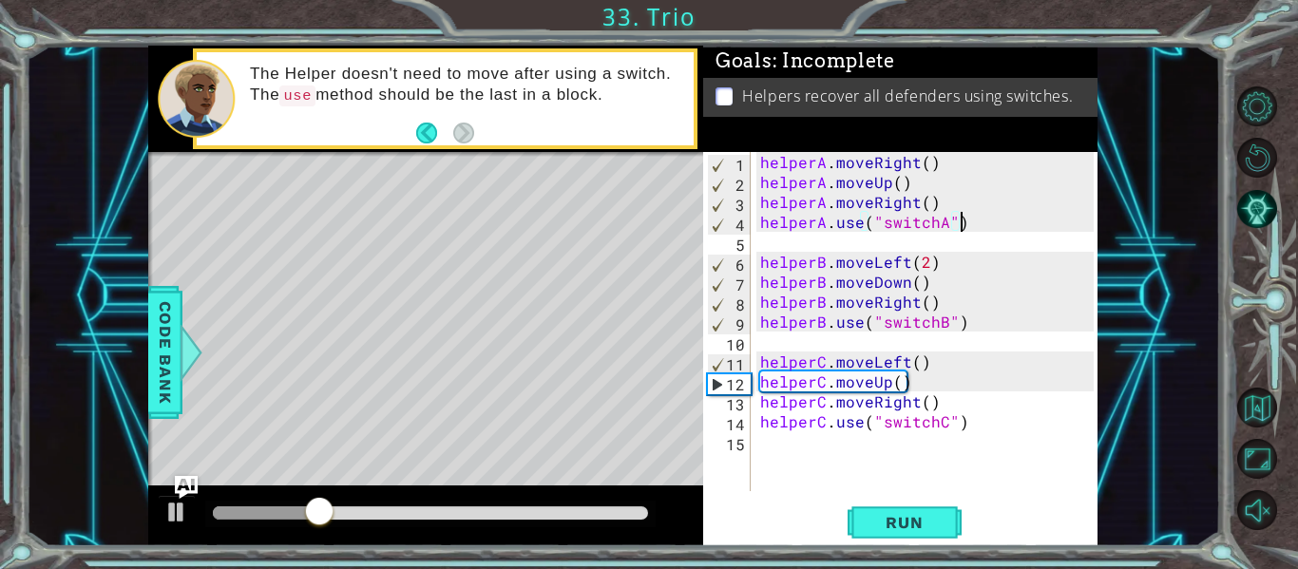
click at [925, 303] on div "helperA . moveRight ( ) helperA . moveUp ( ) helperA . moveRight ( ) helperA . …" at bounding box center [930, 341] width 347 height 379
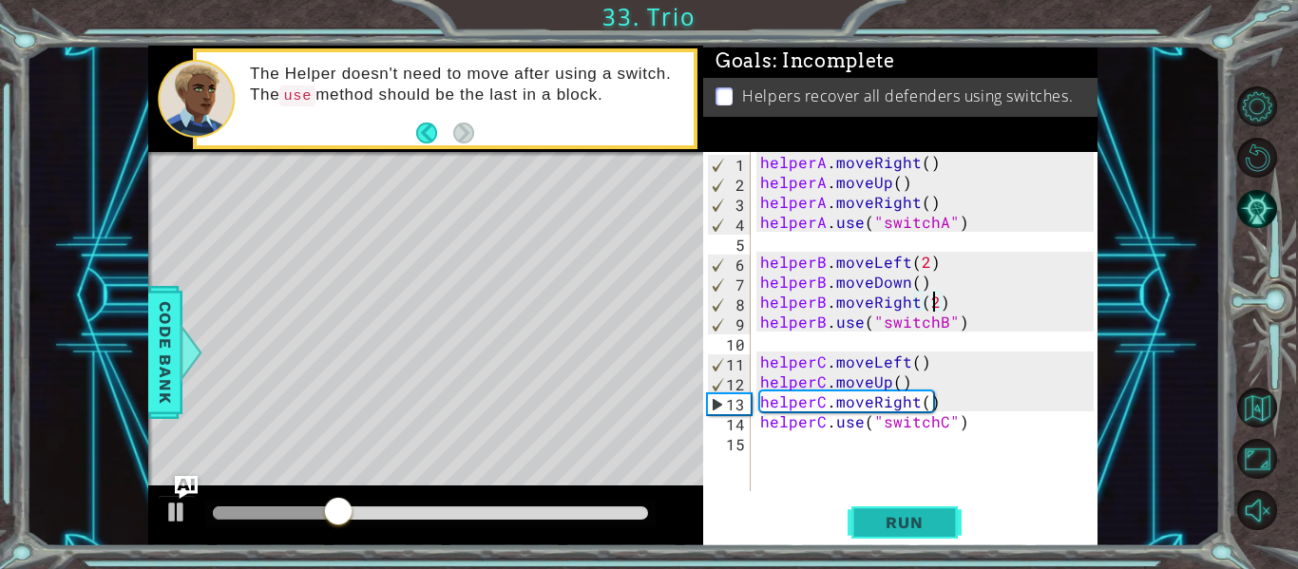
type textarea "helperB.moveRight(2)"
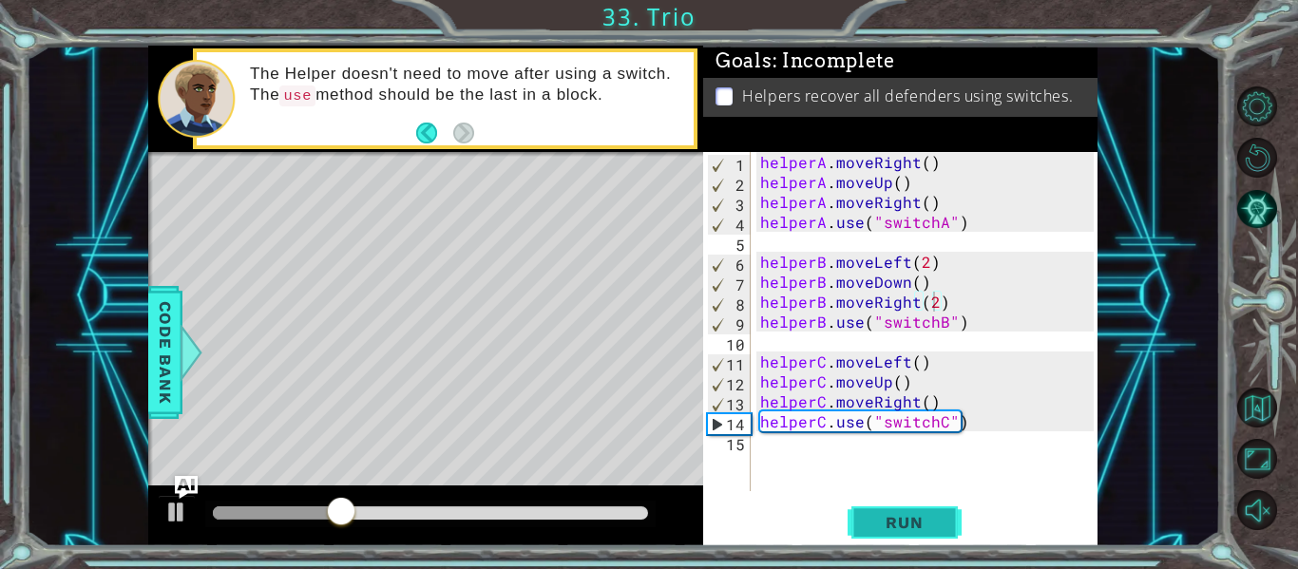
click at [913, 523] on span "Run" at bounding box center [904, 522] width 75 height 19
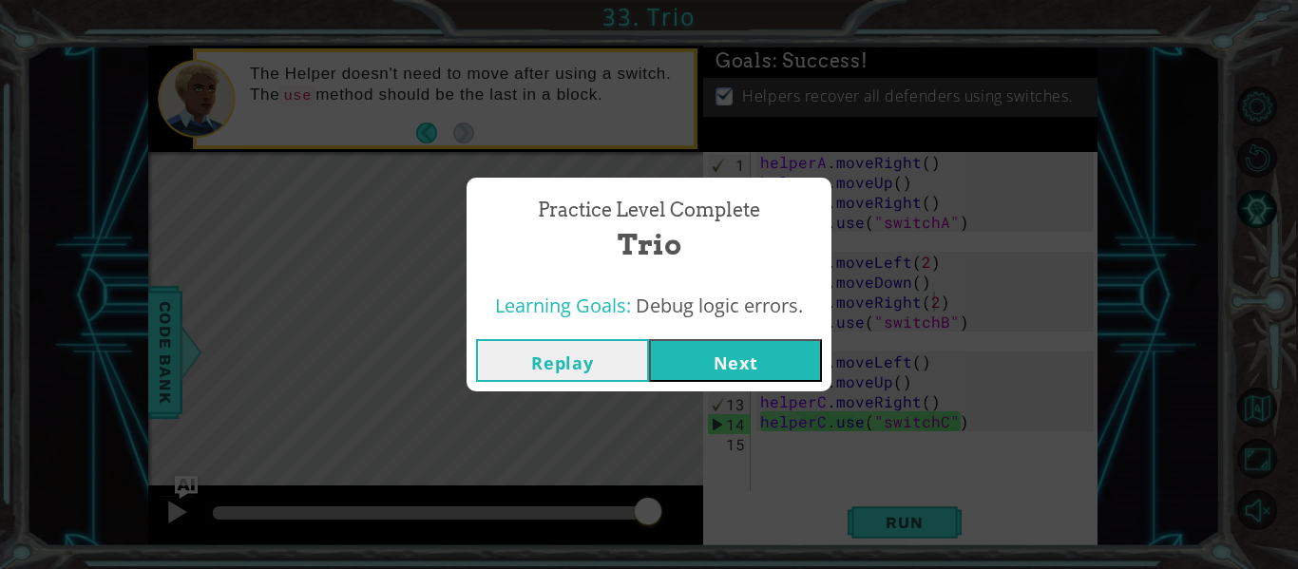
click at [750, 348] on button "Next" at bounding box center [735, 360] width 173 height 43
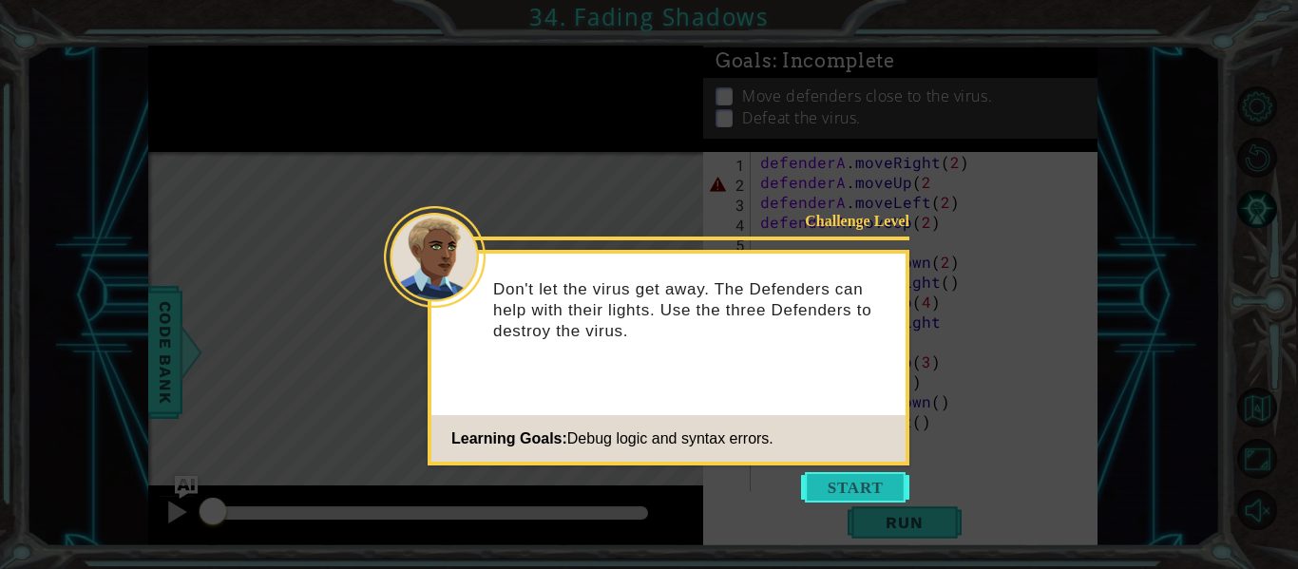
click at [833, 486] on button "Start" at bounding box center [855, 487] width 108 height 30
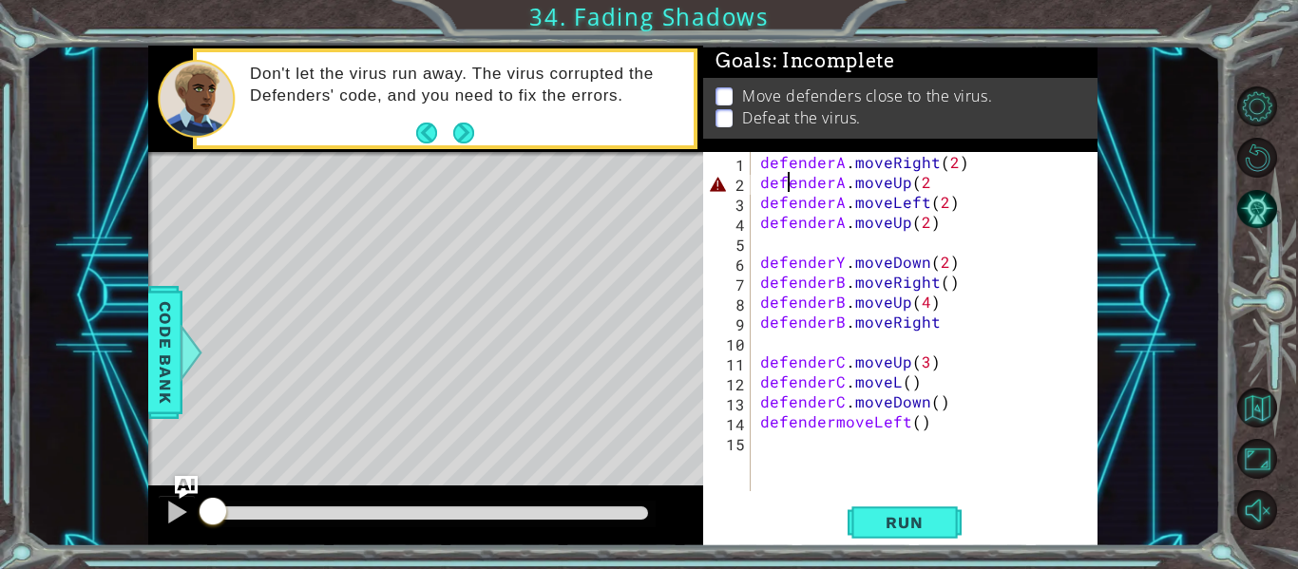
click at [786, 185] on div "defenderA . moveRight ( 2 ) defenderA . moveUp ( 2 defenderA . moveLeft ( 2 ) d…" at bounding box center [930, 341] width 347 height 379
click at [925, 188] on div "defenderA . moveRight ( 2 ) defenderA . moveUp ( 2 defenderA . moveLeft ( 2 ) d…" at bounding box center [930, 341] width 347 height 379
click at [856, 514] on button "Run" at bounding box center [905, 523] width 114 height 39
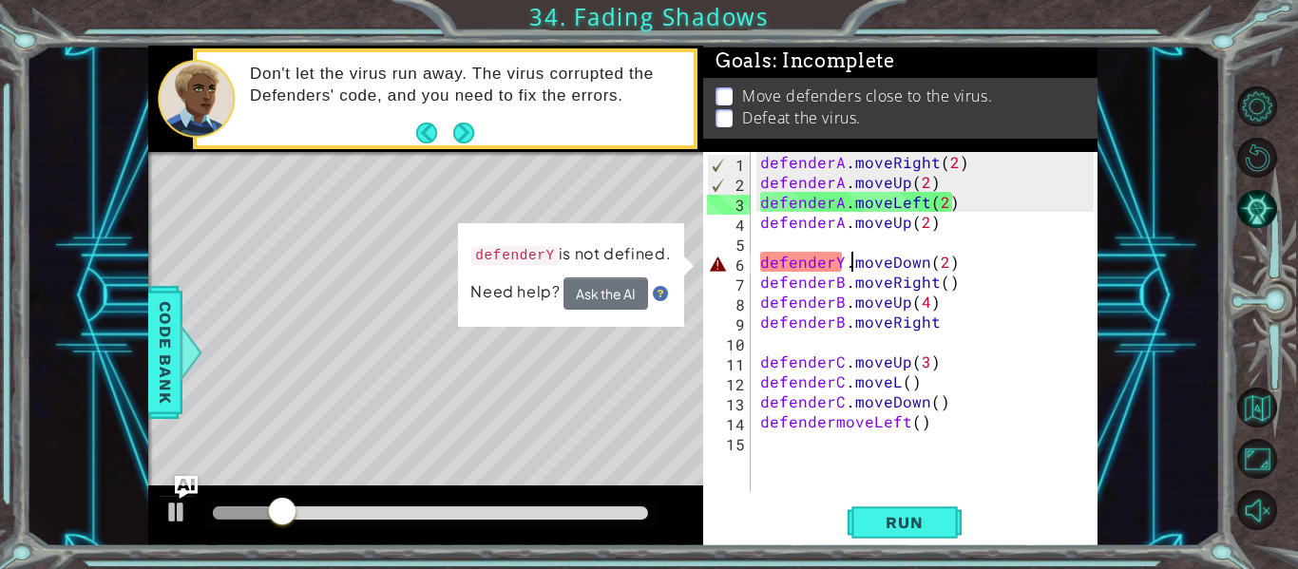
click at [850, 265] on div "defenderA . moveRight ( 2 ) defenderA . moveUp ( 2 ) defenderA . moveLeft ( 2 )…" at bounding box center [930, 341] width 347 height 379
click at [843, 264] on div "defenderA . moveRight ( 2 ) defenderA . moveUp ( 2 ) defenderA . moveLeft ( 2 )…" at bounding box center [930, 341] width 347 height 379
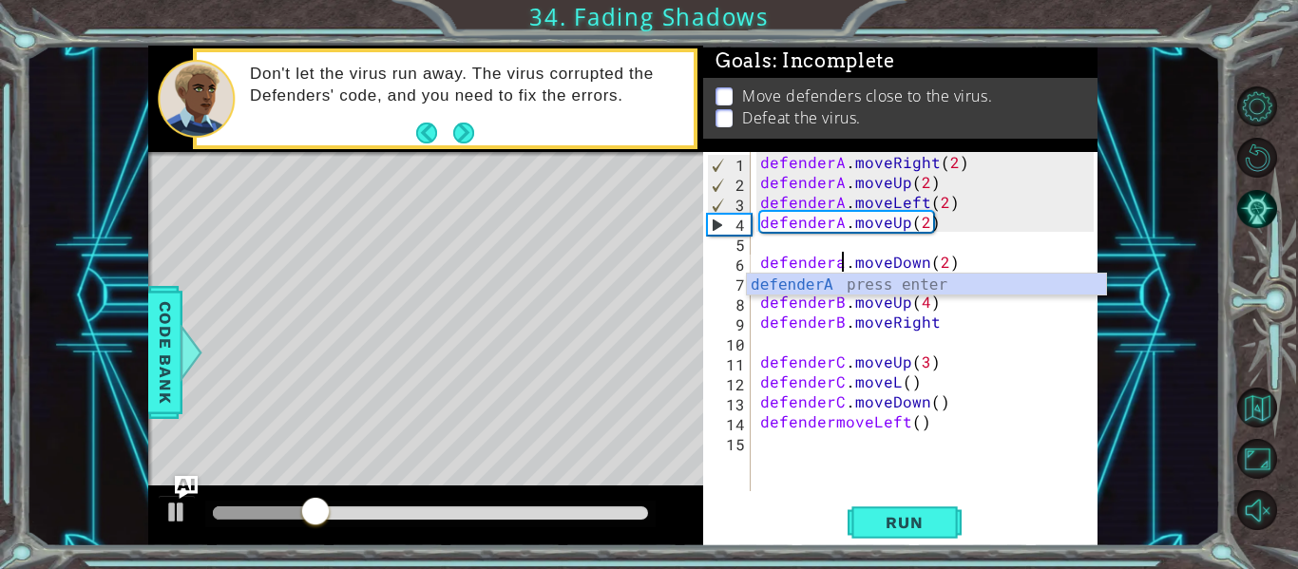
scroll to position [0, 6]
click at [922, 509] on button "Run" at bounding box center [905, 523] width 114 height 39
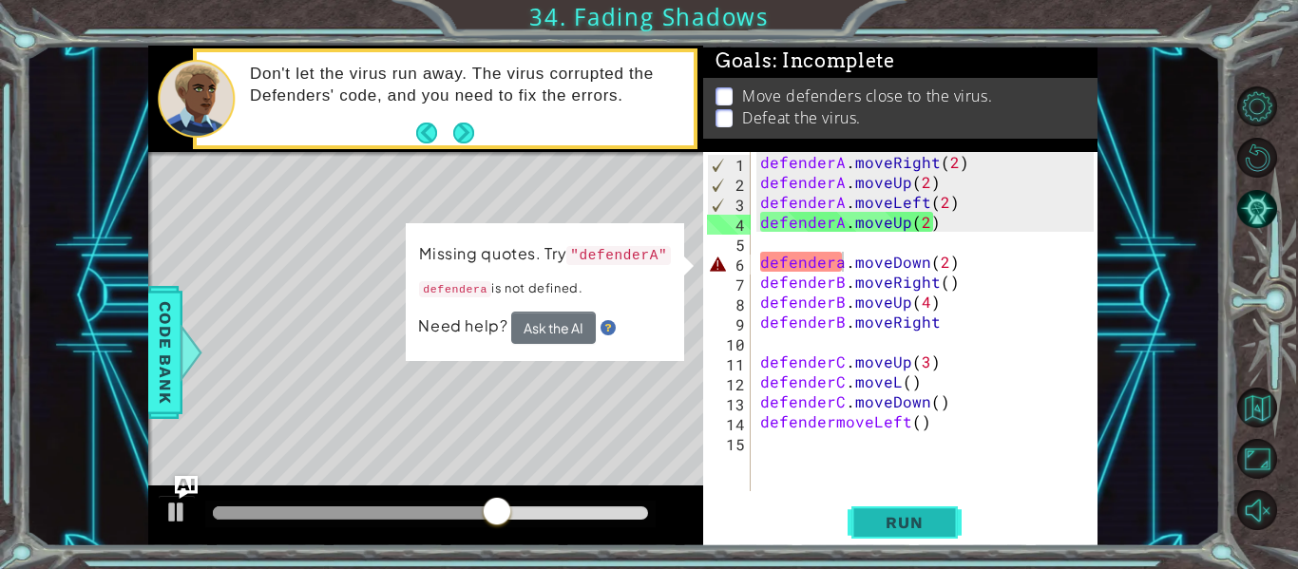
click at [883, 530] on span "Run" at bounding box center [904, 522] width 75 height 19
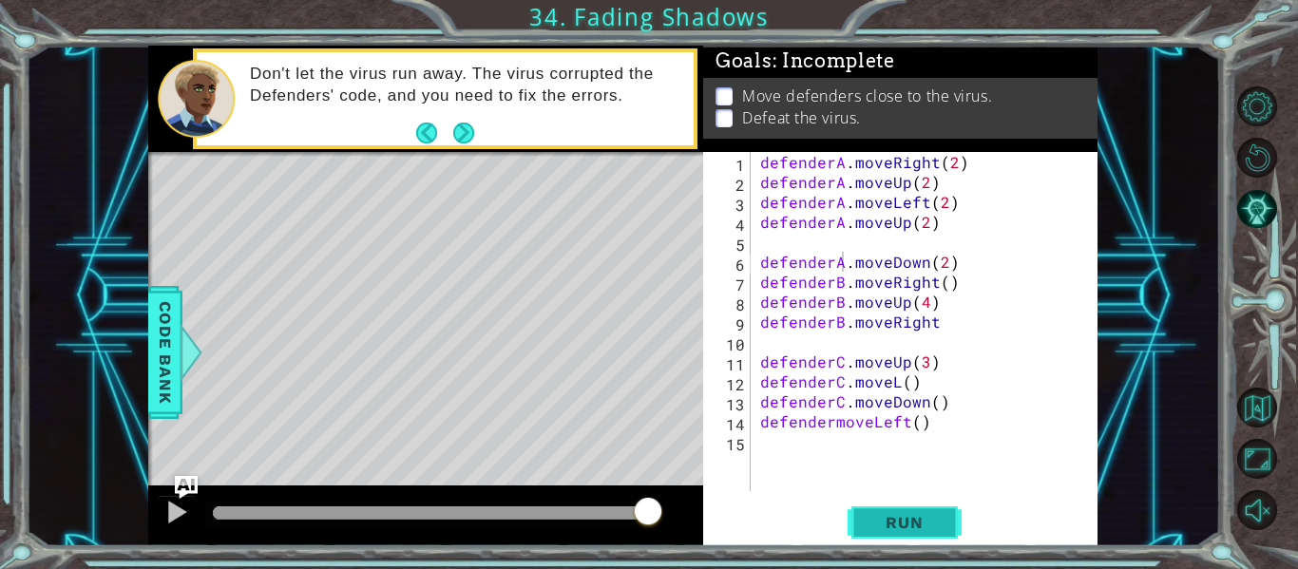
click at [927, 541] on div "defenderA.moveDown(2) 1 2 3 4 5 6 7 8 9 10 11 12 13 14 15 defenderA . moveRight…" at bounding box center [900, 349] width 394 height 394
click at [925, 529] on span "Run" at bounding box center [904, 522] width 75 height 19
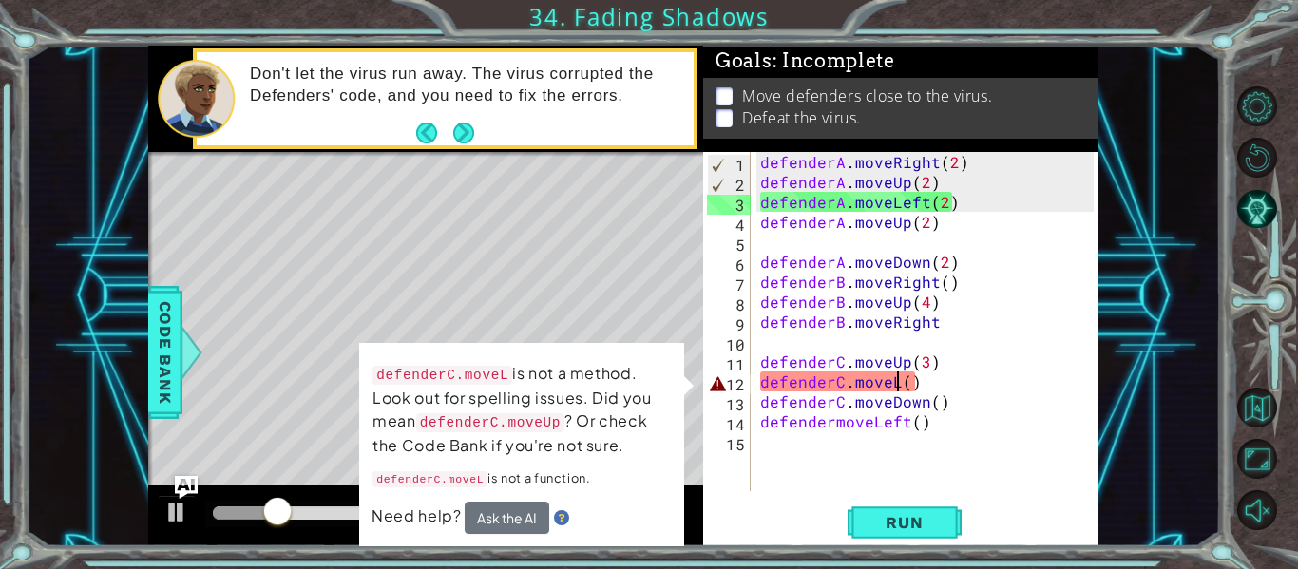
click at [894, 383] on div "defenderA . moveRight ( 2 ) defenderA . moveUp ( 2 ) defenderA . moveLeft ( 2 )…" at bounding box center [930, 341] width 347 height 379
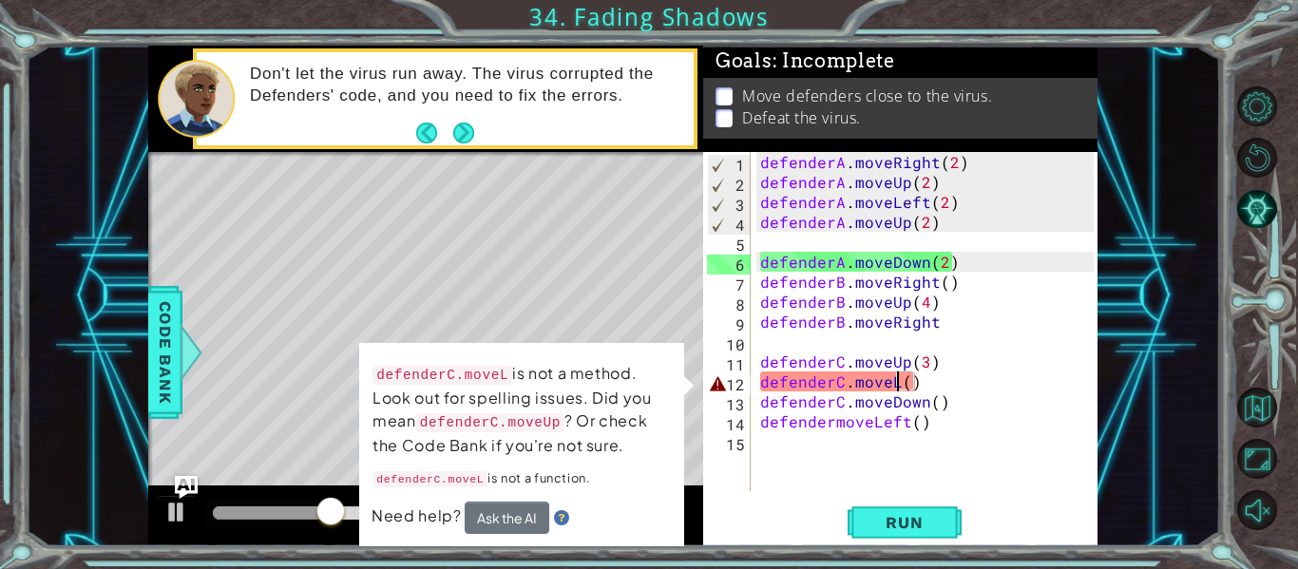
type textarea "defenderC.move()"
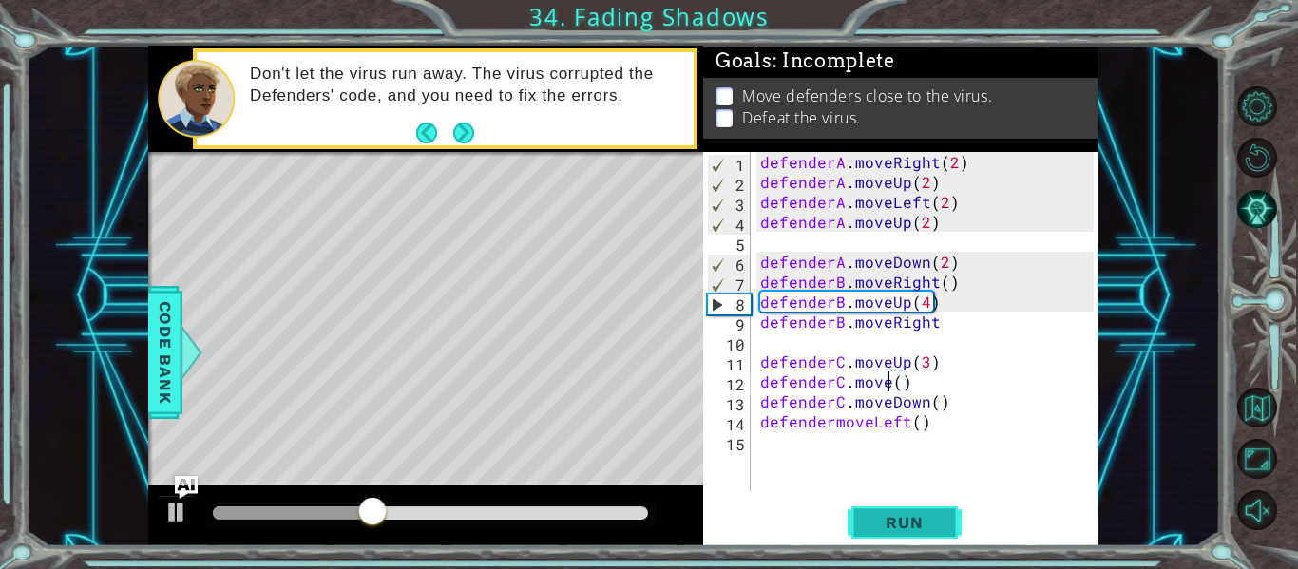
click at [905, 531] on span "Run" at bounding box center [904, 522] width 75 height 19
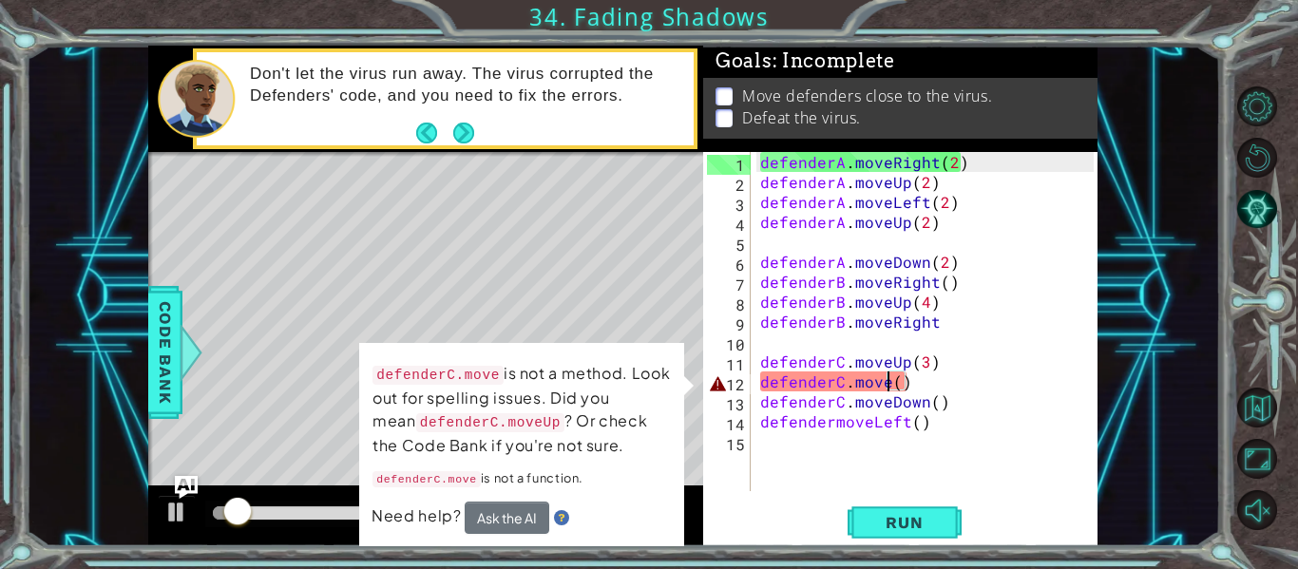
click at [902, 385] on div "defenderA . moveRight ( 2 ) defenderA . moveUp ( 2 ) defenderA . moveLeft ( 2 )…" at bounding box center [930, 341] width 347 height 379
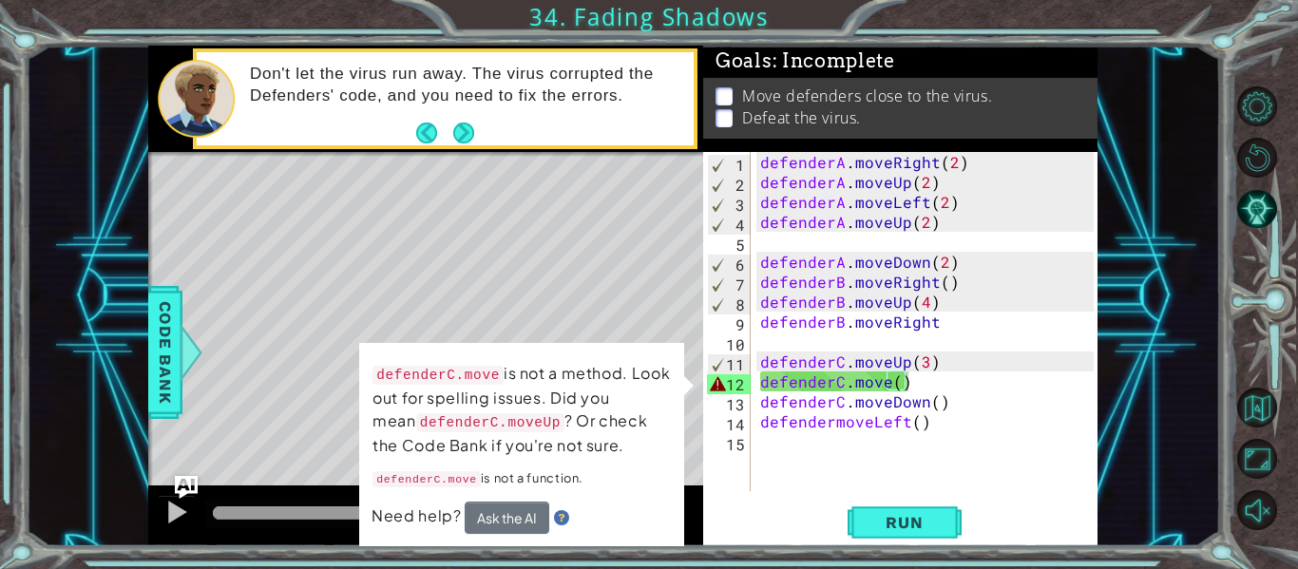
drag, startPoint x: 1230, startPoint y: 379, endPoint x: 1227, endPoint y: 368, distance: 11.8
click at [1006, 112] on li "Defeat the virus." at bounding box center [903, 118] width 375 height 22
